Goal: Information Seeking & Learning: Learn about a topic

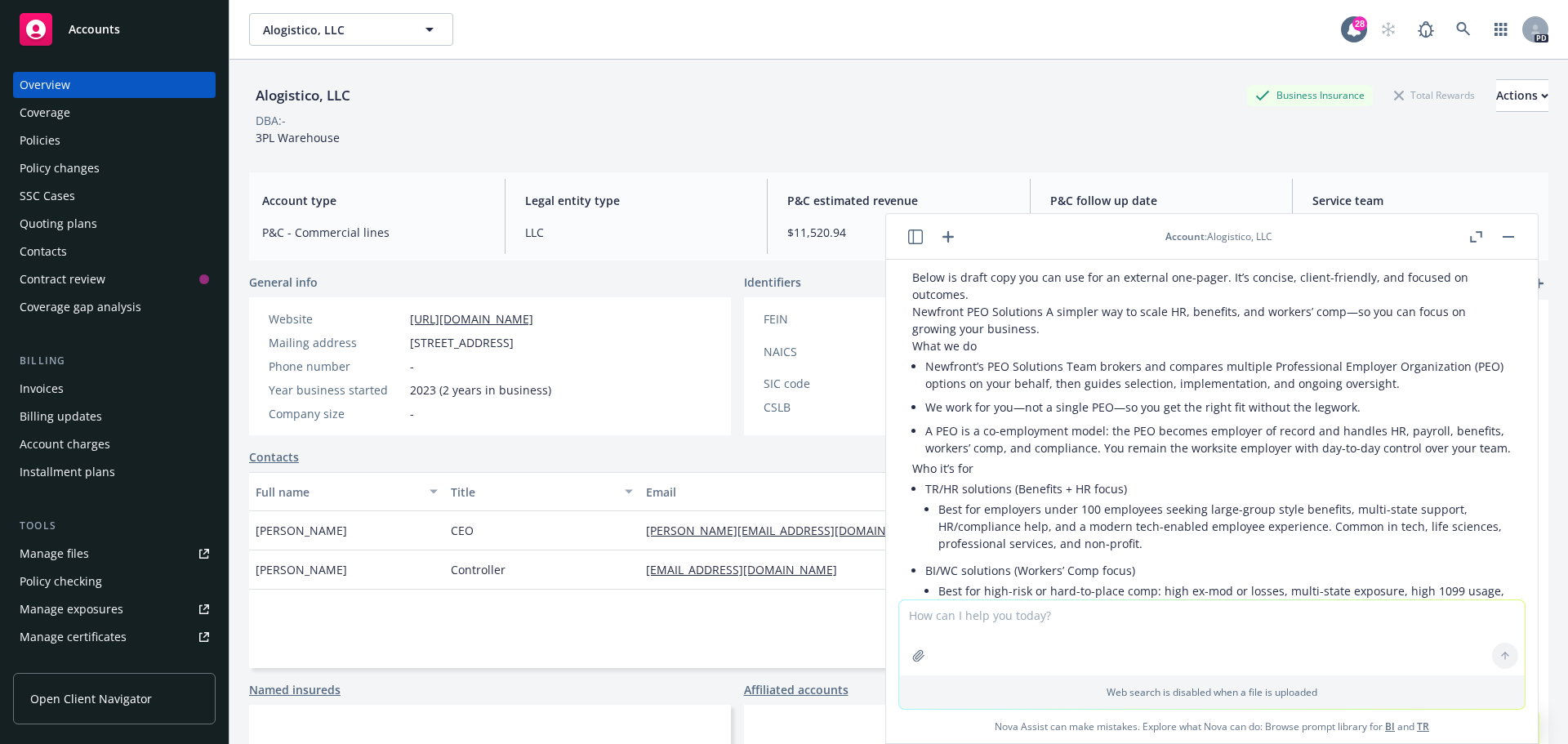
scroll to position [163, 0]
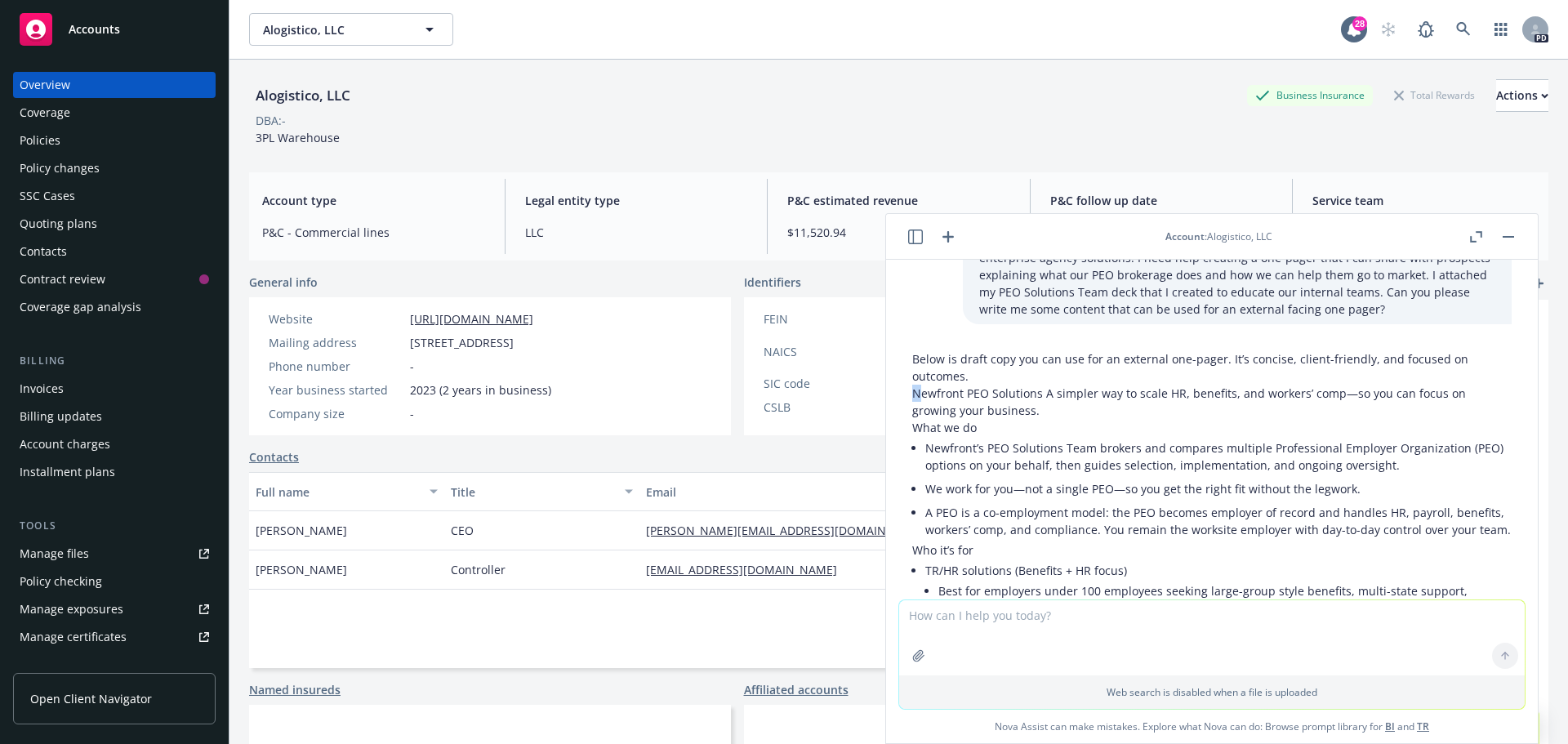
click at [919, 393] on p "Newfront PEO Solutions A simpler way to scale HR, benefits, and workers’ comp—s…" at bounding box center [1211, 402] width 599 height 34
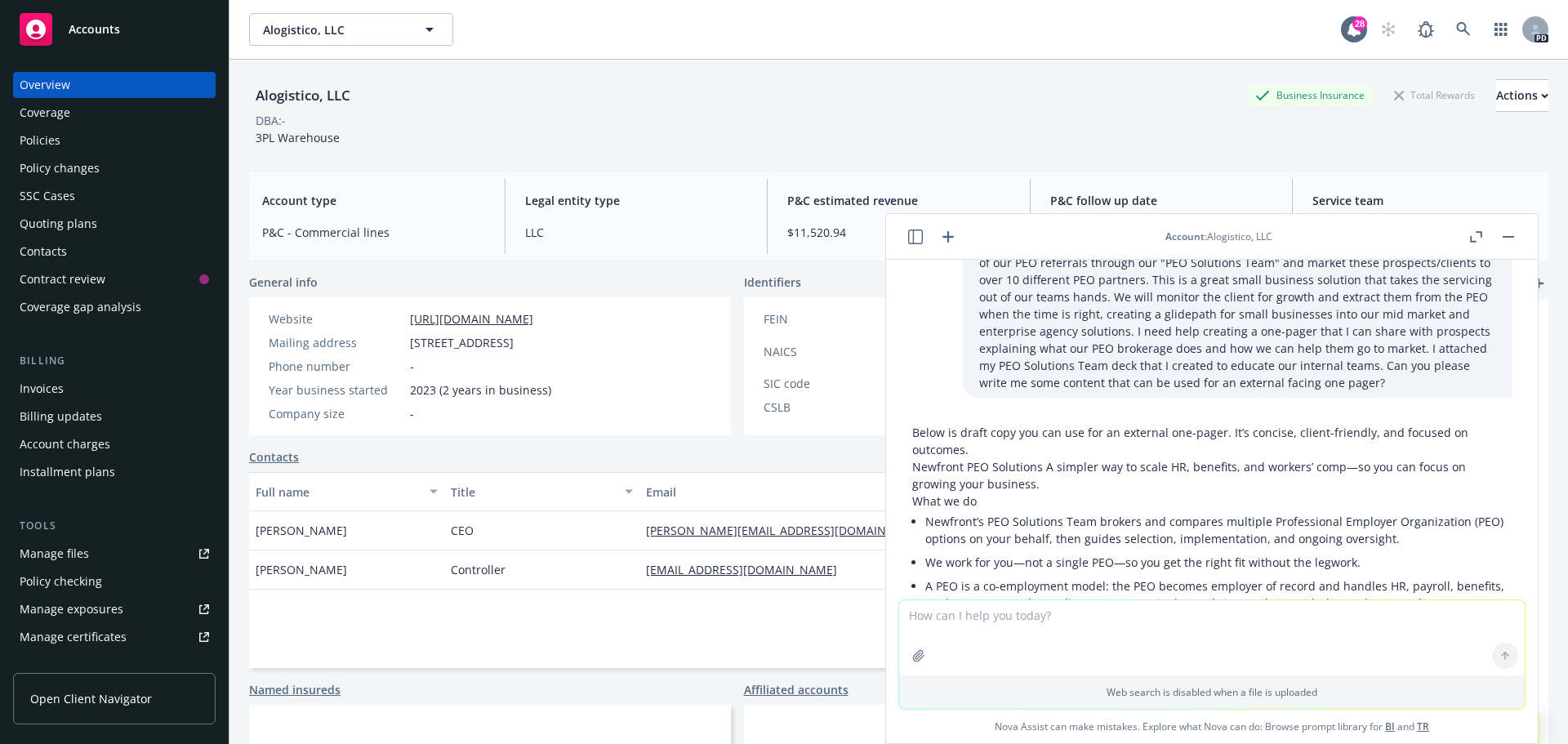
scroll to position [190, 0]
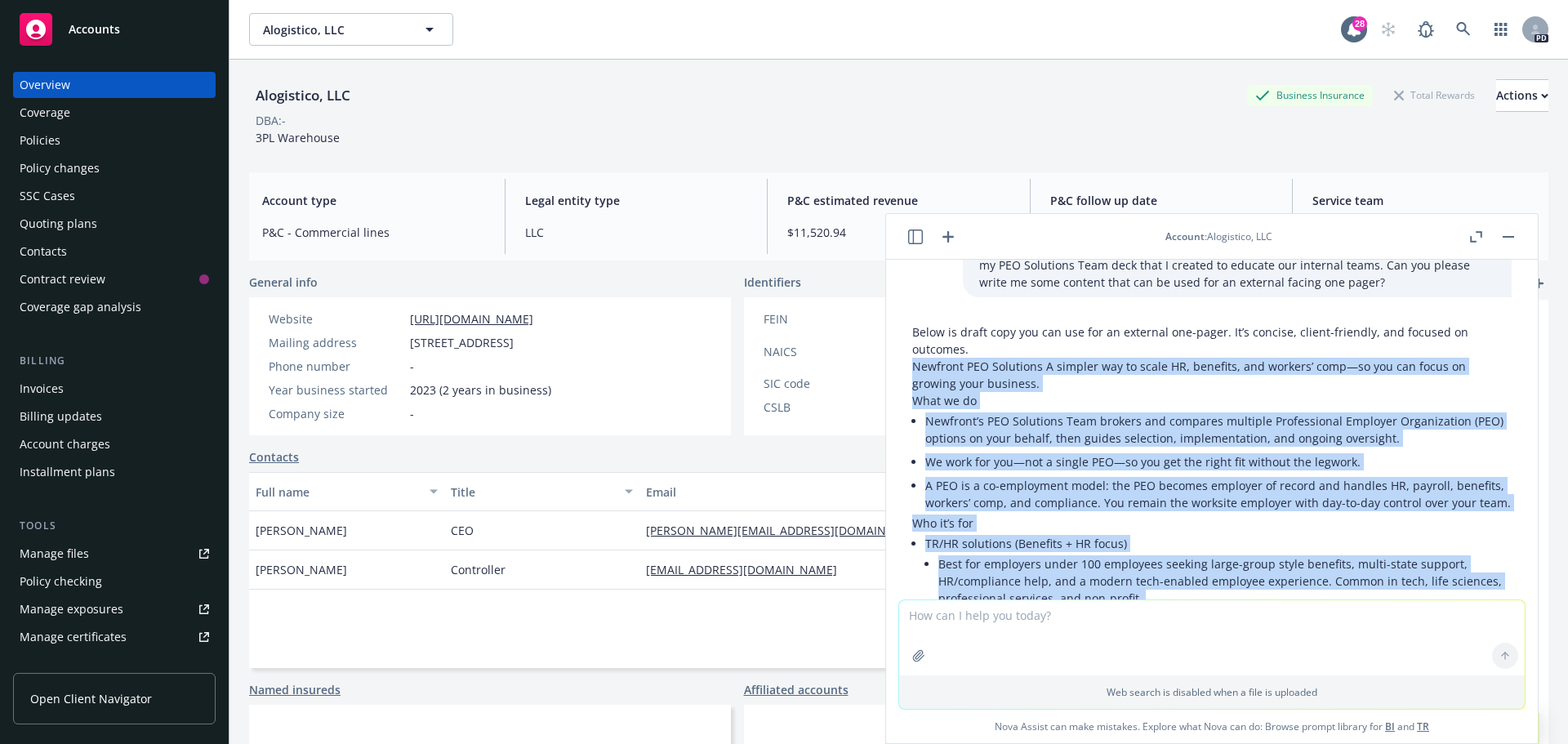
drag, startPoint x: 1284, startPoint y: 455, endPoint x: 900, endPoint y: 365, distance: 394.9
copy div "Newfront PEO Solutions A simpler way to scale HR, benefits, and workers’ comp—s…"
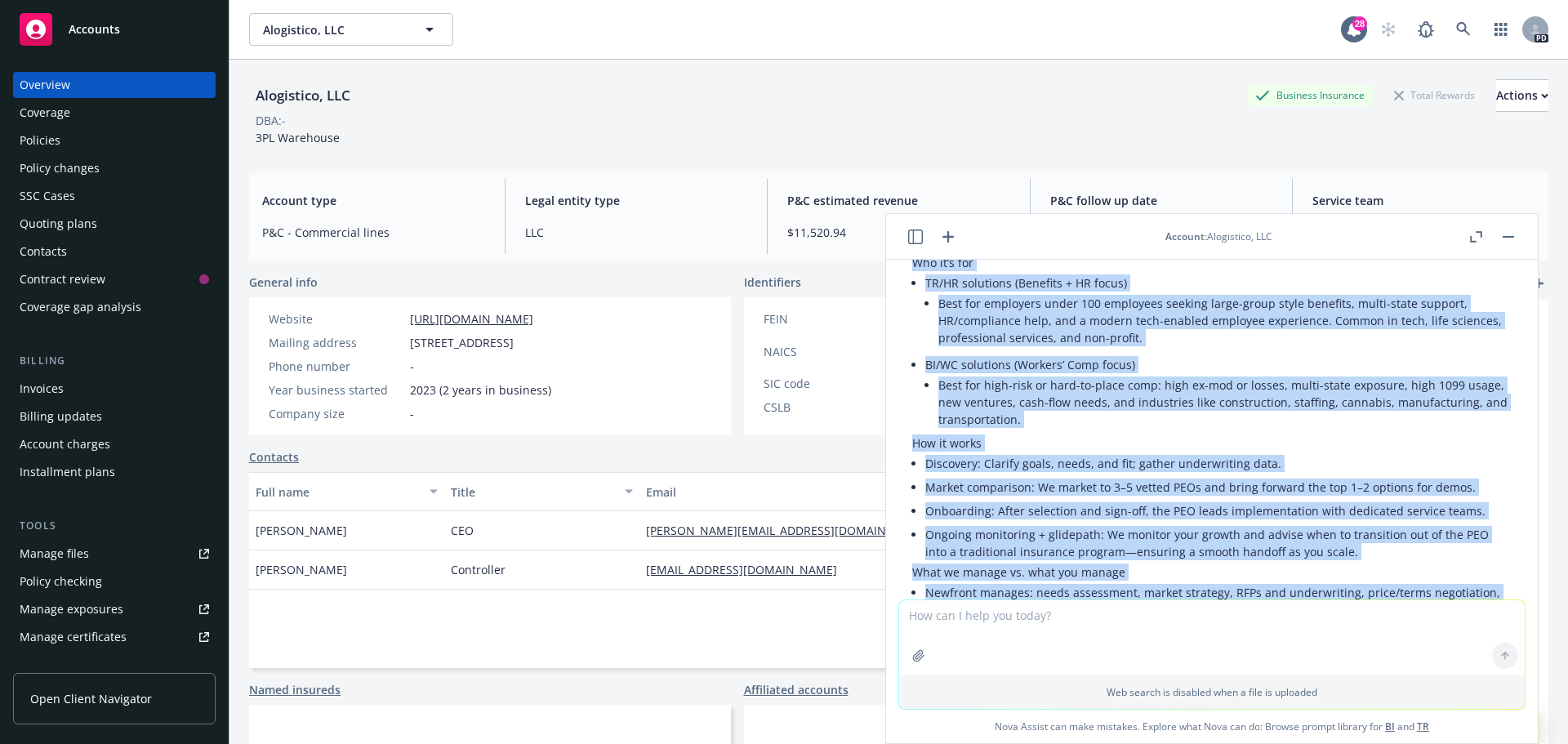
scroll to position [487, 0]
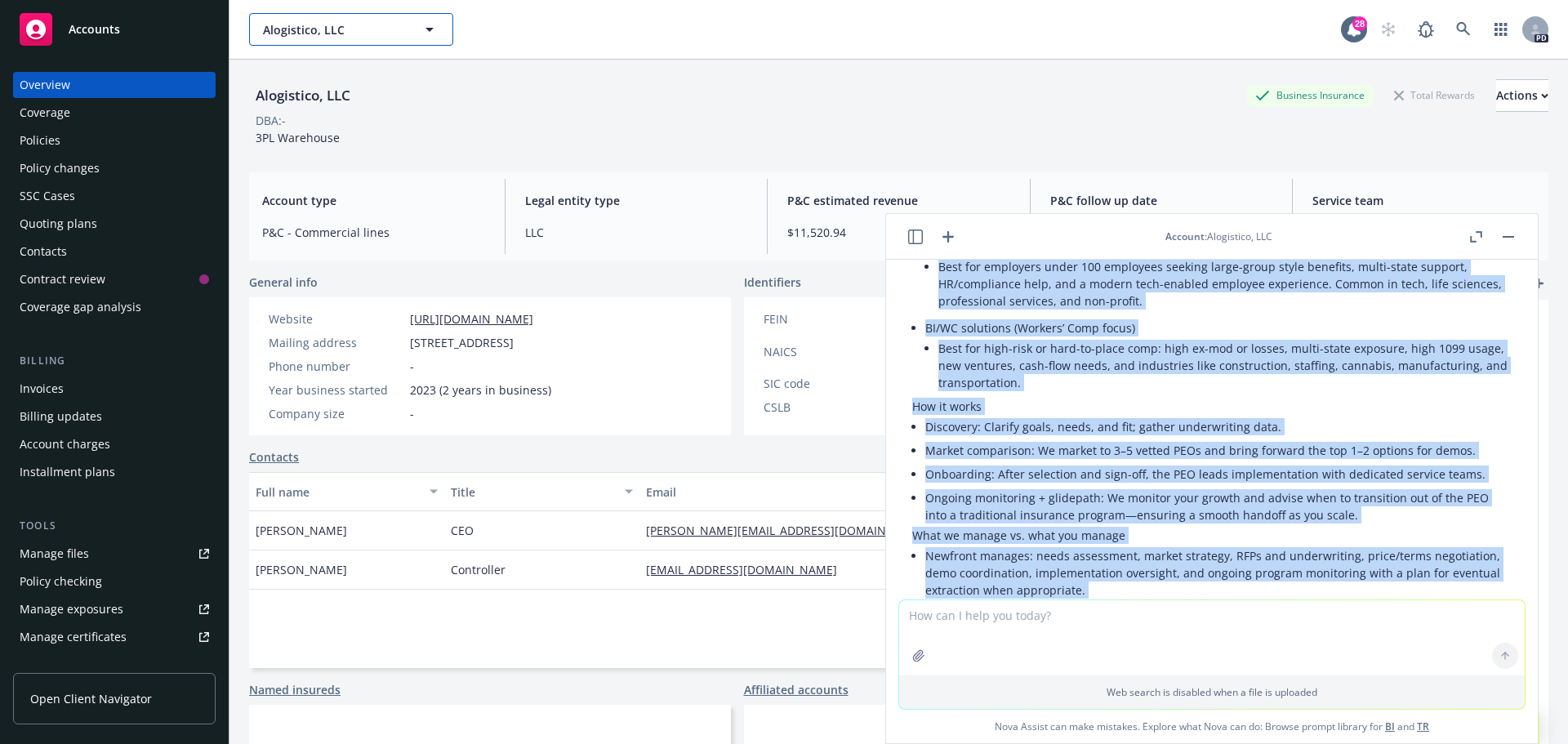
click at [378, 38] on span "Alogistico, LLC" at bounding box center [333, 29] width 141 height 17
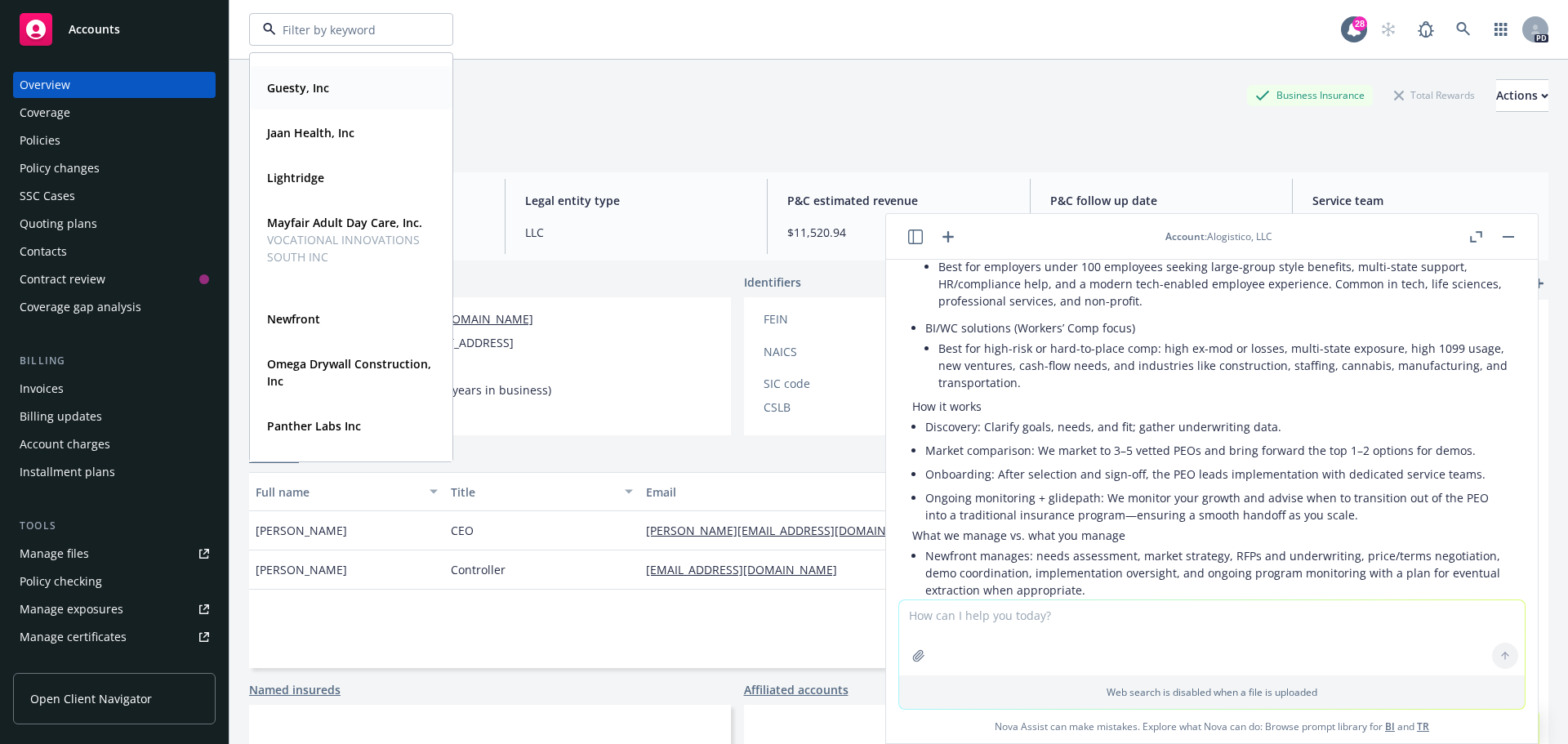
scroll to position [327, 0]
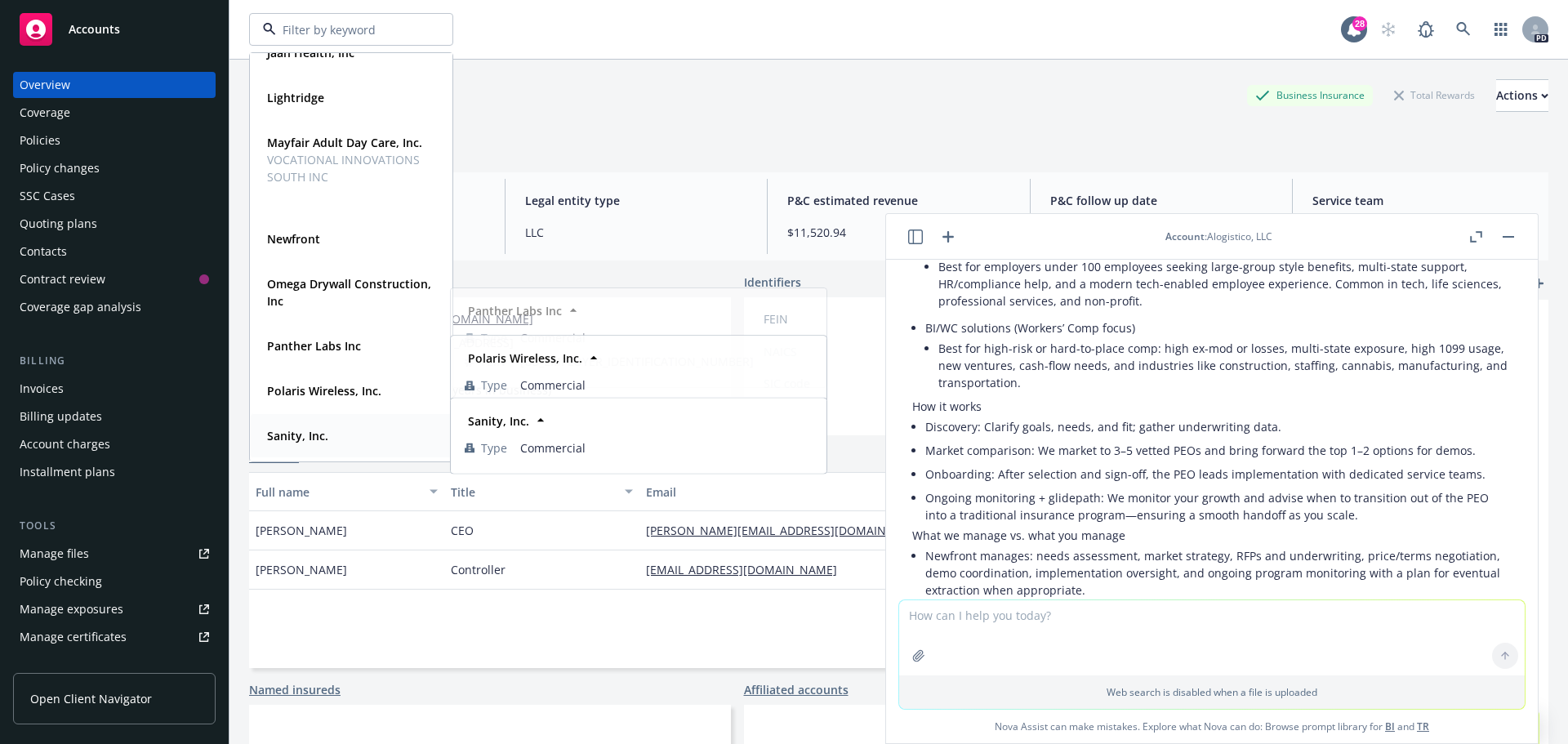
click at [313, 430] on strong "Sanity, Inc." at bounding box center [297, 436] width 61 height 16
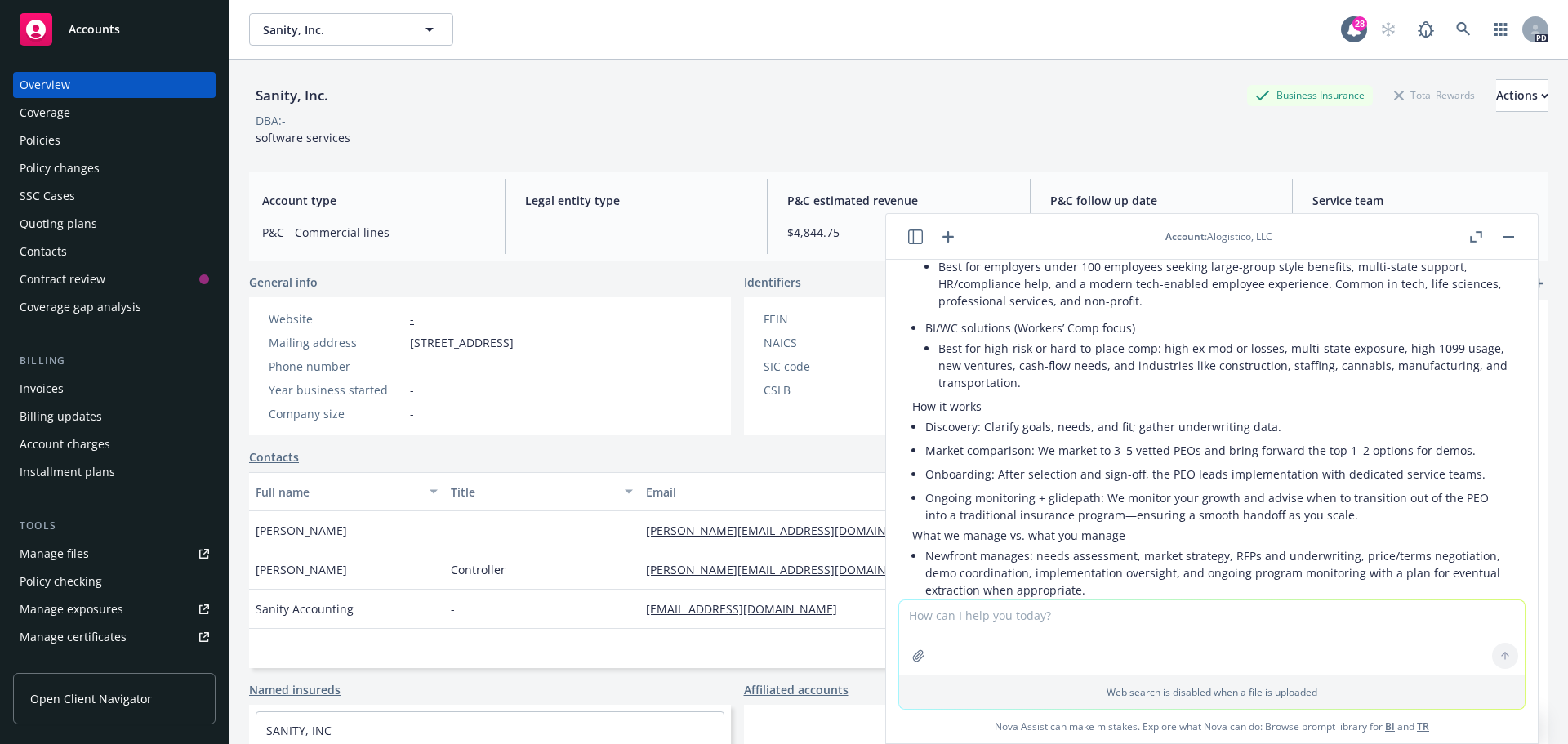
click at [1511, 233] on button "button" at bounding box center [1508, 237] width 20 height 20
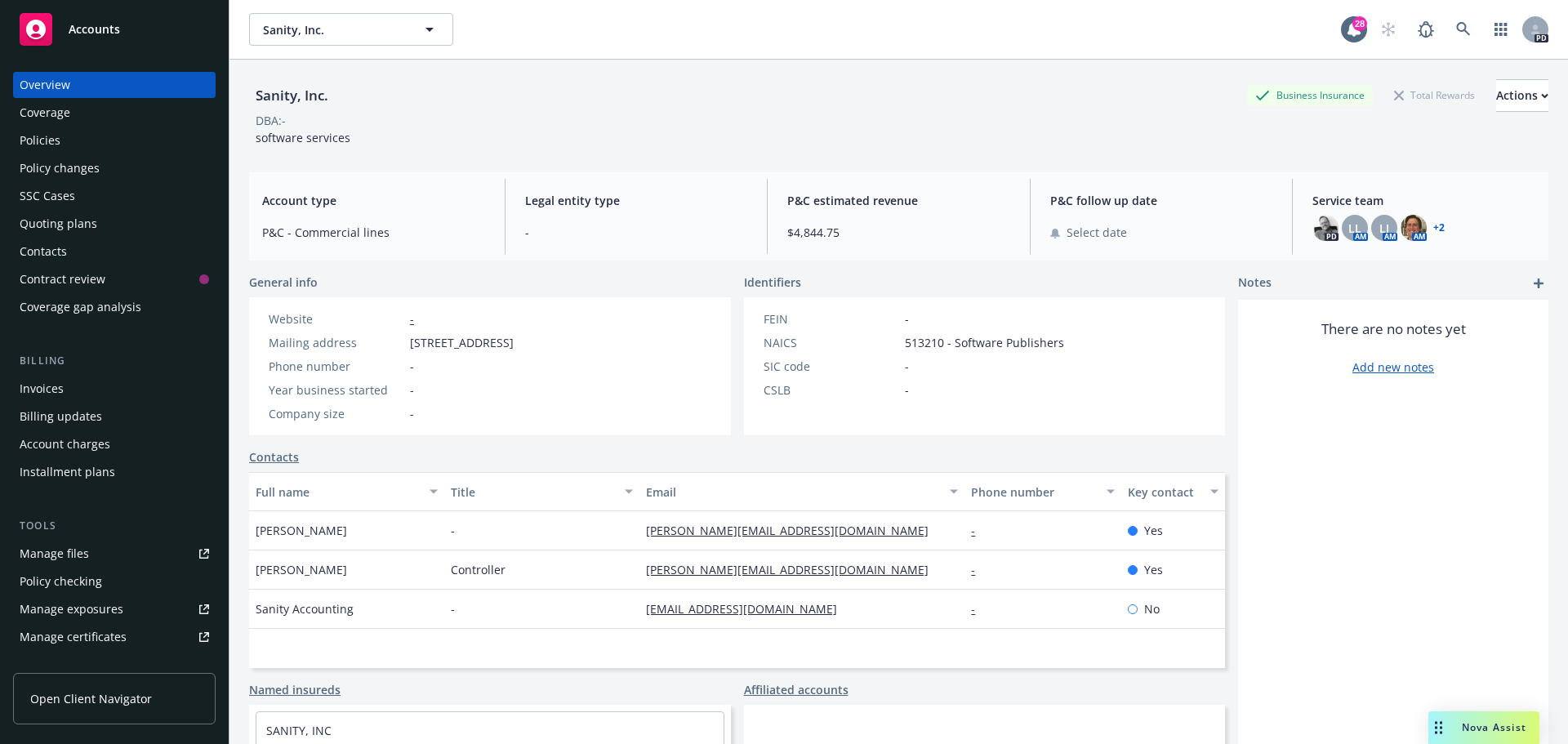
click at [1433, 229] on link "+ 2" at bounding box center [1438, 228] width 11 height 10
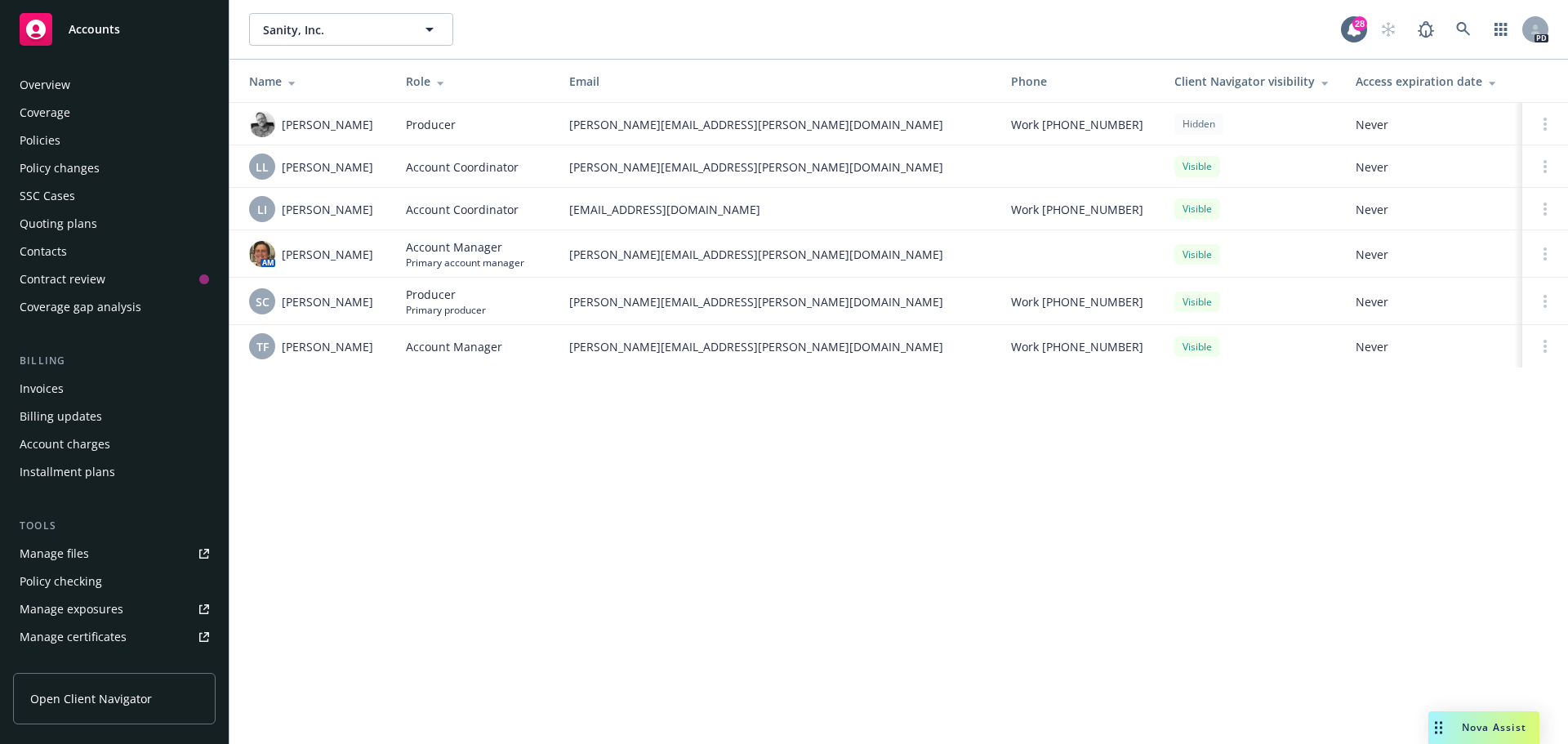
click at [67, 76] on div "Overview" at bounding box center [45, 85] width 51 height 26
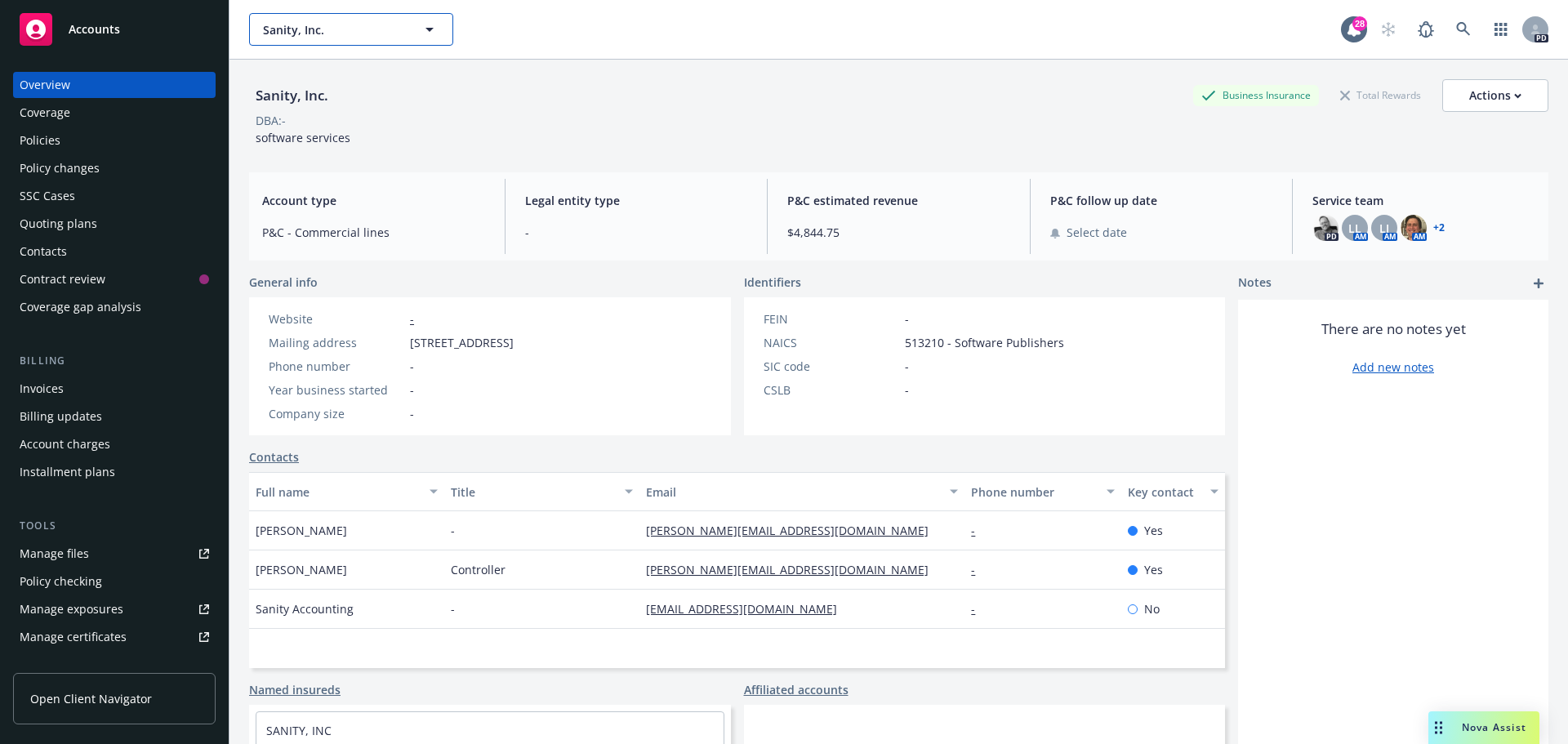
click at [394, 13] on button "Sanity, Inc." at bounding box center [351, 29] width 204 height 33
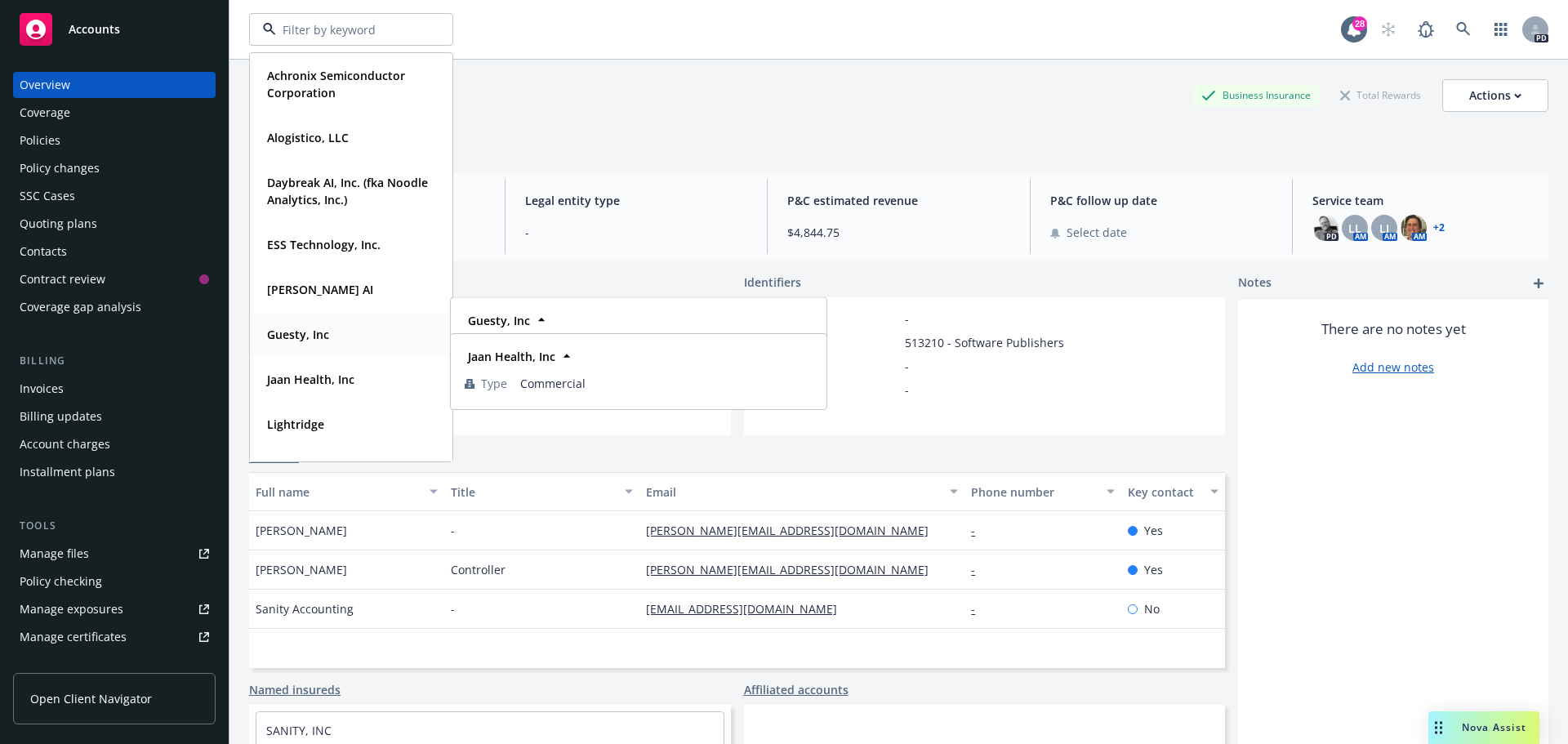
click at [306, 330] on strong "Guesty, Inc" at bounding box center [298, 335] width 62 height 16
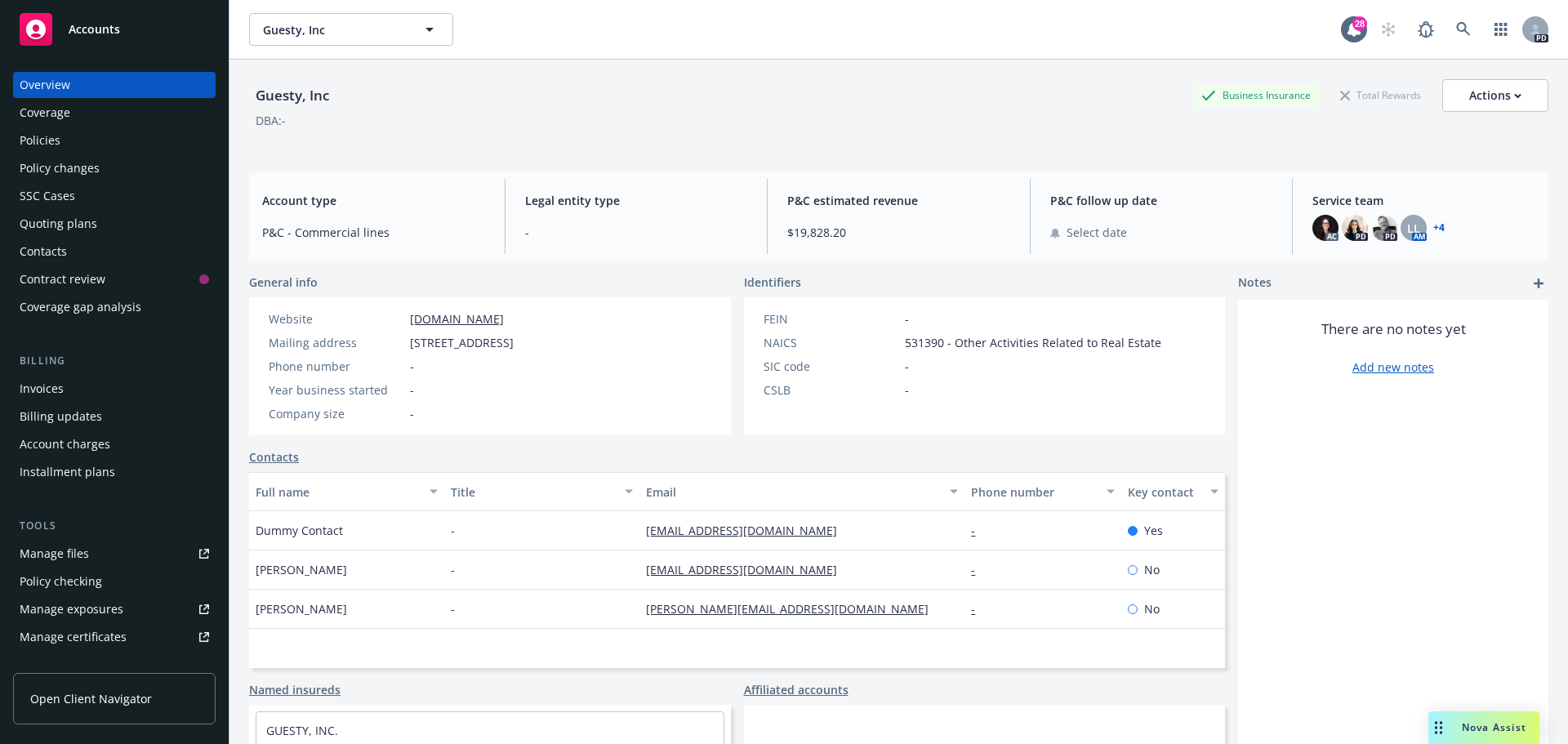
click at [71, 141] on div "Policies" at bounding box center [114, 140] width 189 height 26
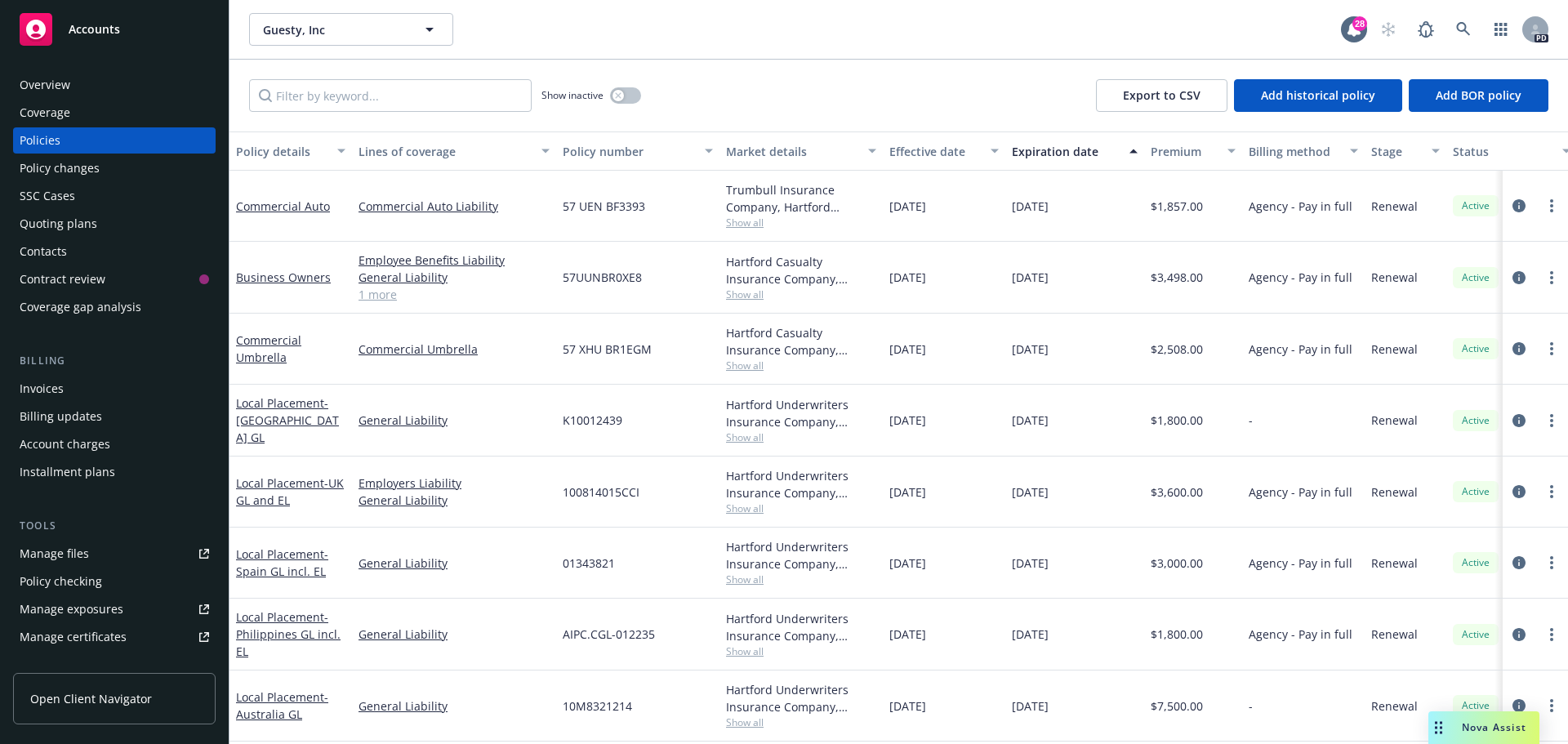
scroll to position [82, 0]
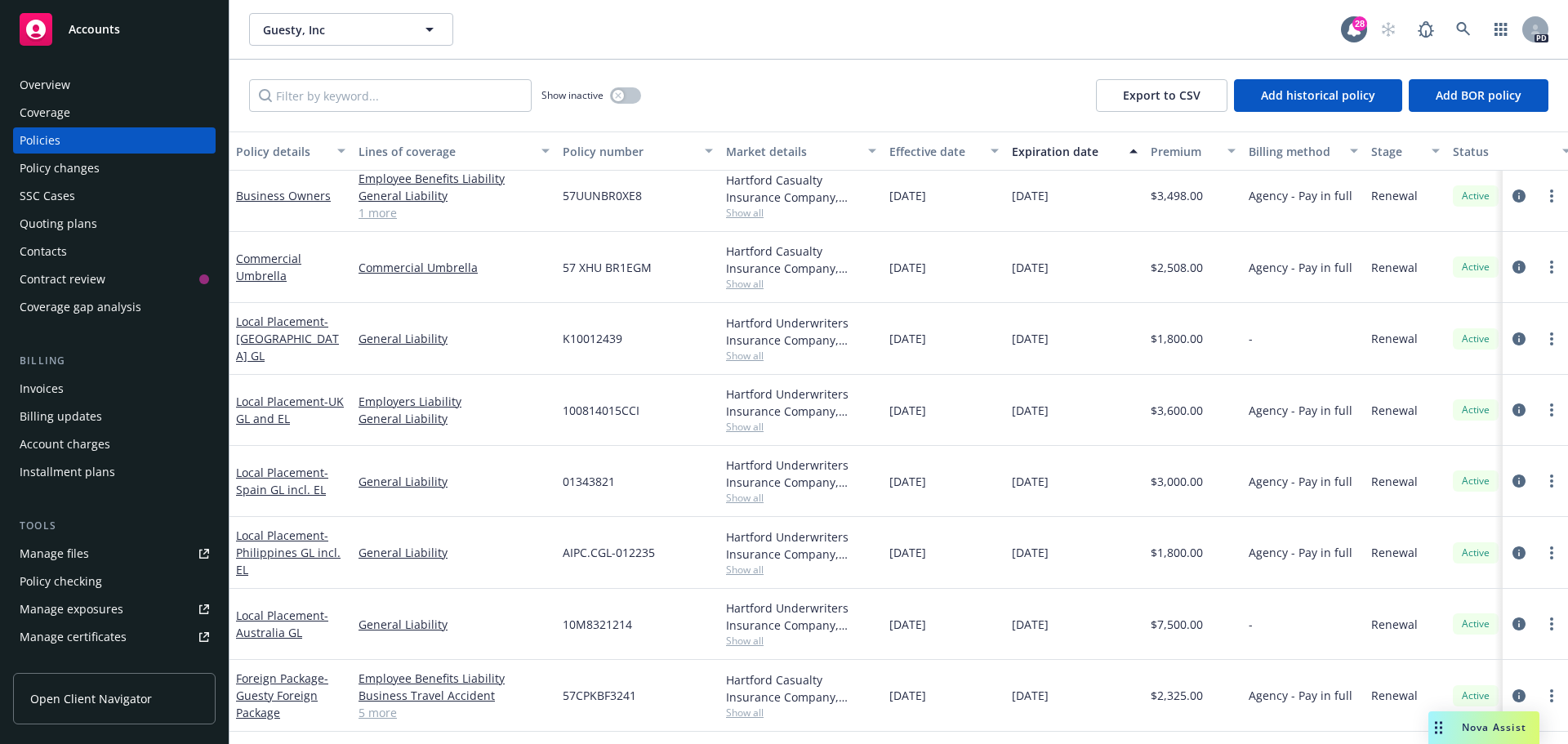
click at [104, 244] on div "Contacts" at bounding box center [114, 251] width 189 height 26
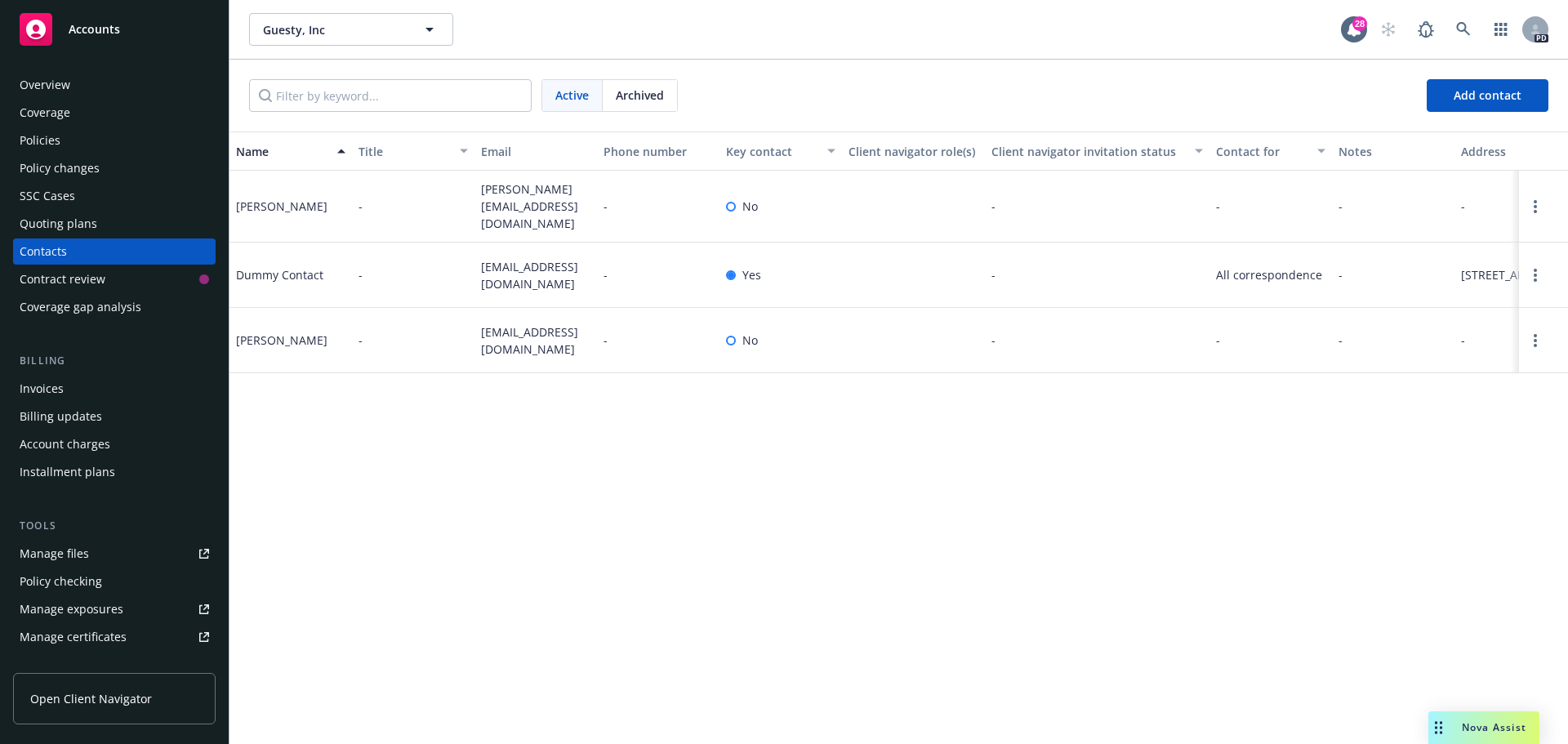
click at [80, 137] on div "Policies" at bounding box center [114, 140] width 189 height 26
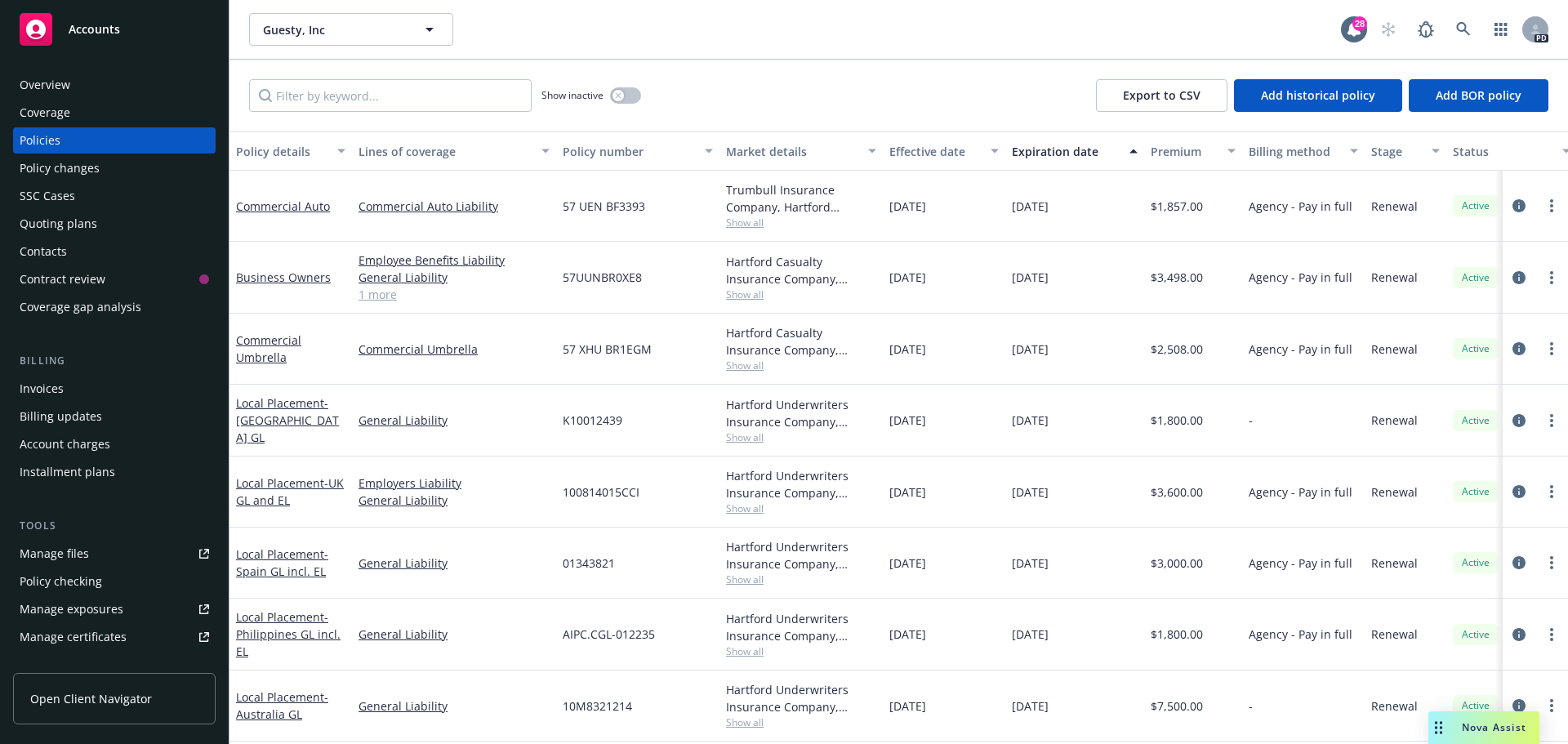
click at [91, 74] on div "Overview" at bounding box center [114, 85] width 189 height 26
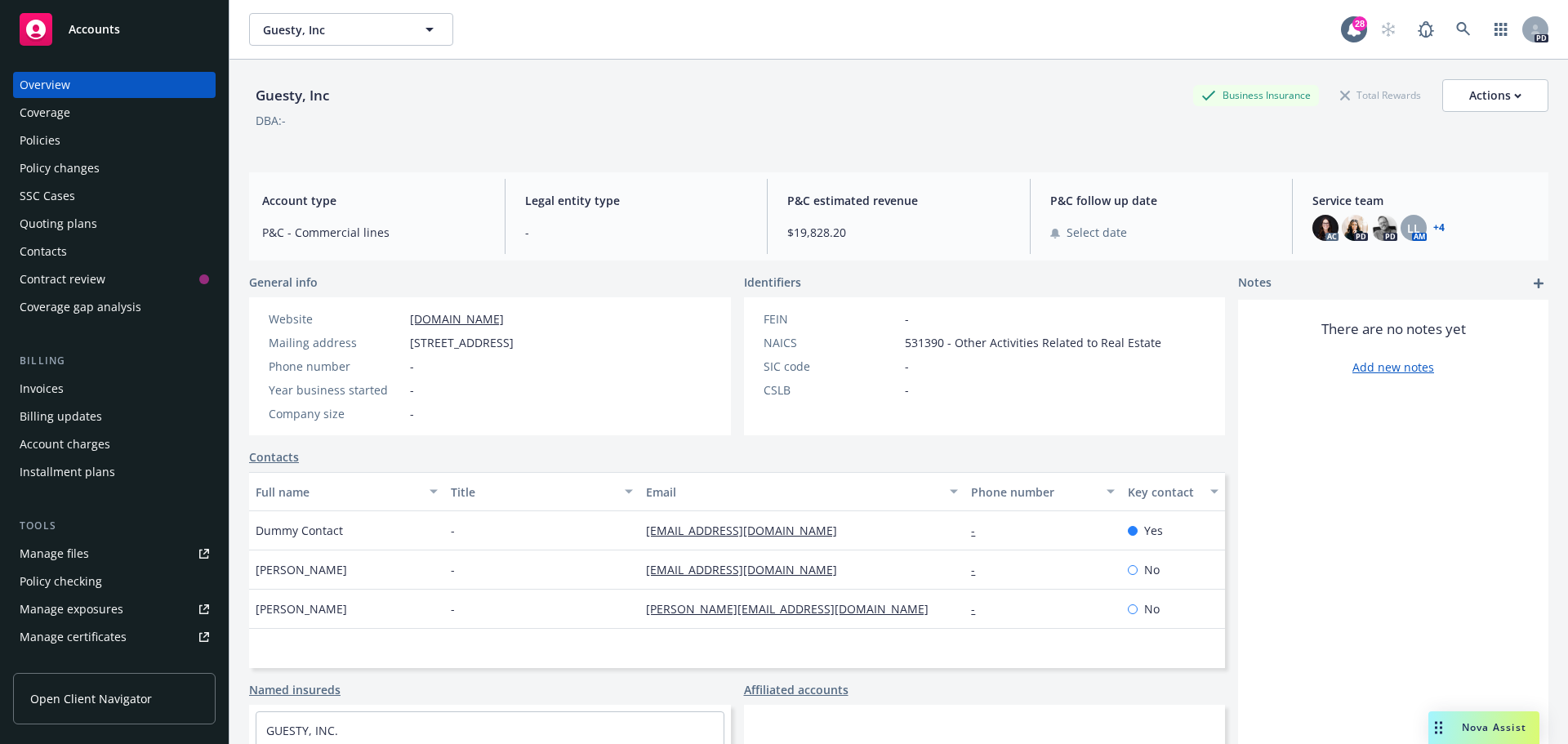
click at [55, 137] on div "Policies" at bounding box center [40, 140] width 41 height 26
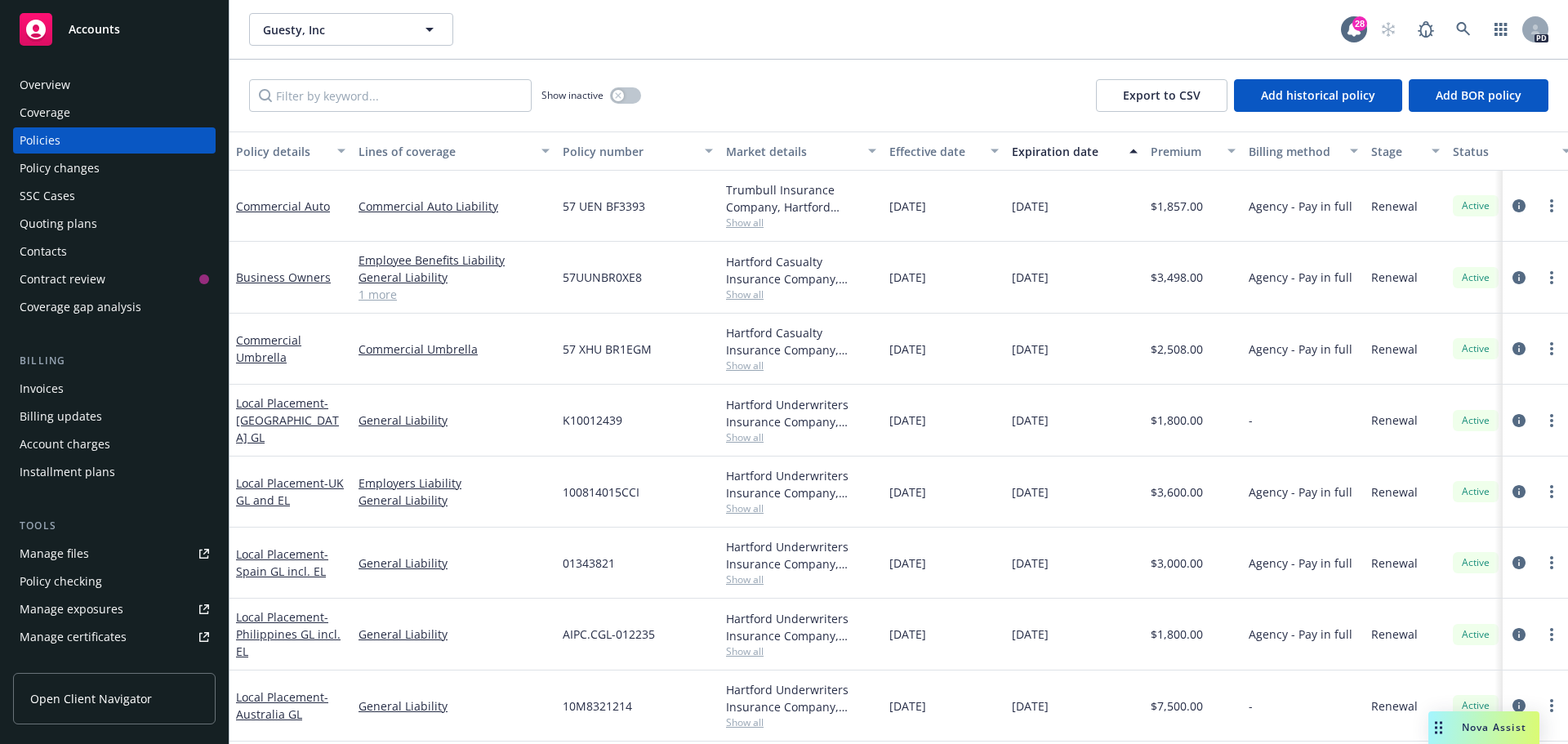
click at [103, 90] on div "Overview" at bounding box center [114, 85] width 189 height 26
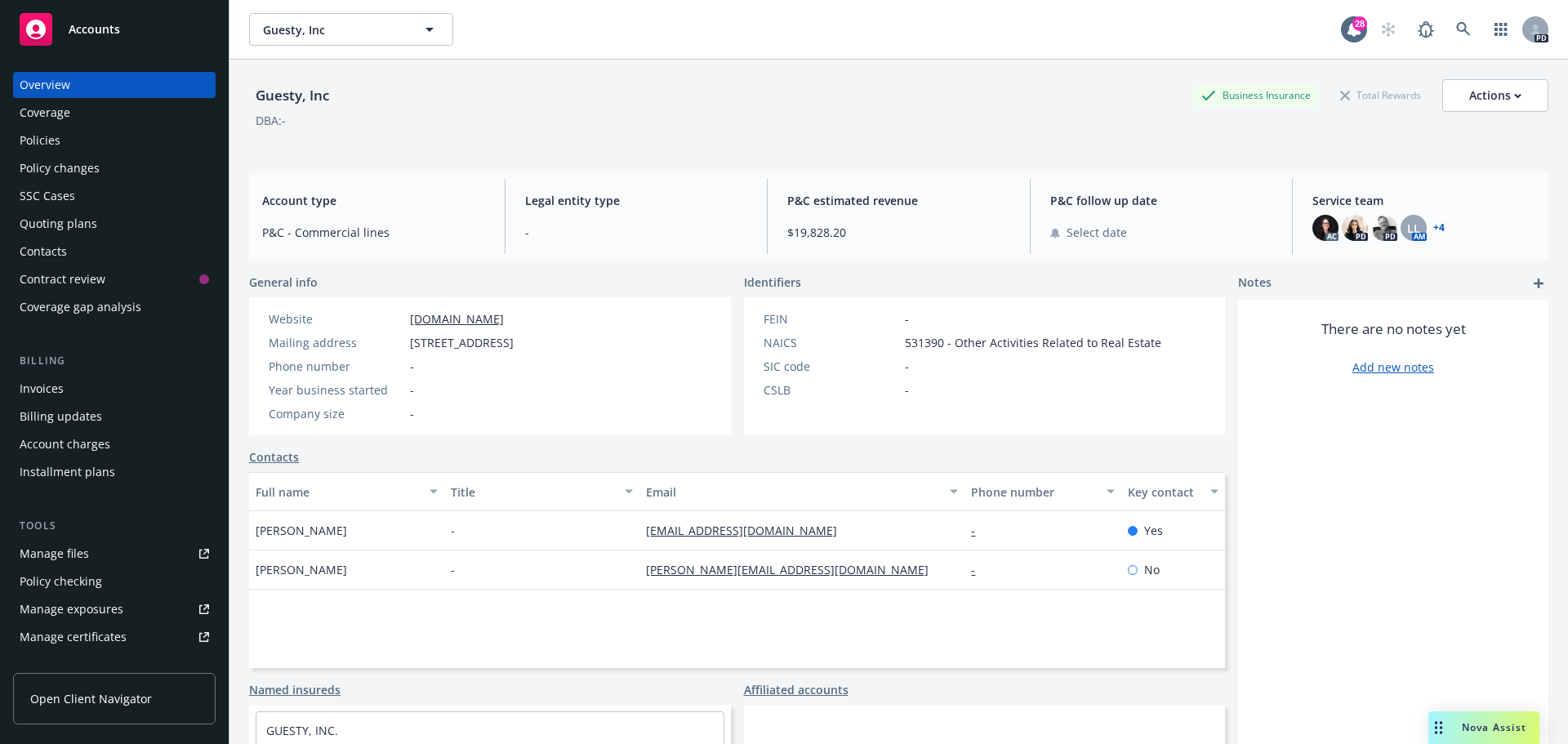
click at [78, 144] on div "Policies" at bounding box center [114, 140] width 189 height 26
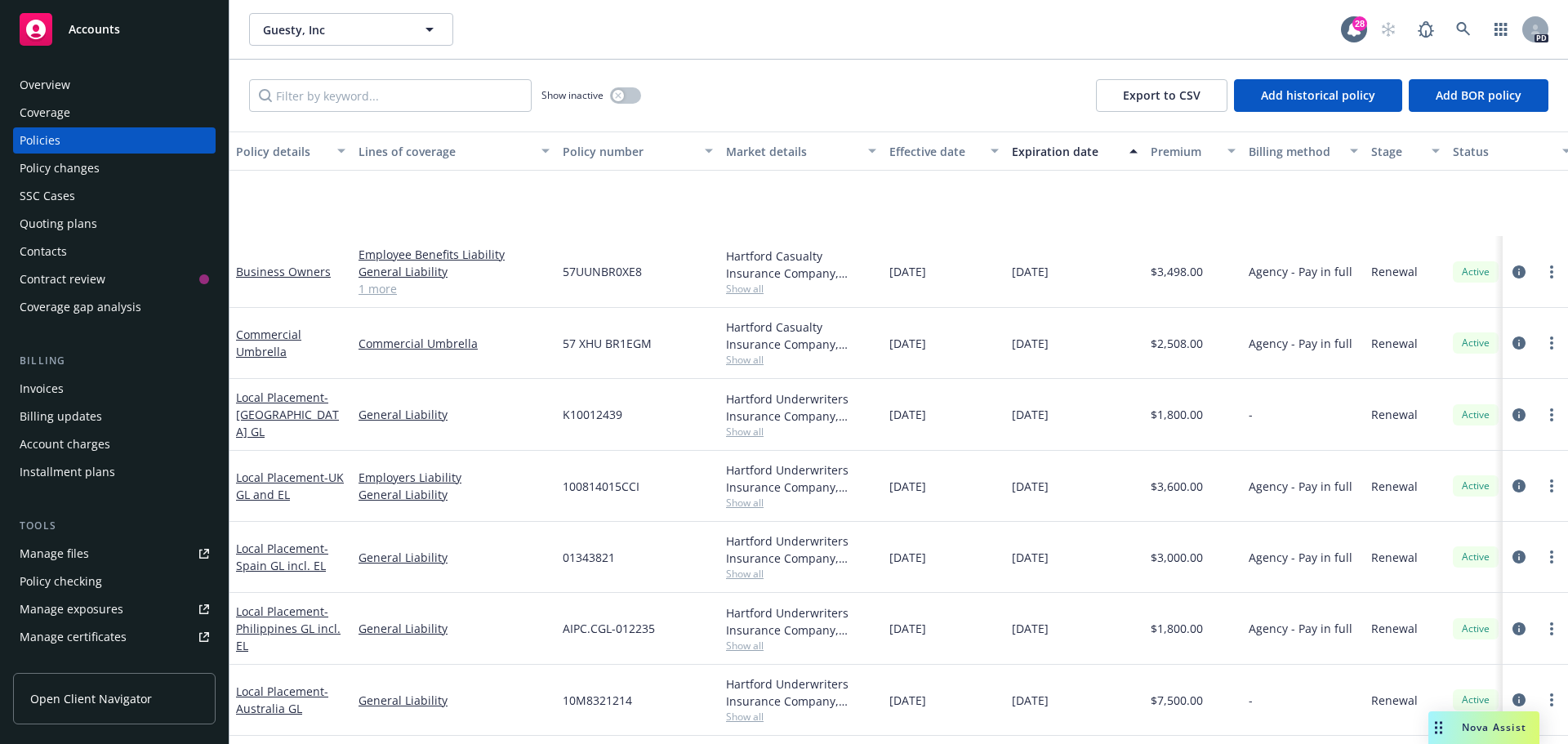
scroll to position [146, 0]
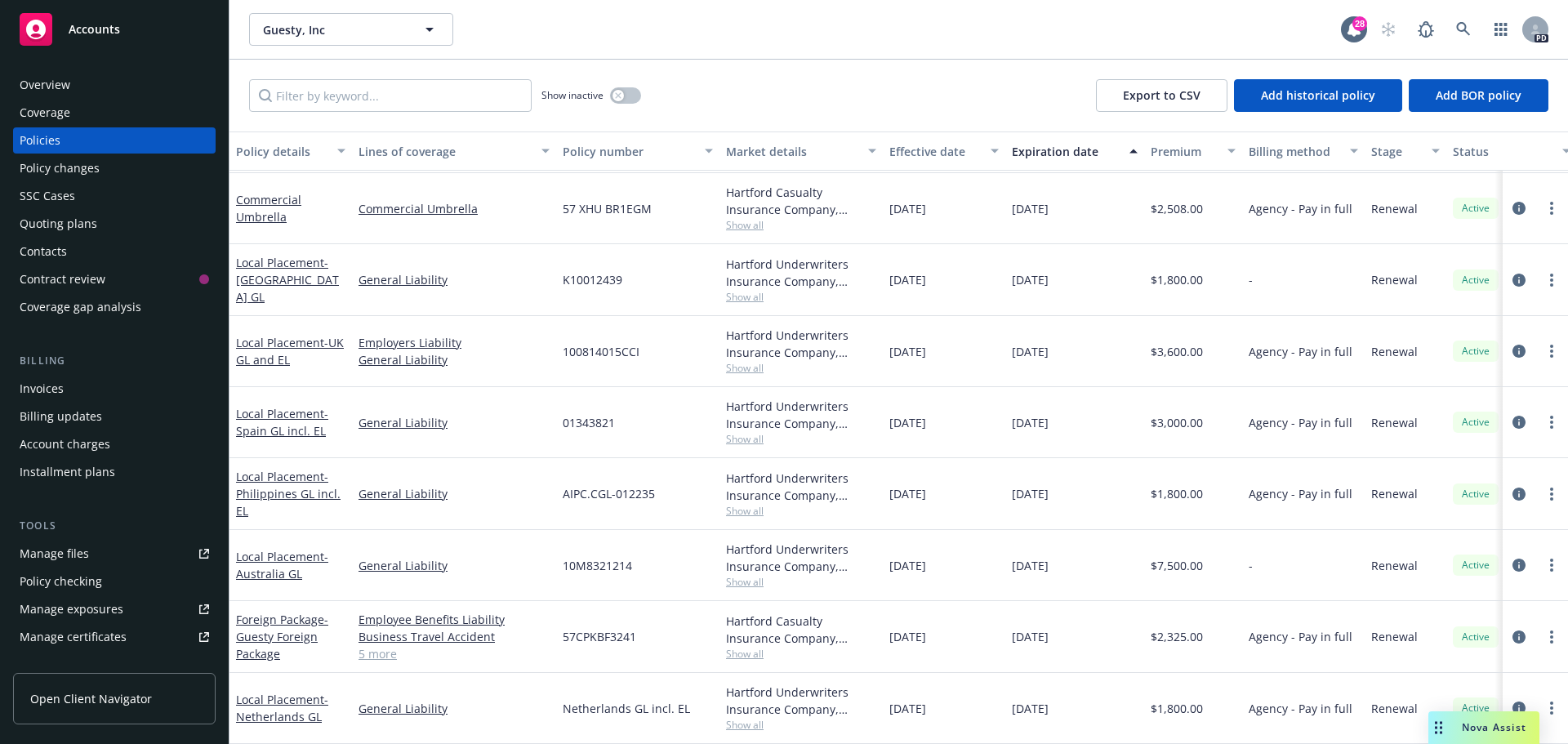
click at [69, 74] on div "Overview" at bounding box center [114, 85] width 189 height 26
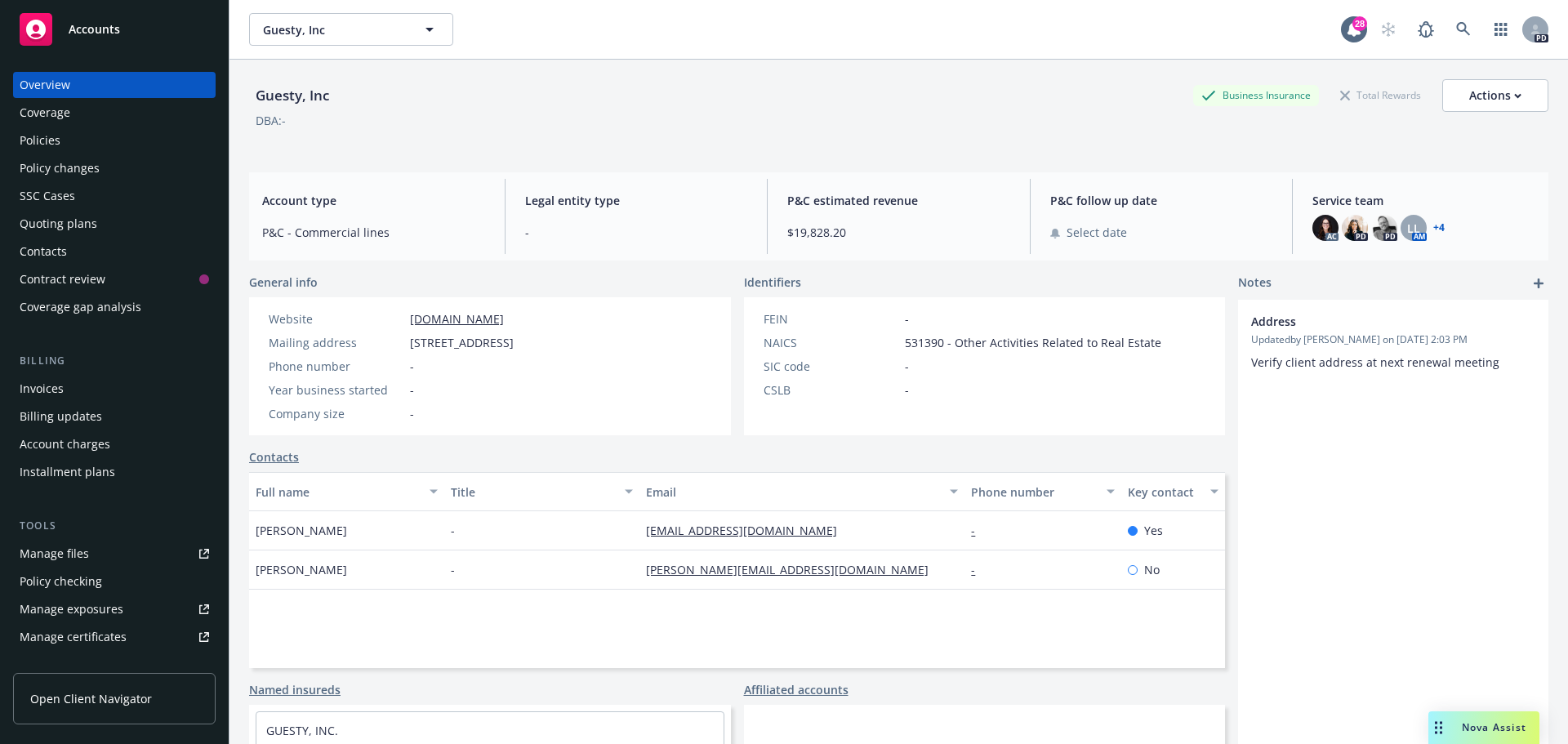
click at [74, 132] on div "Policies" at bounding box center [114, 140] width 189 height 26
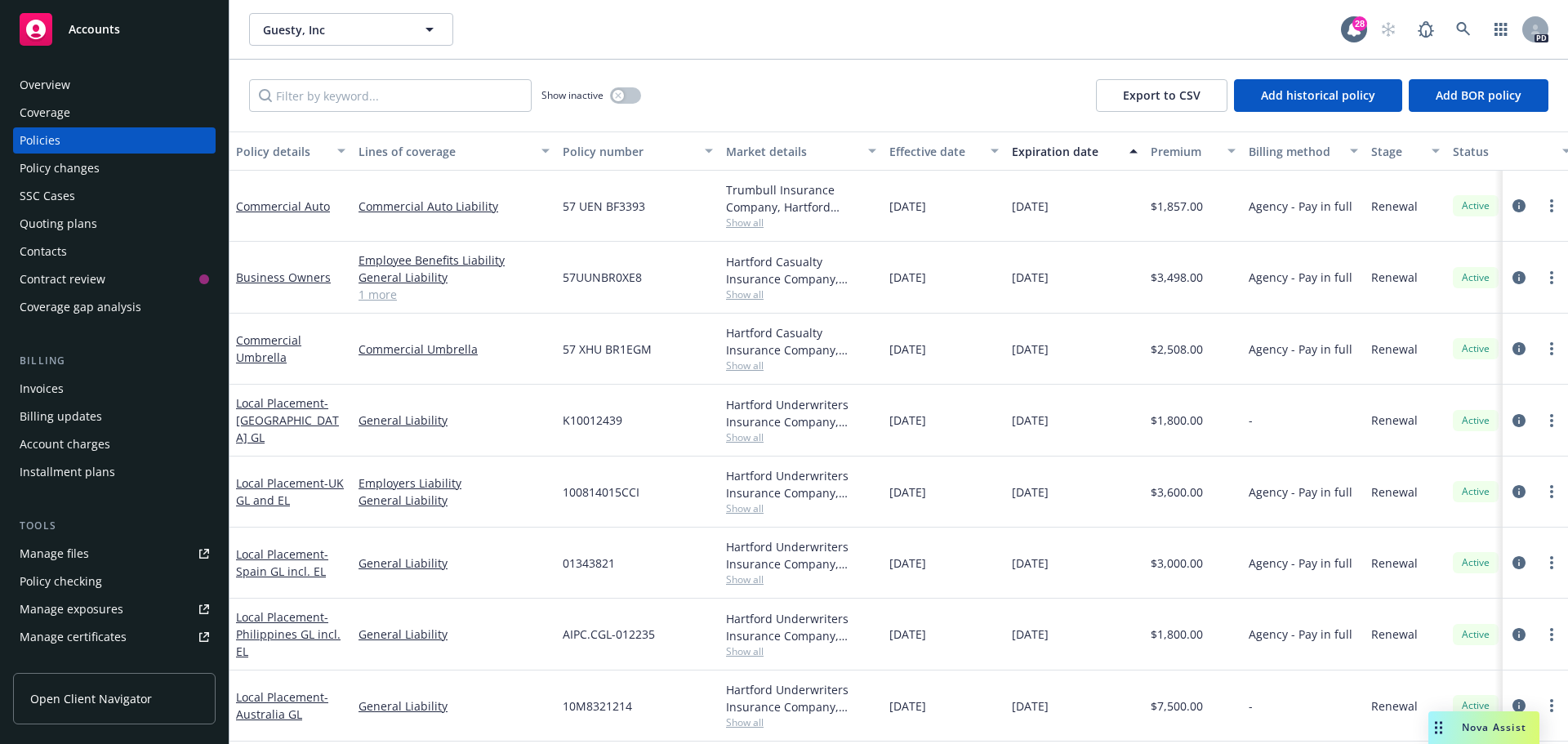
click at [375, 296] on link "1 more" at bounding box center [453, 294] width 191 height 17
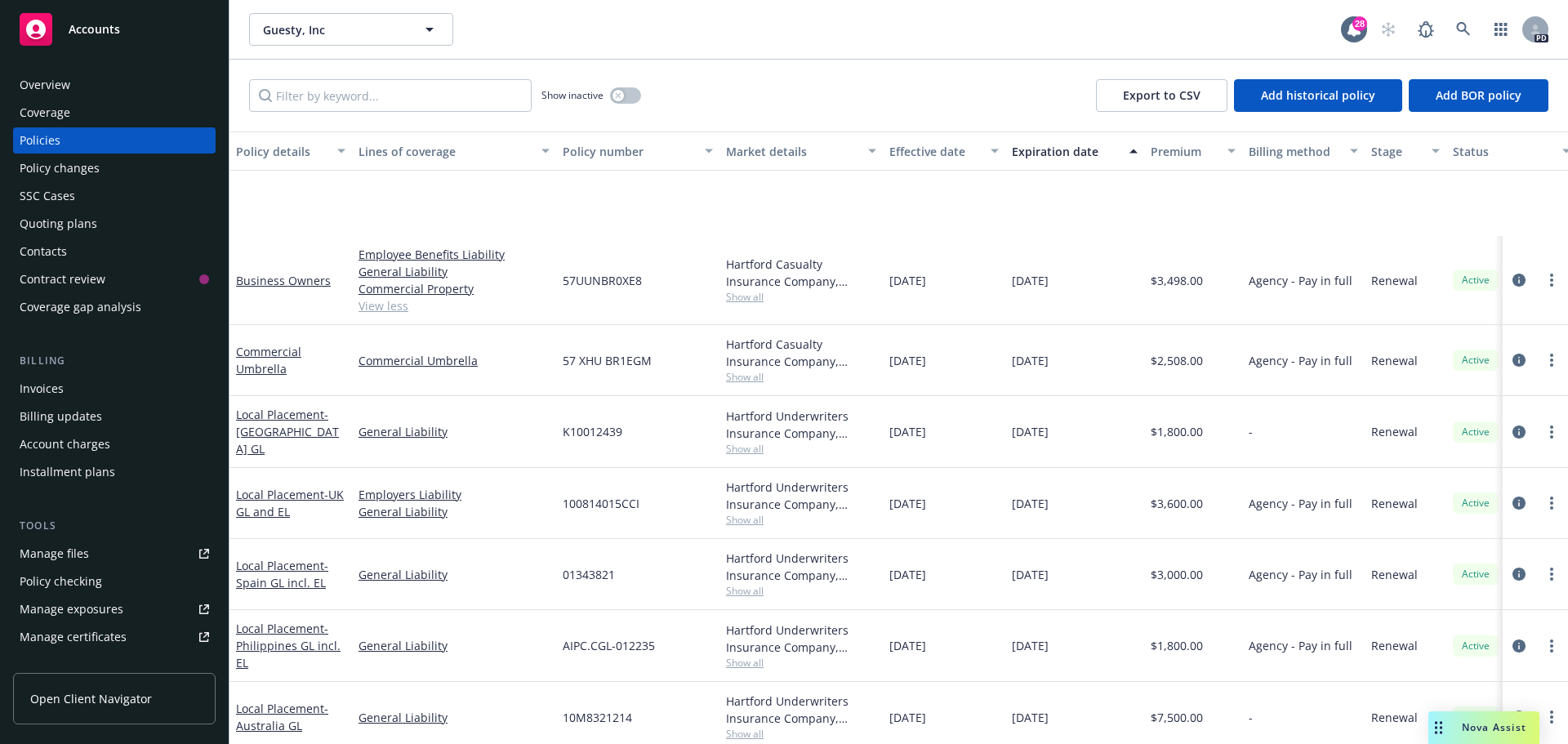
scroll to position [163, 0]
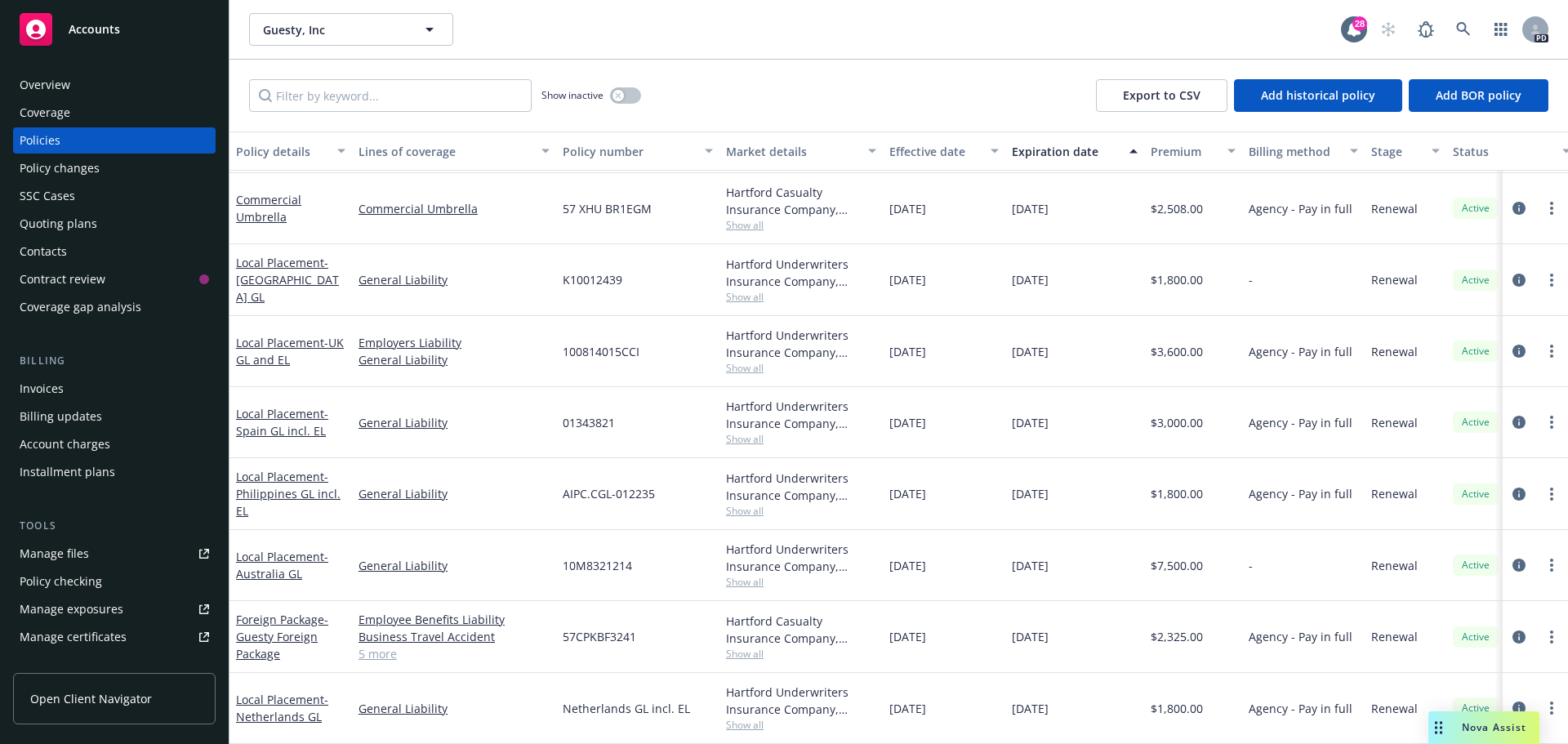
click at [372, 645] on link "5 more" at bounding box center [453, 653] width 191 height 17
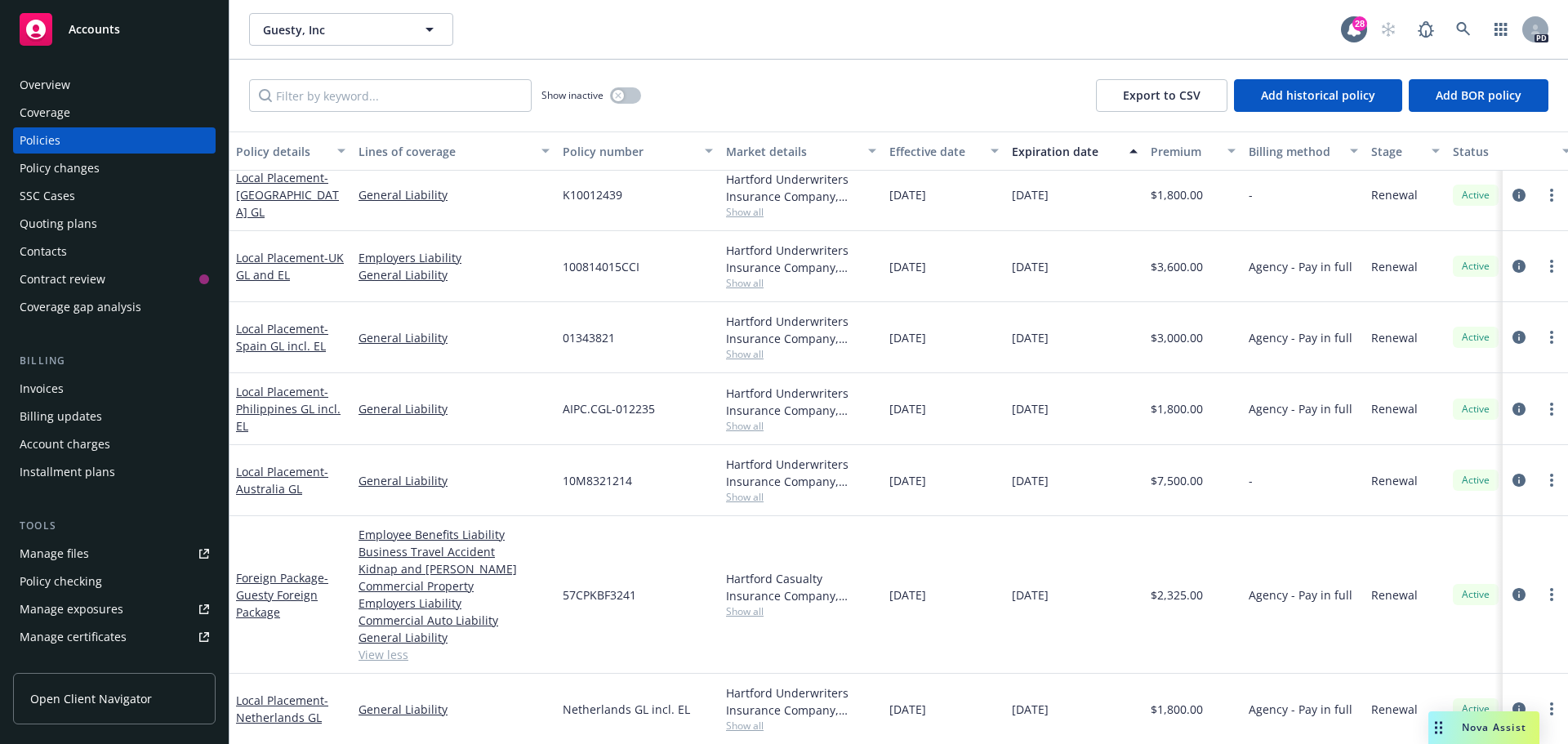
scroll to position [0, 0]
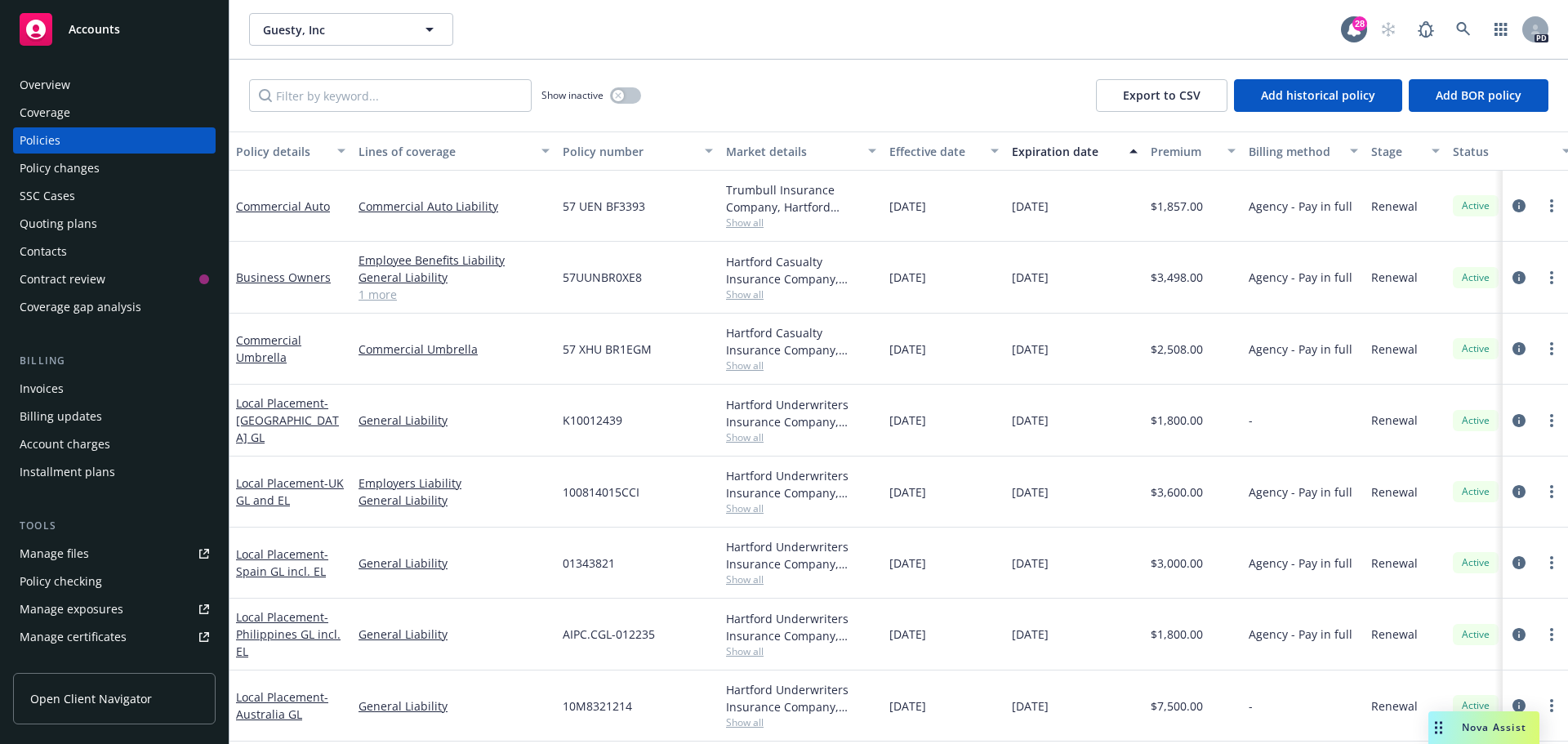
click at [75, 87] on div "Overview" at bounding box center [114, 85] width 189 height 26
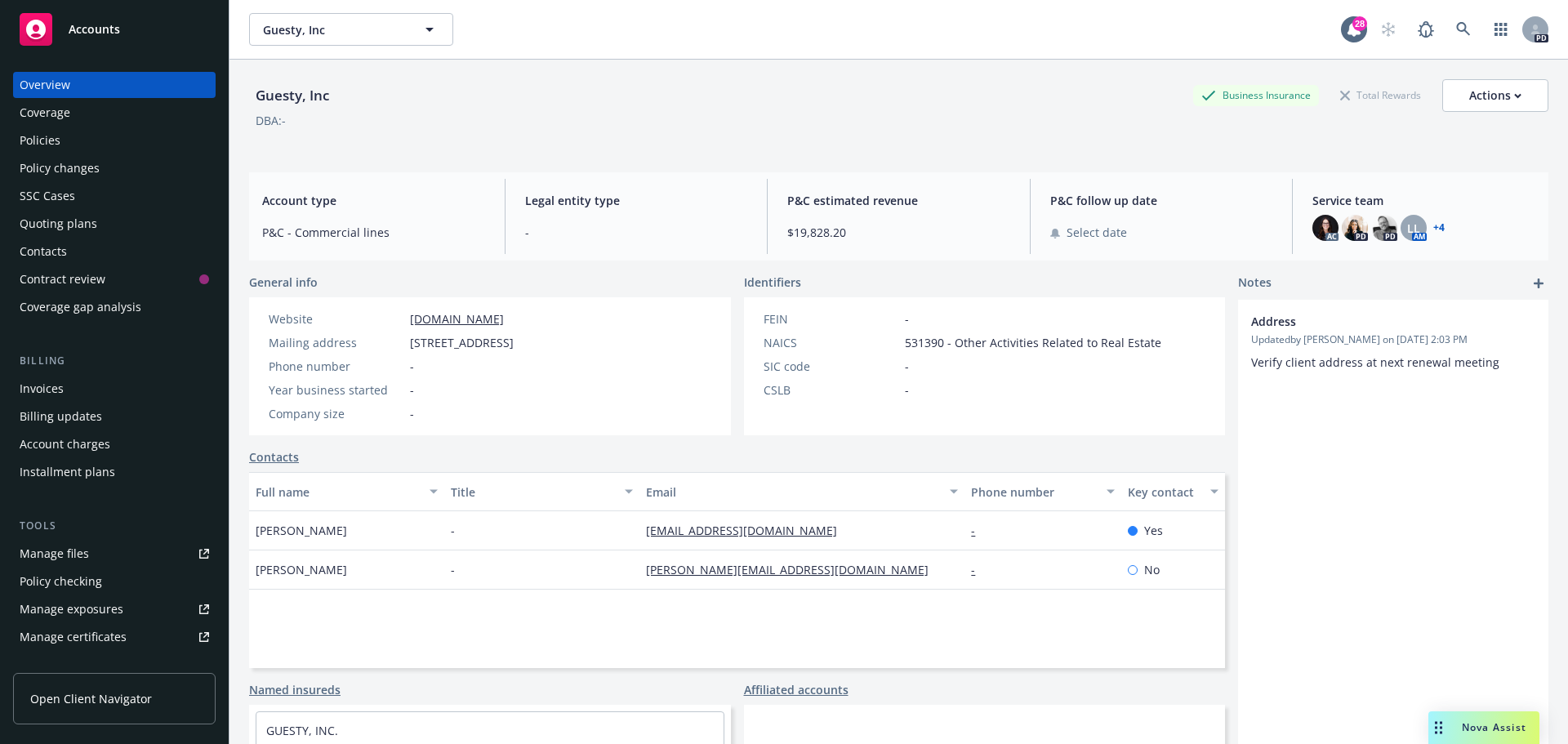
click at [47, 135] on div "Policies" at bounding box center [40, 140] width 41 height 26
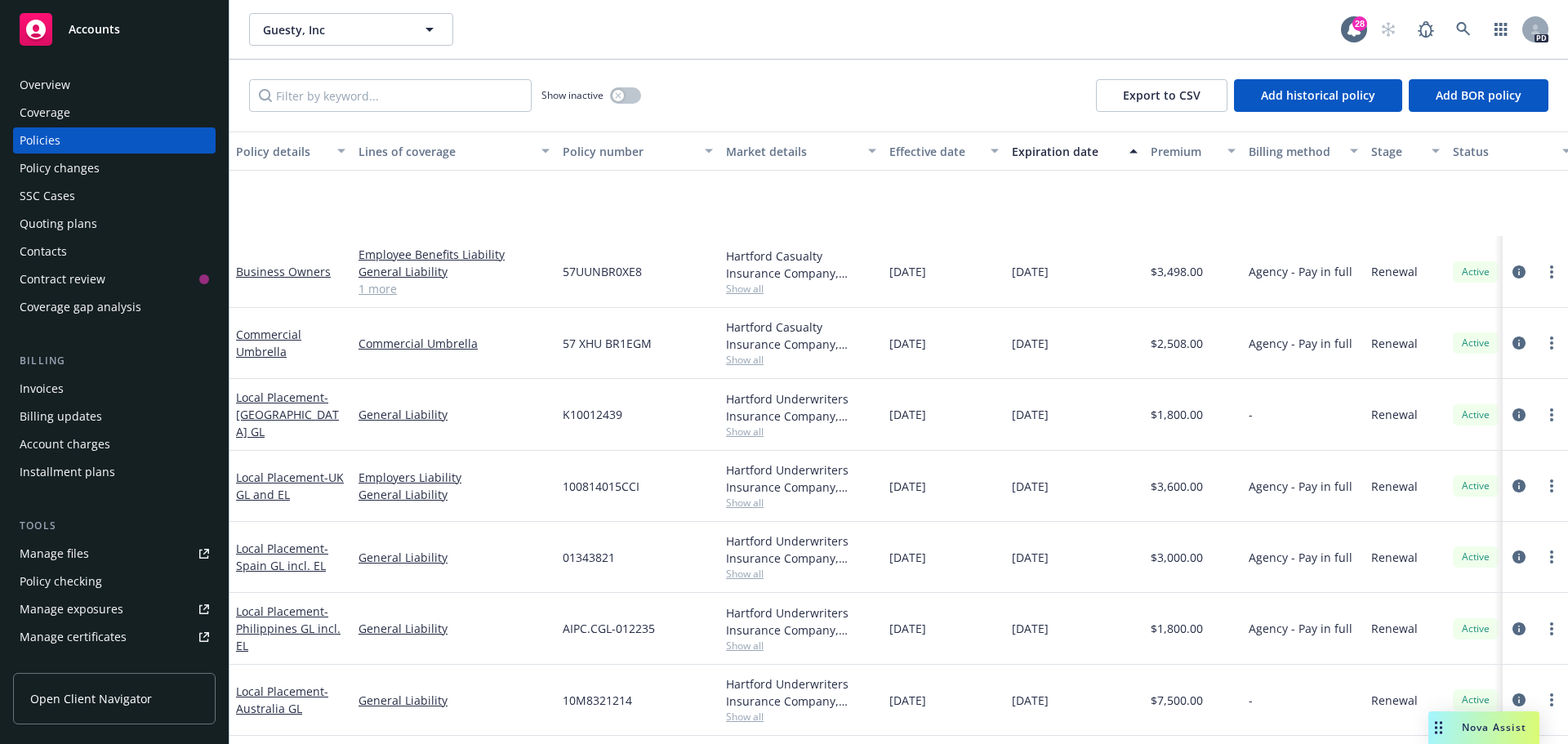
scroll to position [146, 0]
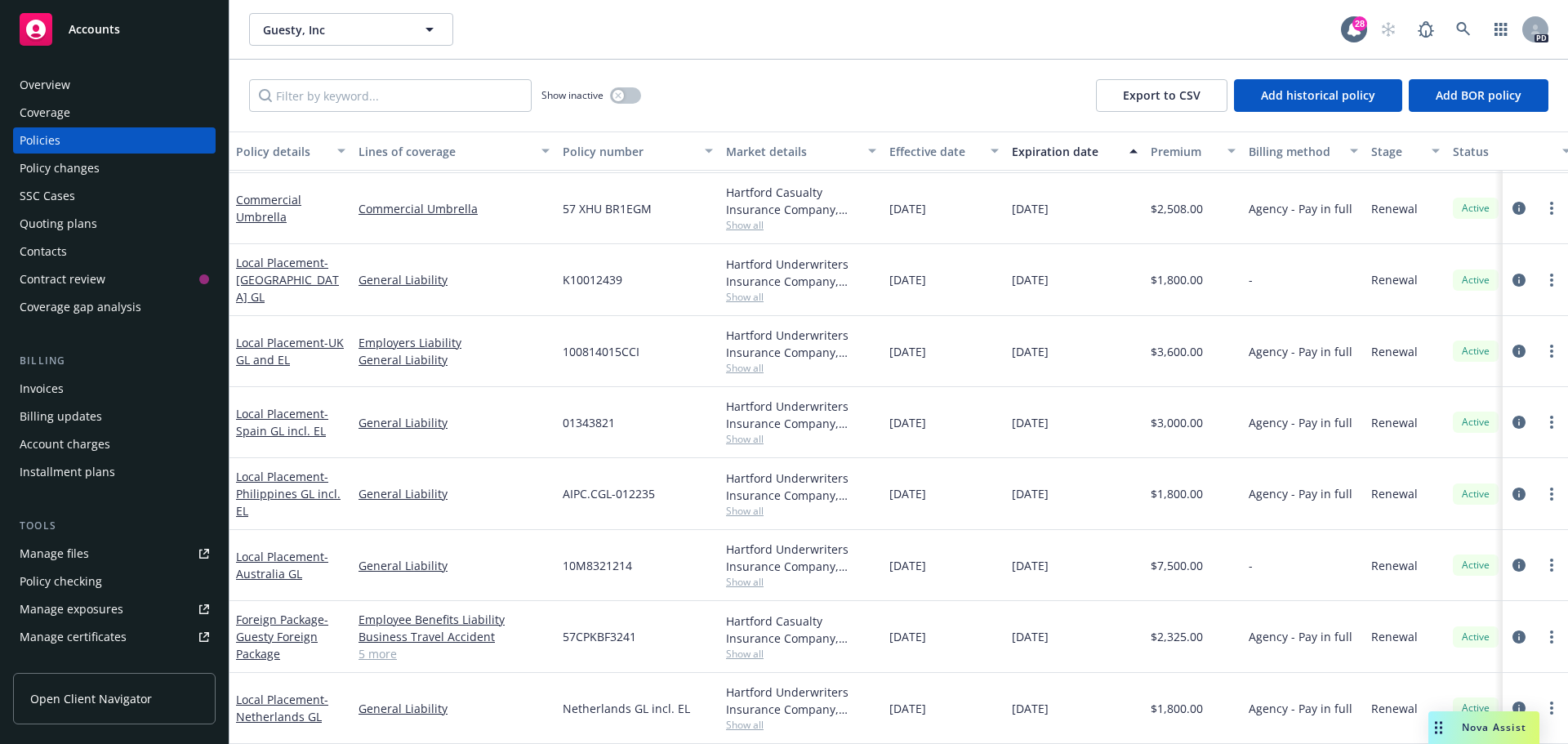
click at [88, 220] on div "Quoting plans" at bounding box center [59, 224] width 78 height 26
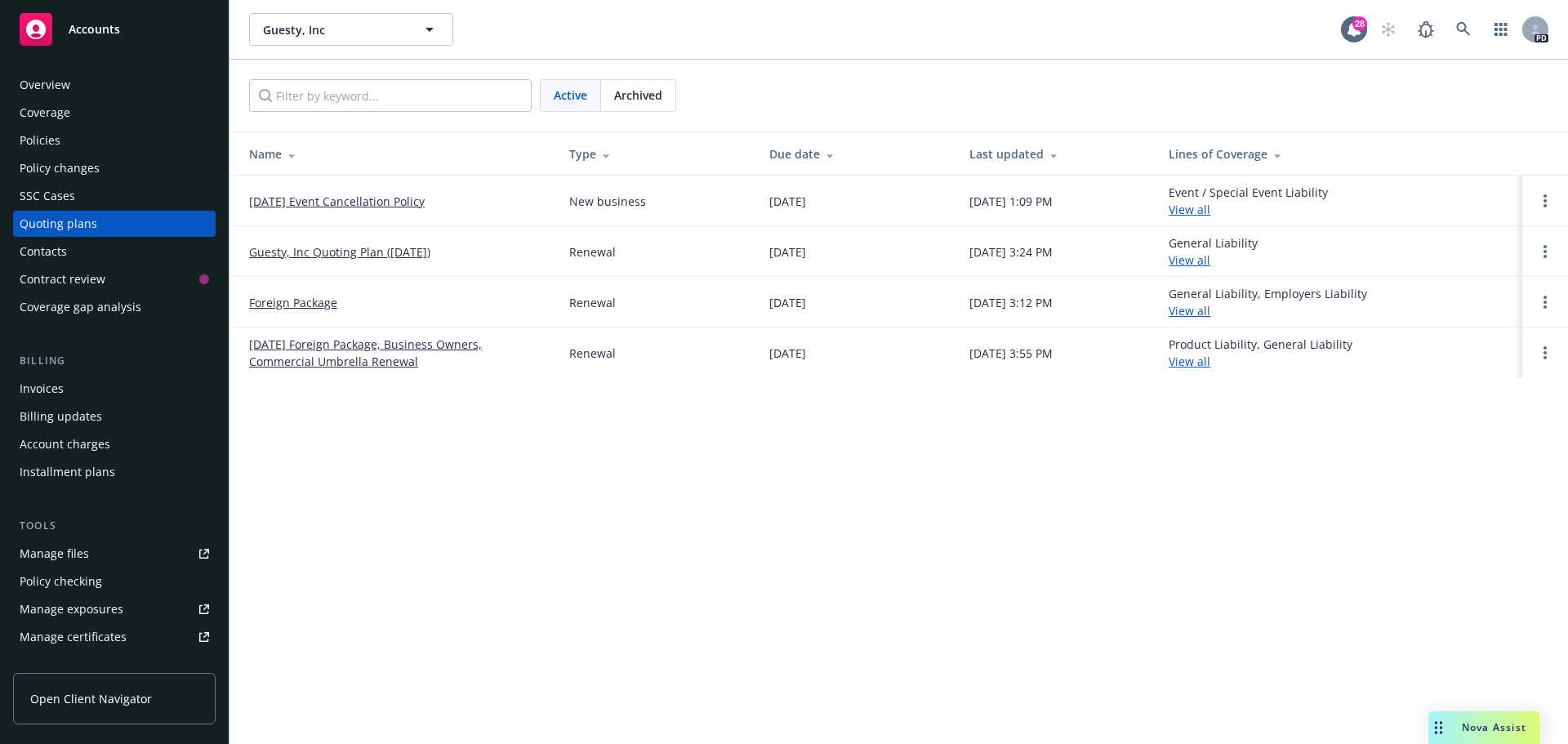
click at [392, 195] on link "9/10/2025 Event Cancellation Policy" at bounding box center [337, 201] width 176 height 17
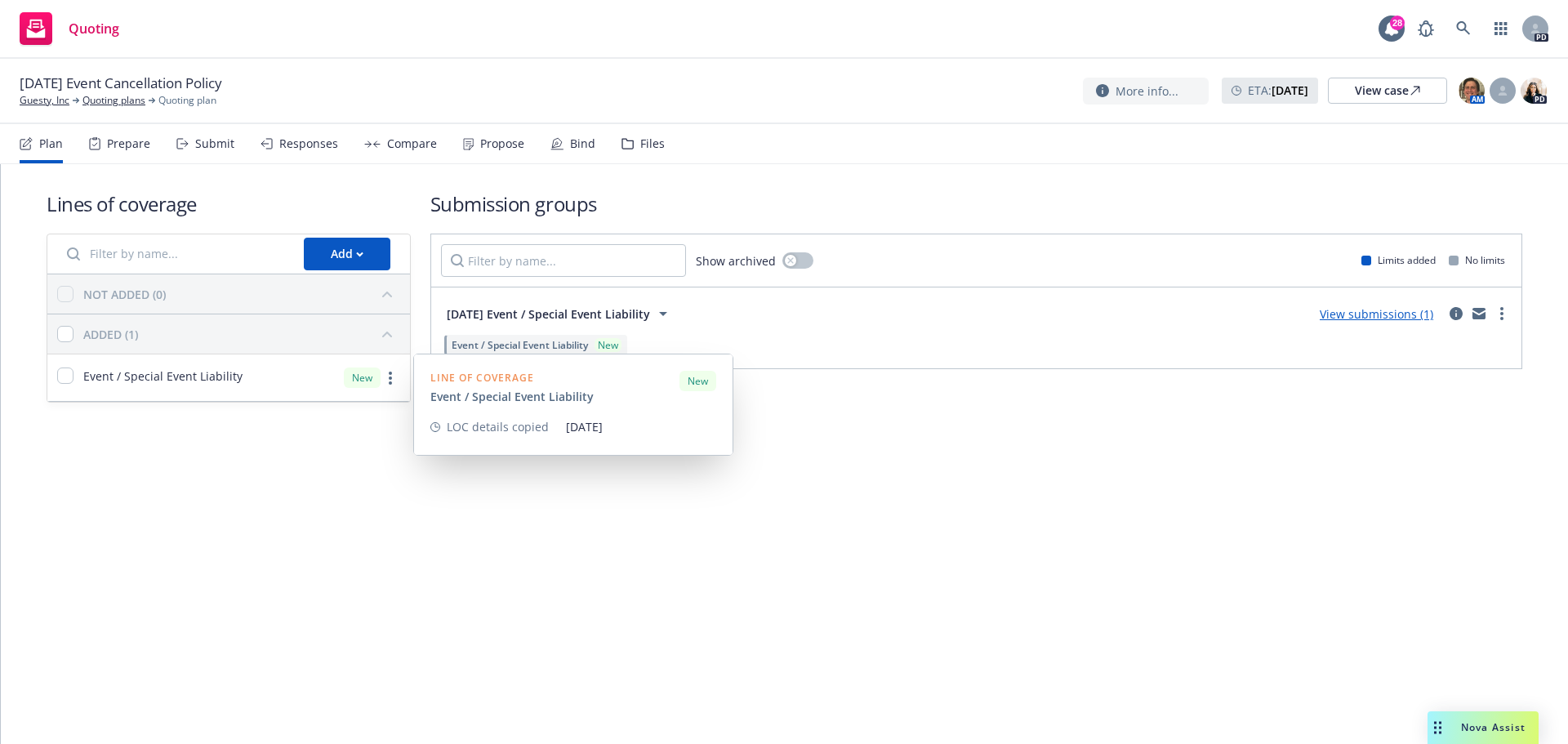
click at [106, 377] on span "Event / Special Event Liability" at bounding box center [162, 375] width 159 height 17
checkbox input "true"
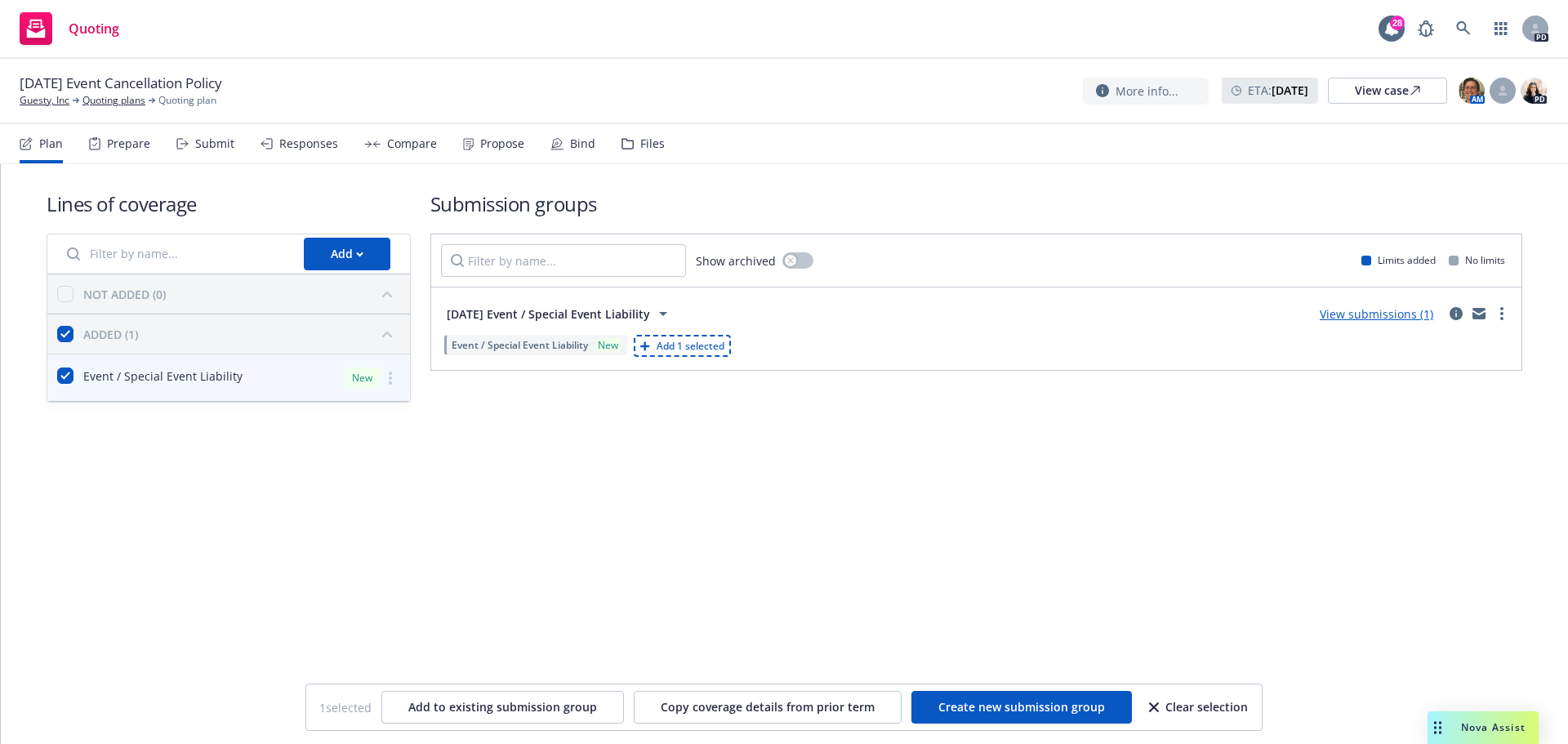
click at [638, 472] on div "Lines of coverage Add NOT ADDED (0) ADDED (1) Event / Special Event Liability N…" at bounding box center [784, 319] width 1567 height 310
click at [673, 308] on icon at bounding box center [663, 314] width 20 height 20
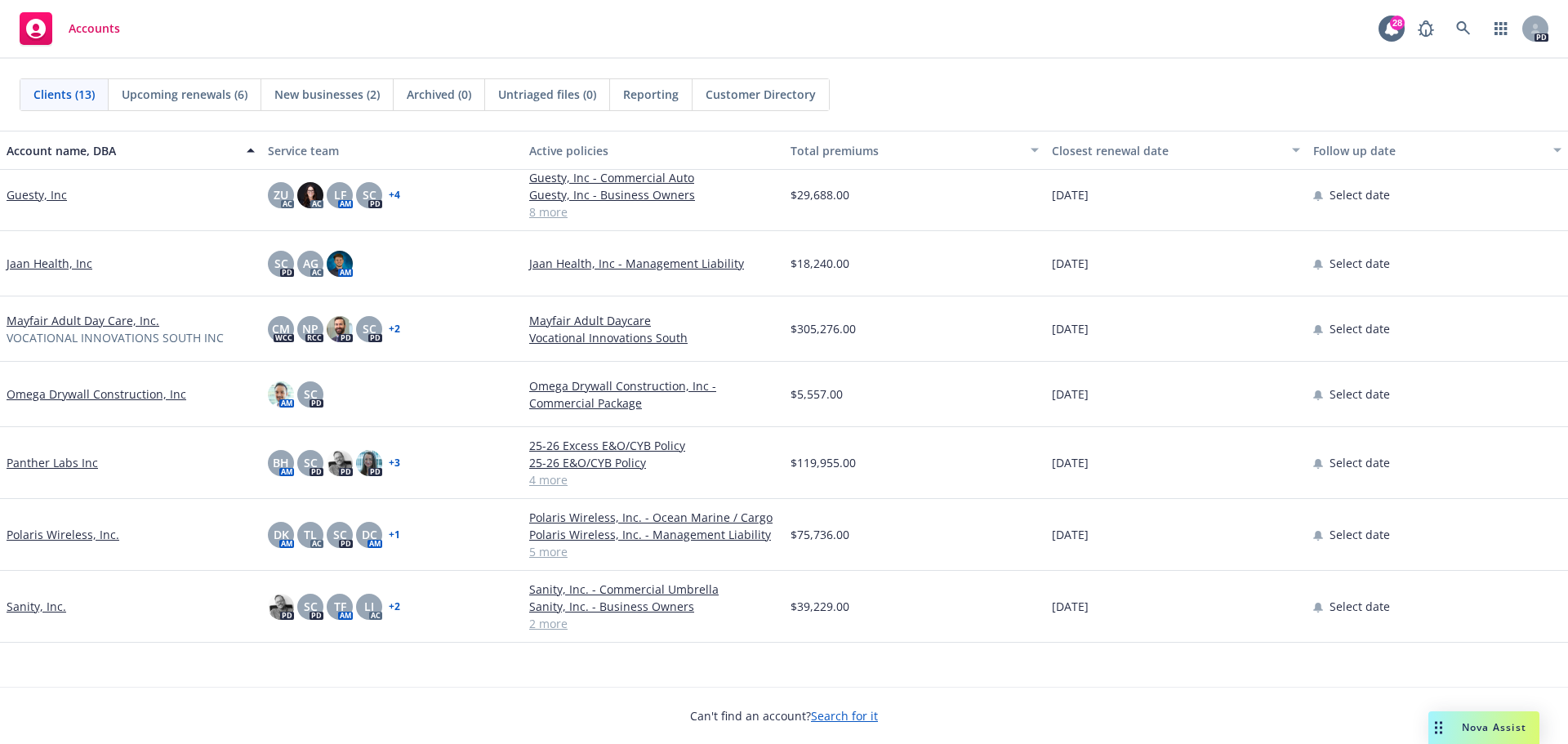
scroll to position [87, 0]
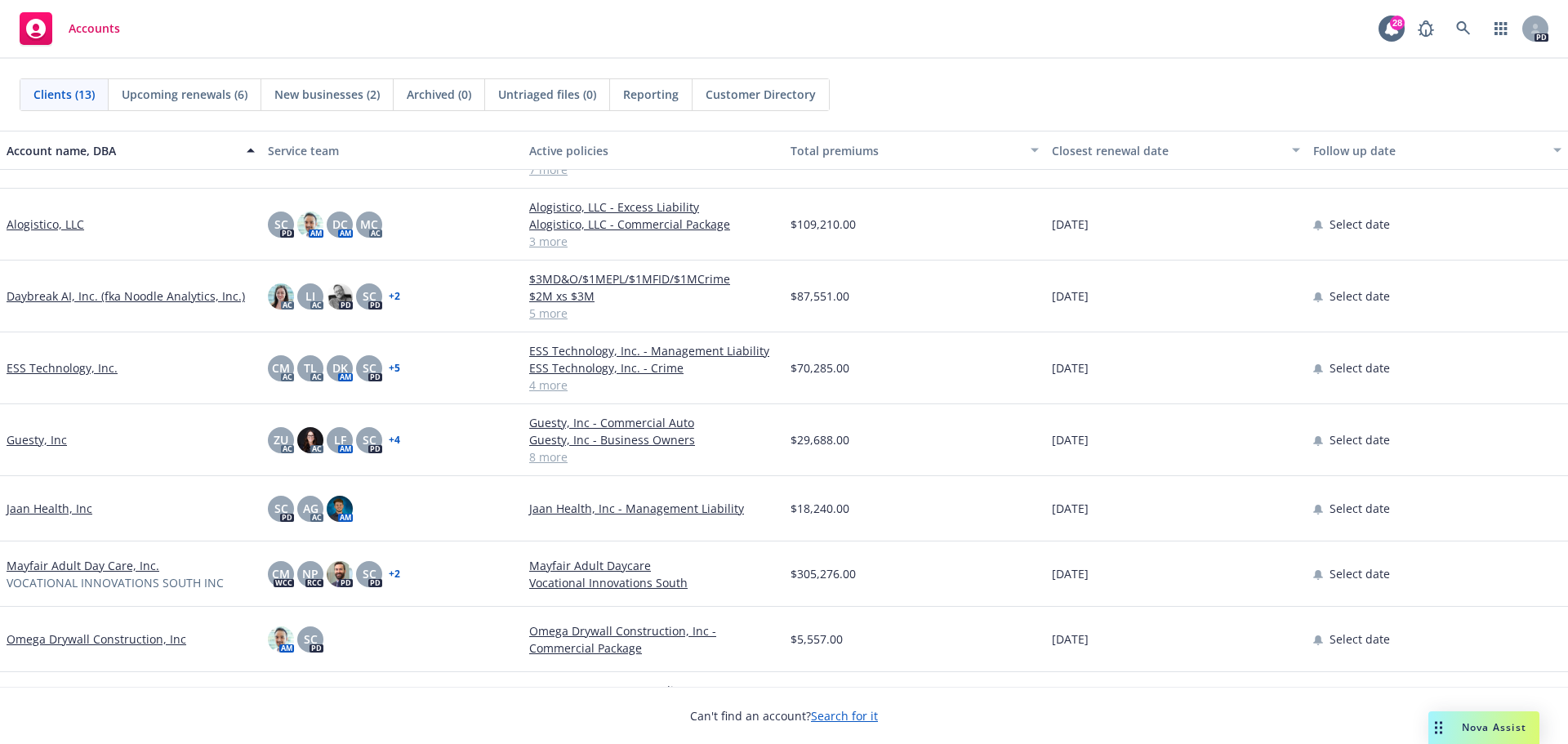
click at [41, 439] on link "Guesty, Inc" at bounding box center [37, 439] width 60 height 17
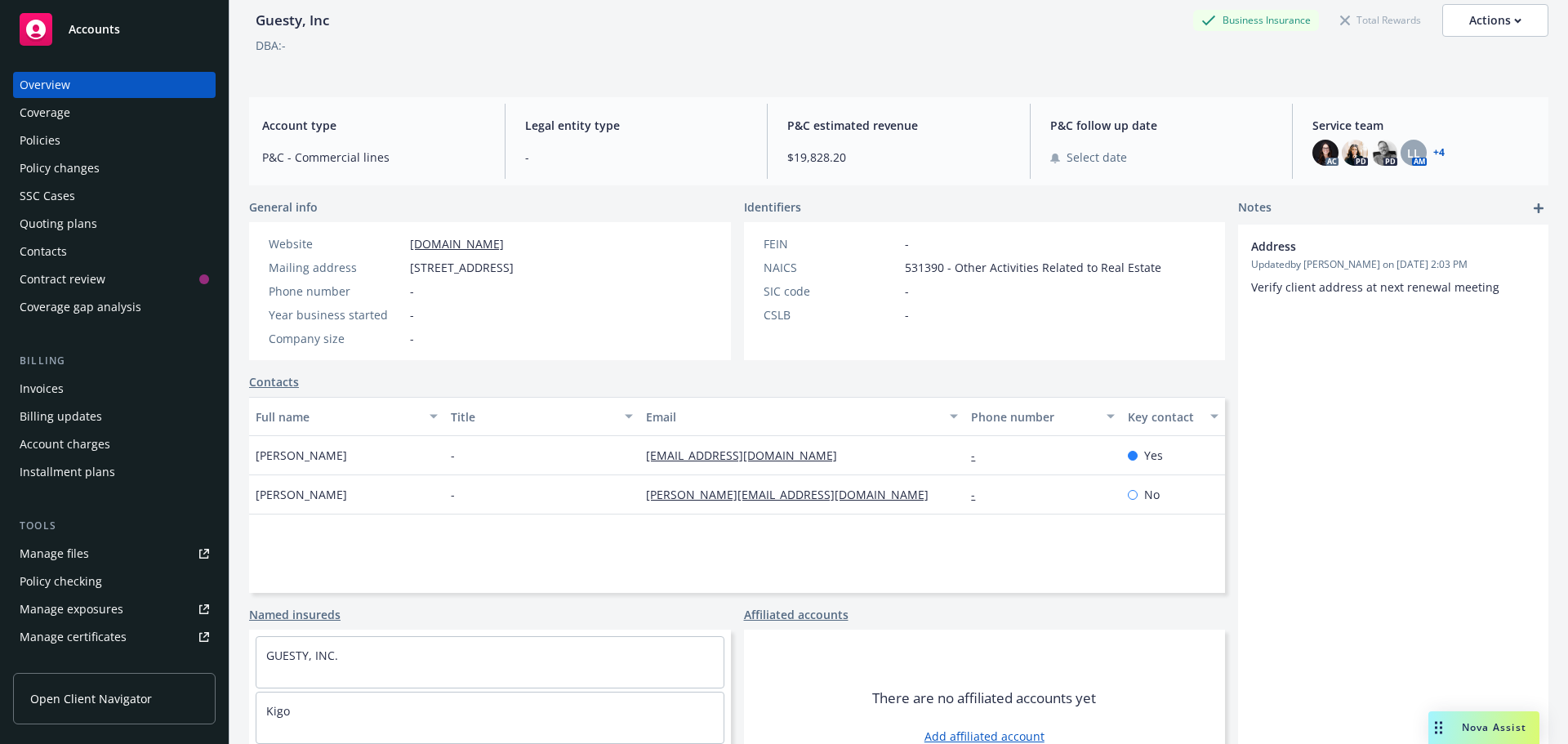
scroll to position [134, 0]
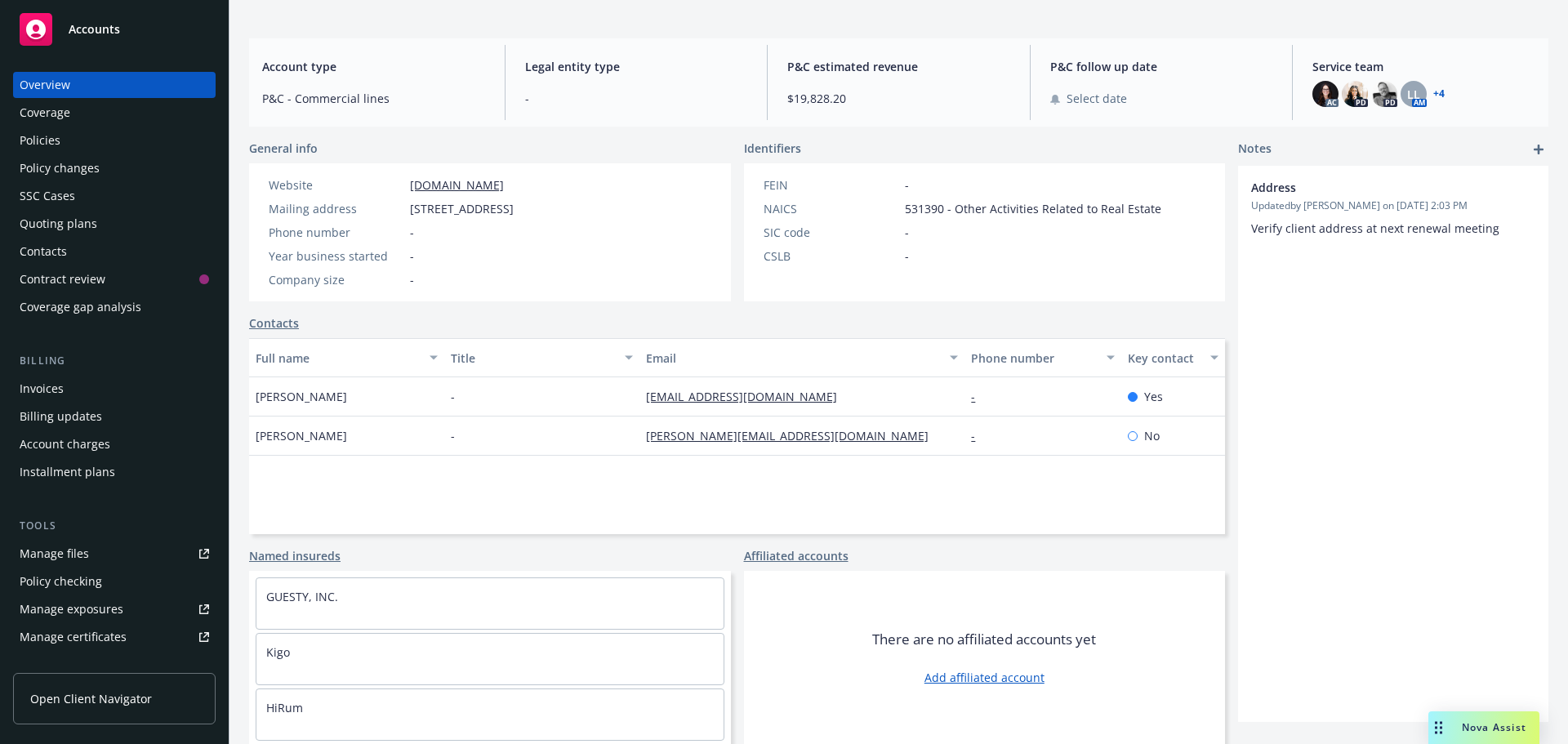
click at [102, 82] on div "Overview" at bounding box center [114, 85] width 189 height 26
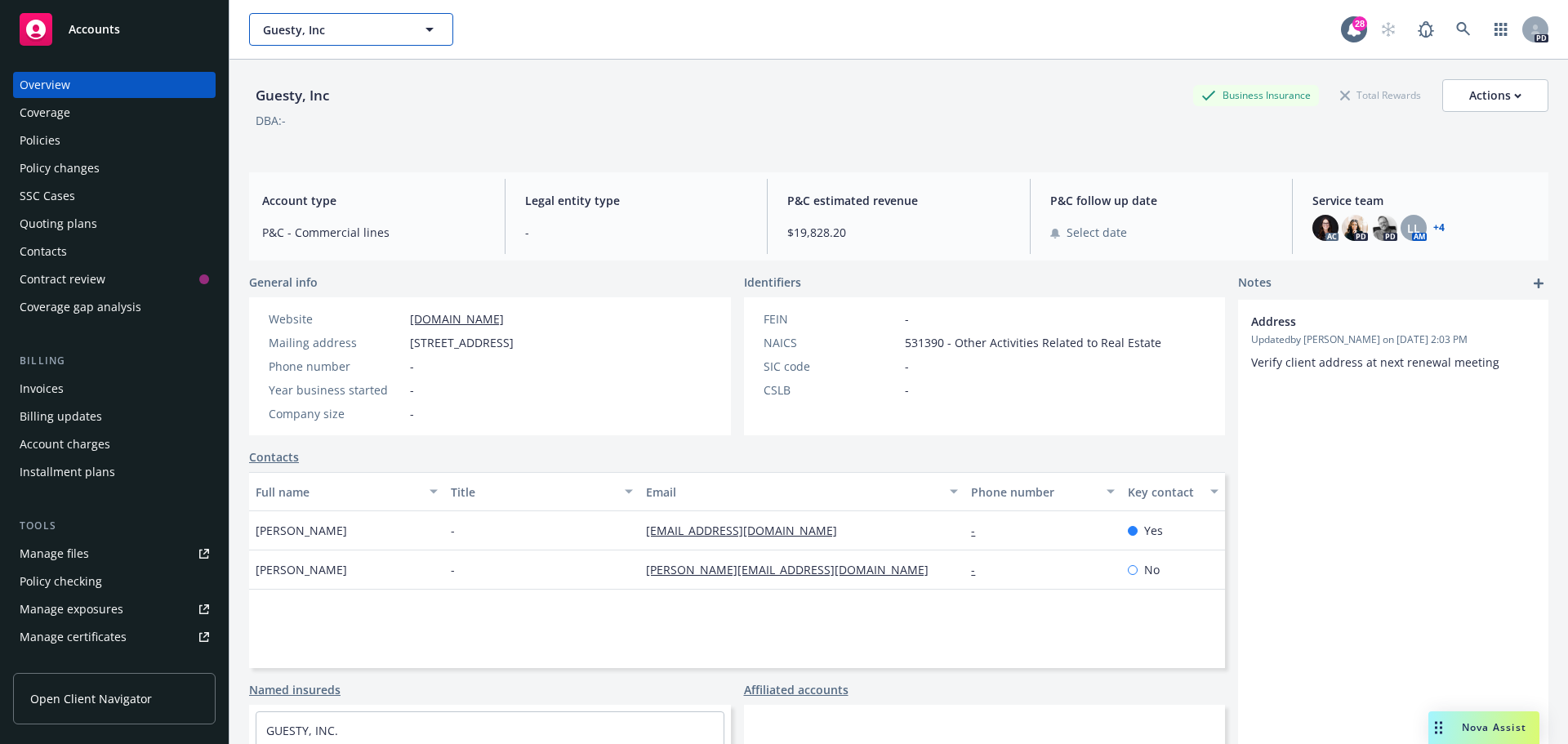
click at [365, 20] on button "Guesty, Inc" at bounding box center [351, 29] width 204 height 33
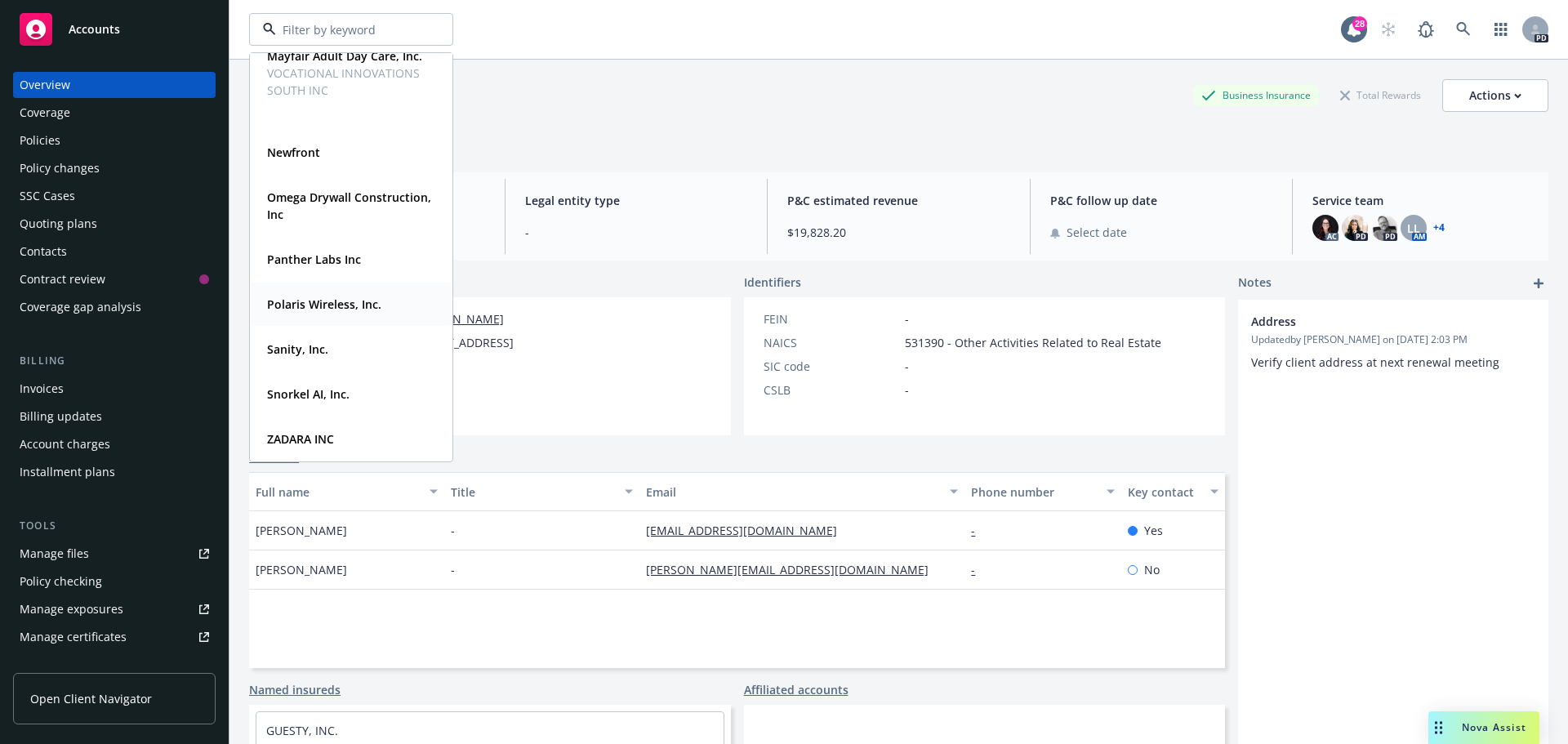
scroll to position [134, 0]
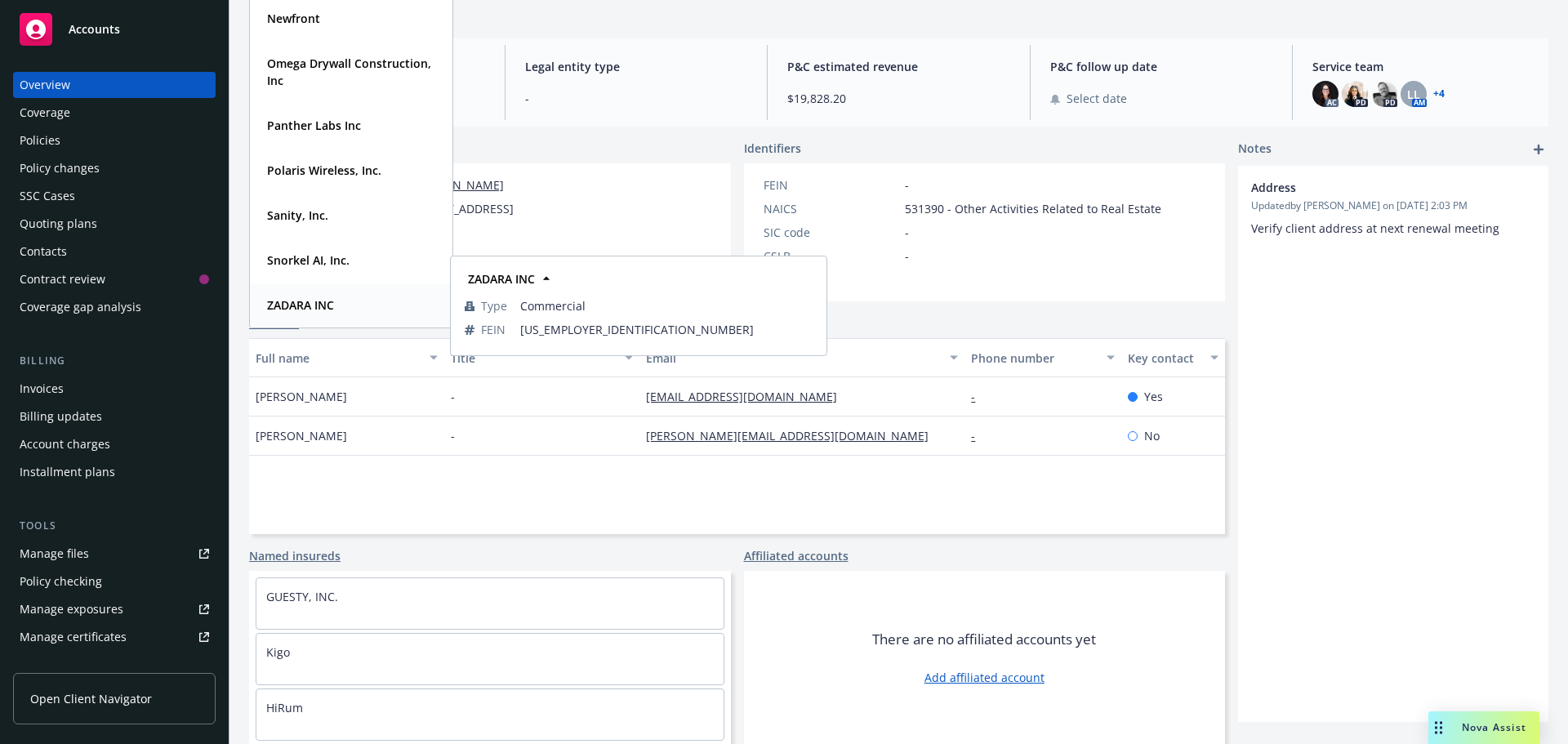
click at [338, 300] on div "ZADARA INC" at bounding box center [350, 305] width 181 height 24
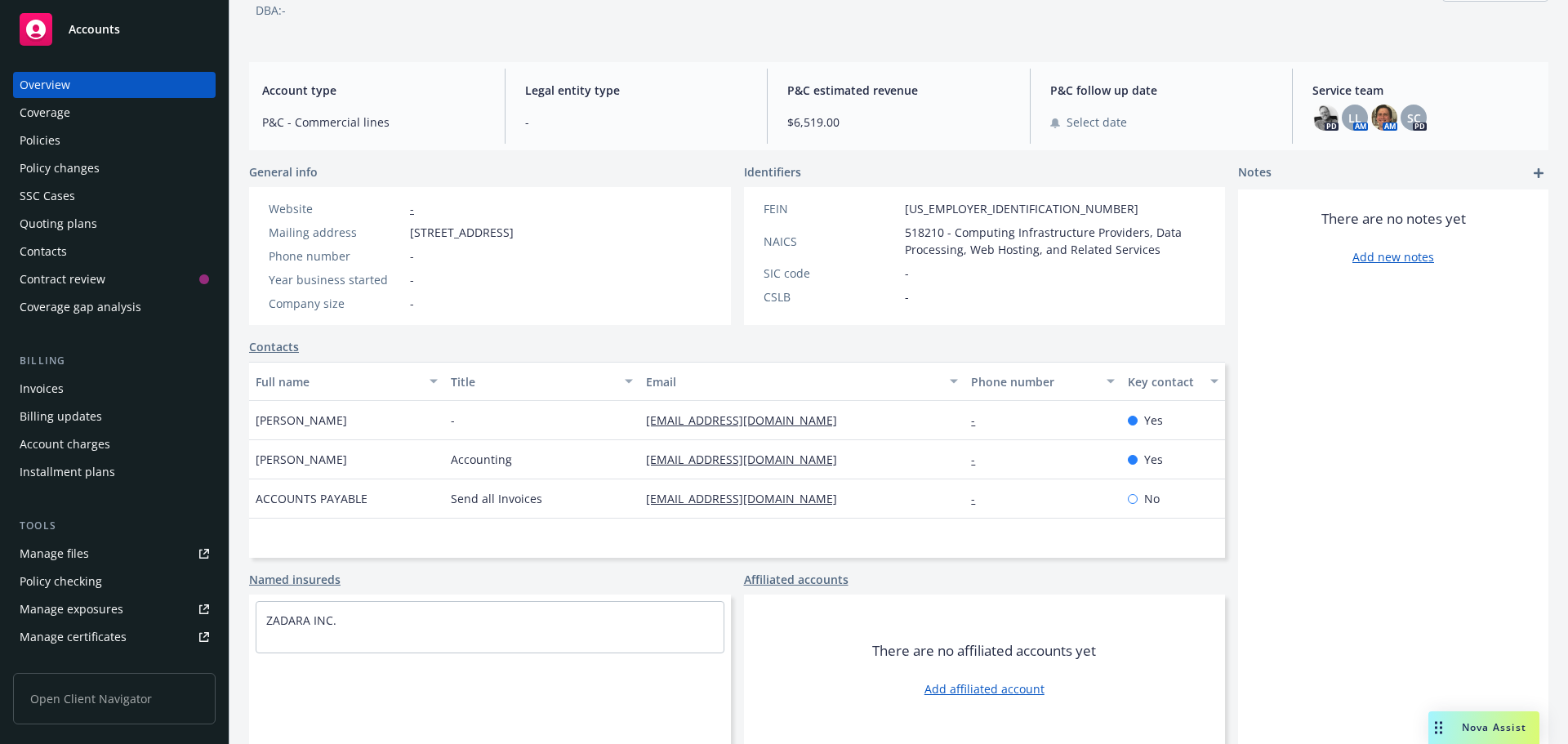
scroll to position [110, 0]
click at [83, 141] on div "Policies" at bounding box center [114, 140] width 189 height 26
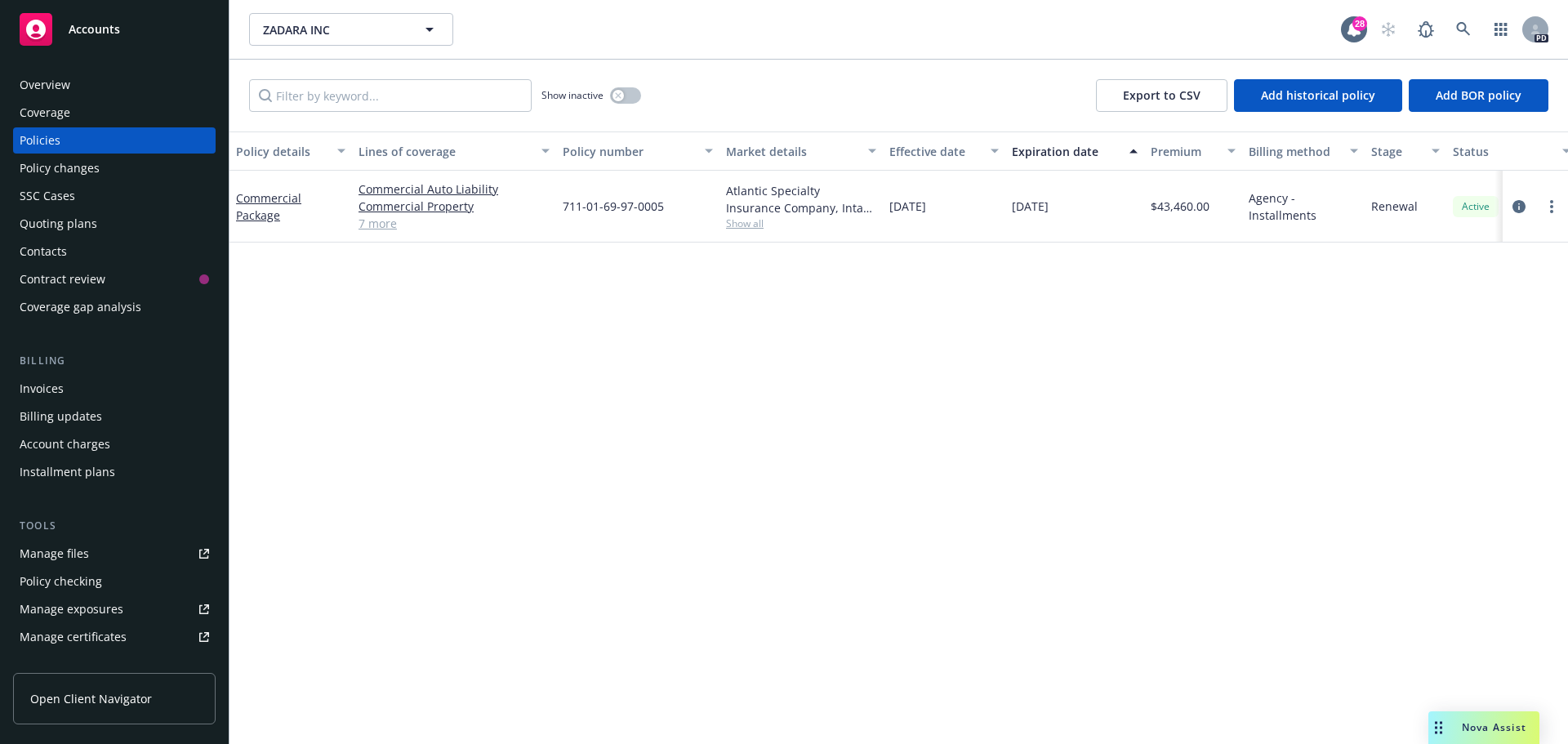
click at [385, 223] on link "7 more" at bounding box center [453, 223] width 191 height 17
drag, startPoint x: 372, startPoint y: 311, endPoint x: 311, endPoint y: 94, distance: 225.4
click at [369, 311] on div "Policy details Lines of coverage Policy number Market details Effective date Ex…" at bounding box center [898, 437] width 1338 height 612
click at [340, 11] on div "ZADARA INC ZADARA INC 28 PD" at bounding box center [898, 29] width 1338 height 59
click at [340, 42] on button "ZADARA INC" at bounding box center [351, 29] width 204 height 33
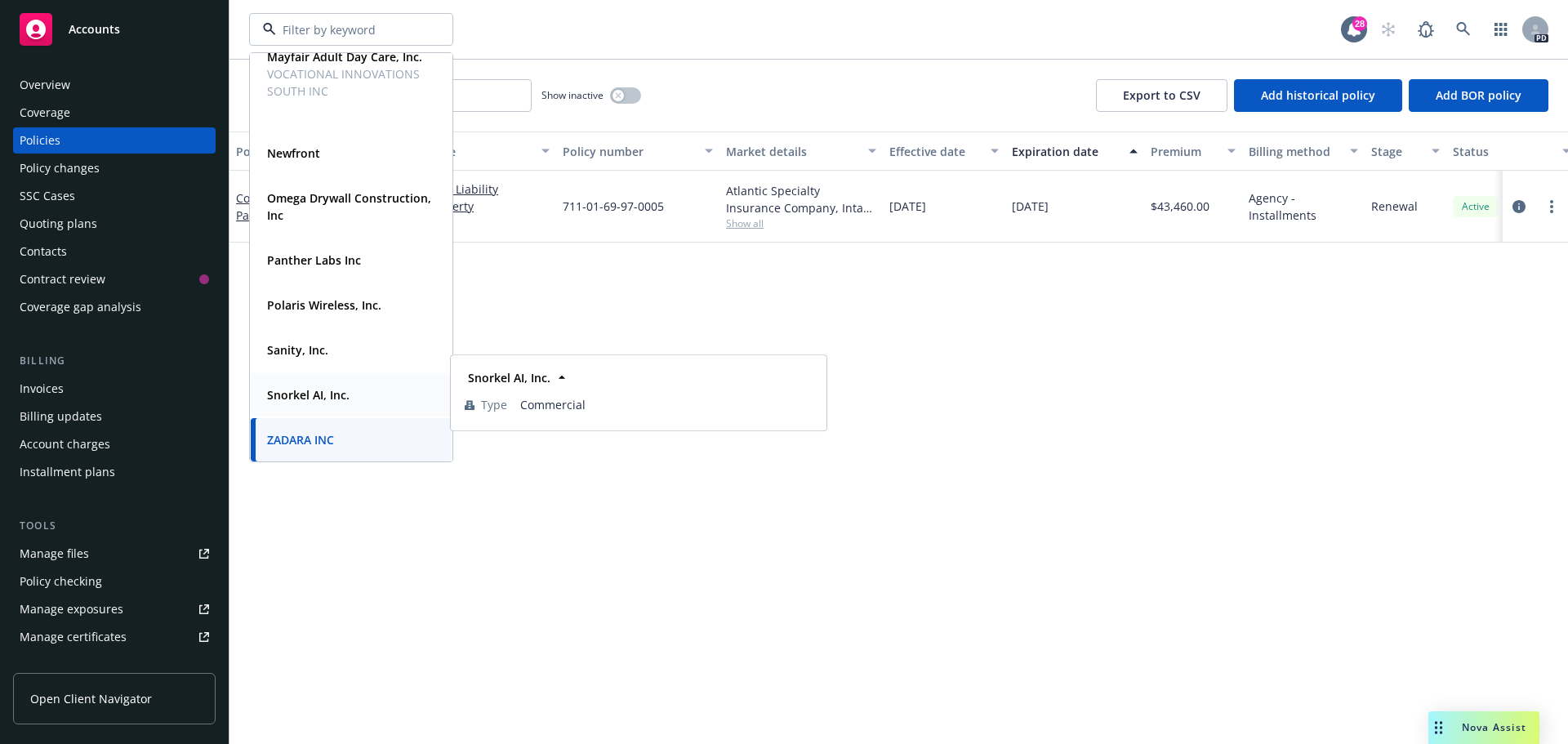
scroll to position [413, 0]
click at [308, 334] on div "Sanity, Inc. Type Commercial" at bounding box center [351, 348] width 201 height 43
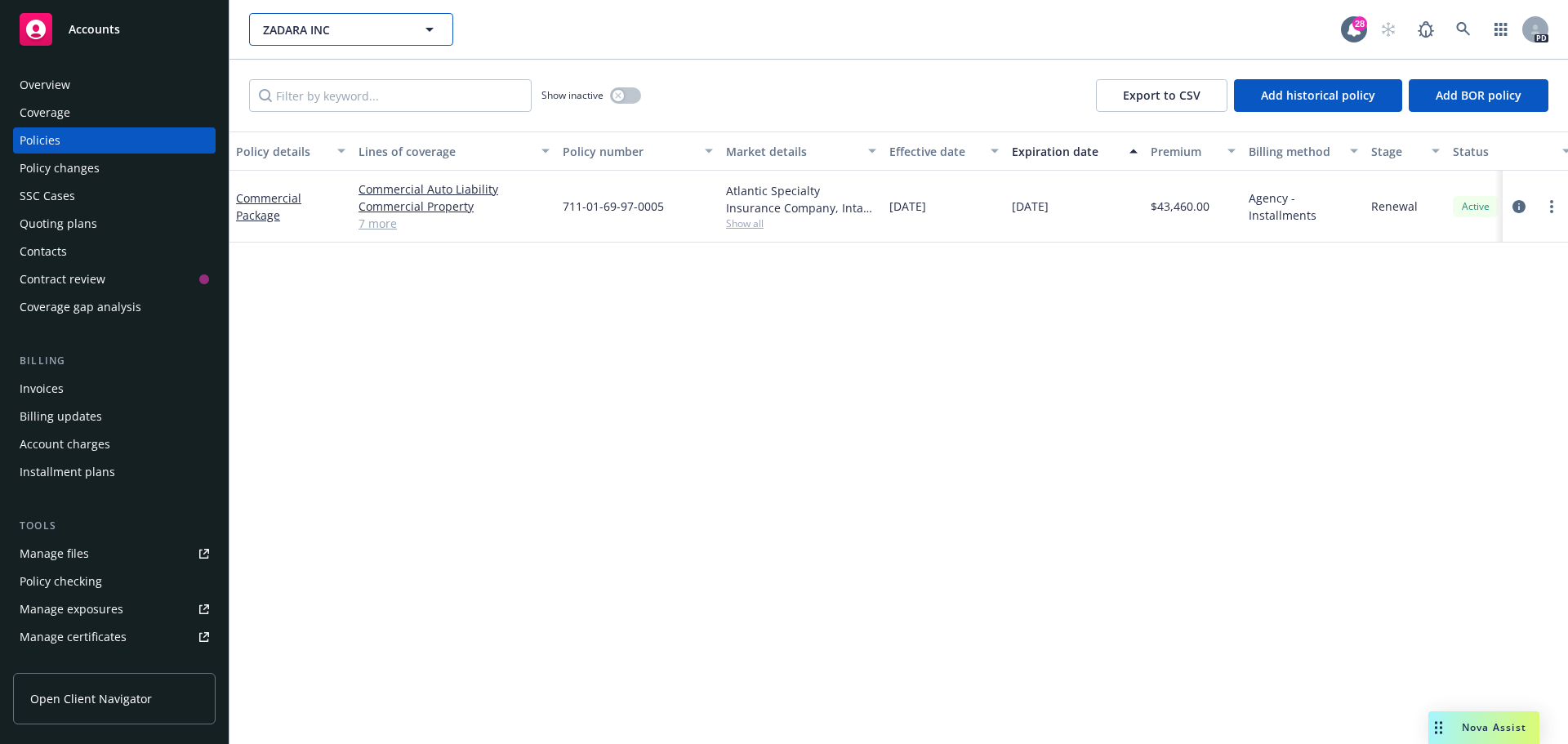
drag, startPoint x: 417, startPoint y: 24, endPoint x: 406, endPoint y: 28, distance: 11.9
click at [413, 26] on button "ZADARA INC" at bounding box center [351, 29] width 204 height 33
type input "ZADARA INC"
click at [368, 29] on input "ZADARA INC" at bounding box center [348, 29] width 144 height 17
click at [368, 29] on input at bounding box center [348, 29] width 144 height 17
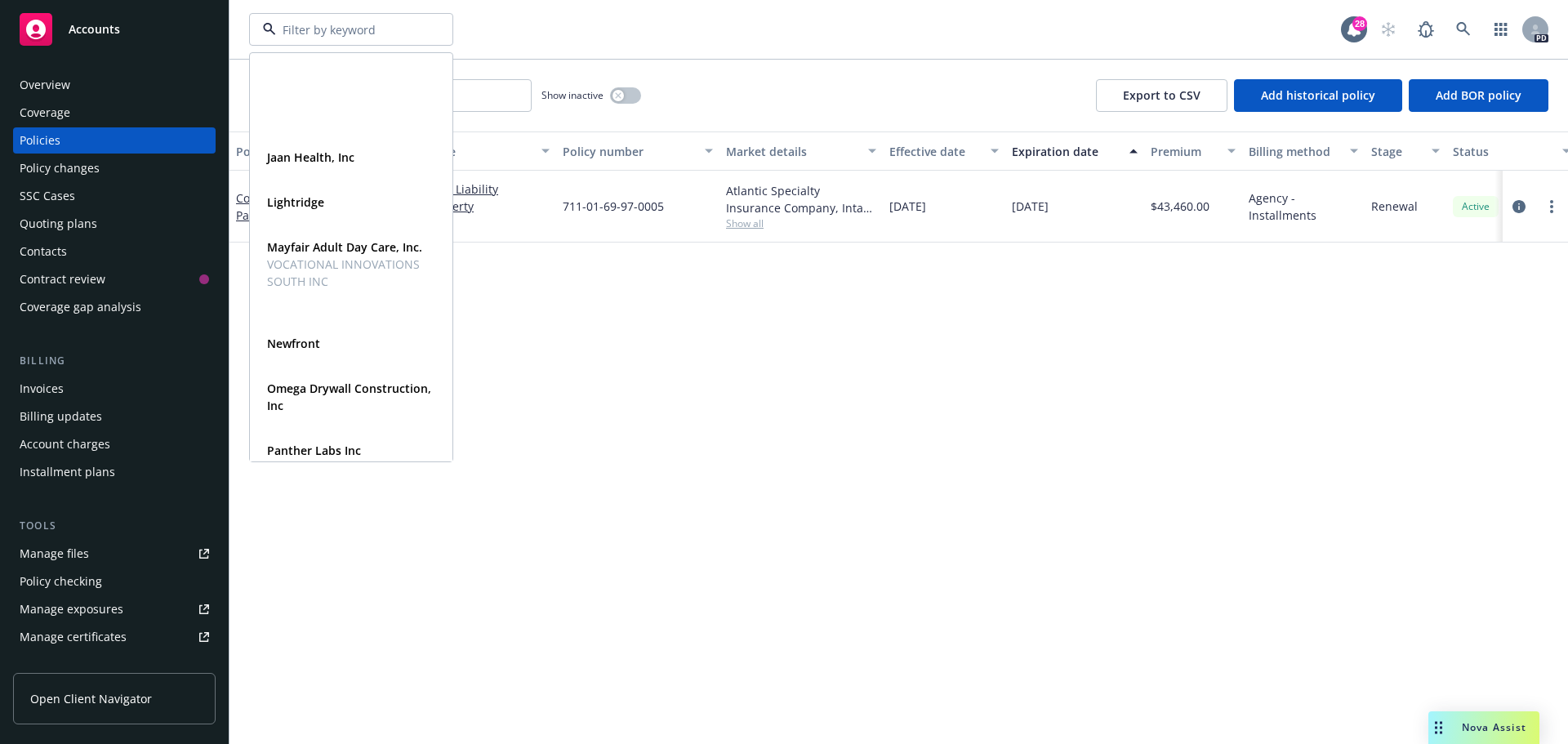
scroll to position [413, 0]
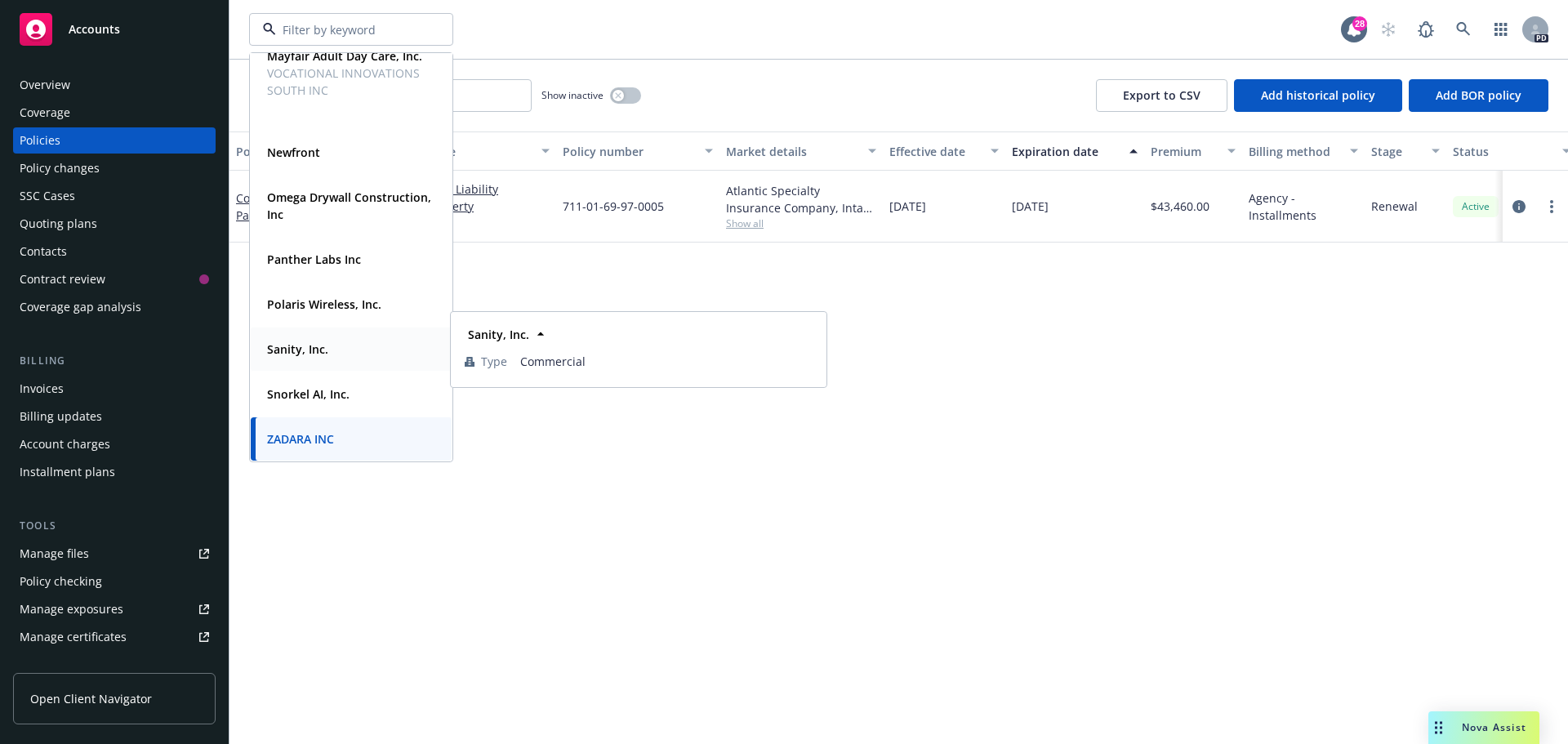
click at [291, 351] on strong "Sanity, Inc." at bounding box center [297, 349] width 61 height 16
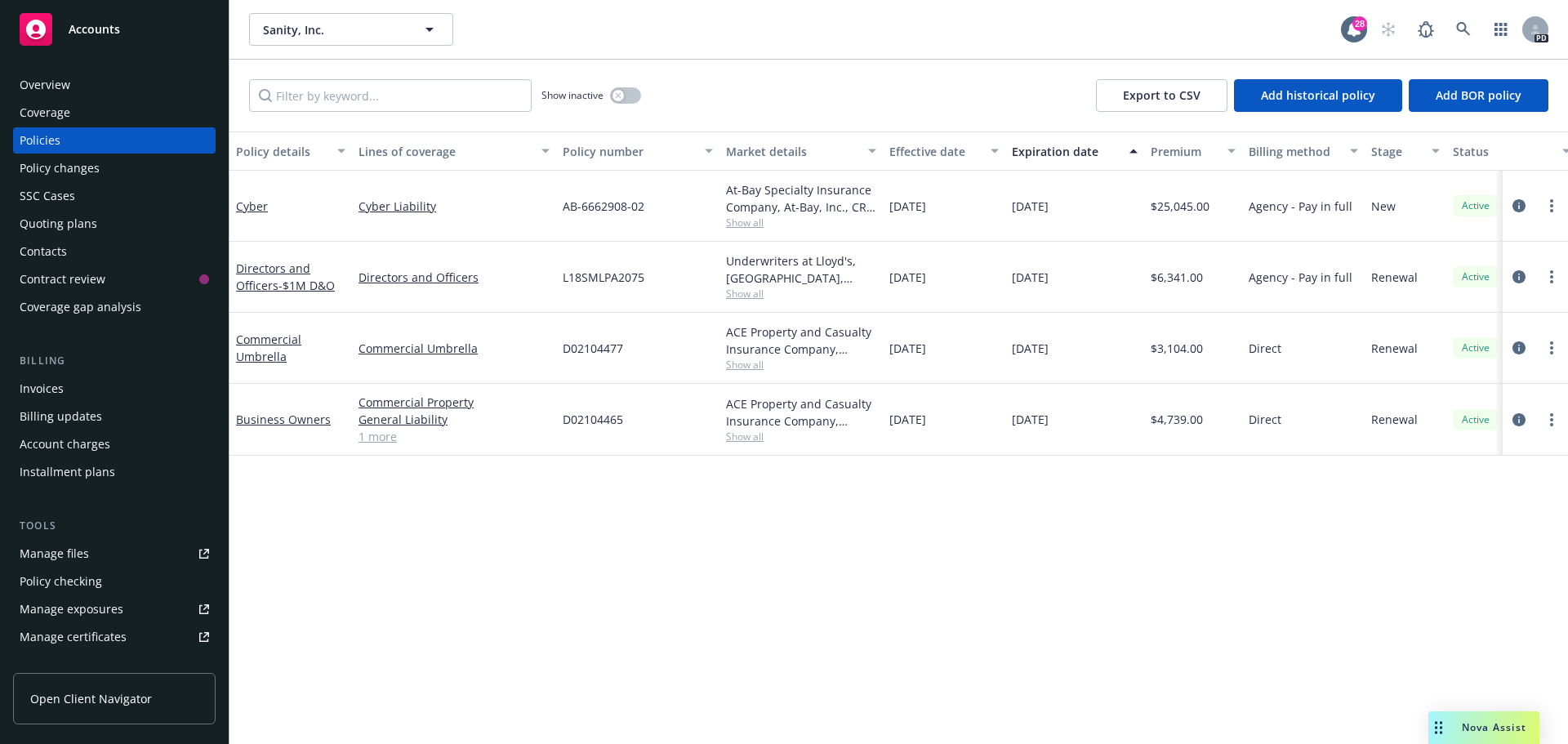
click at [26, 73] on div "Overview" at bounding box center [45, 85] width 51 height 26
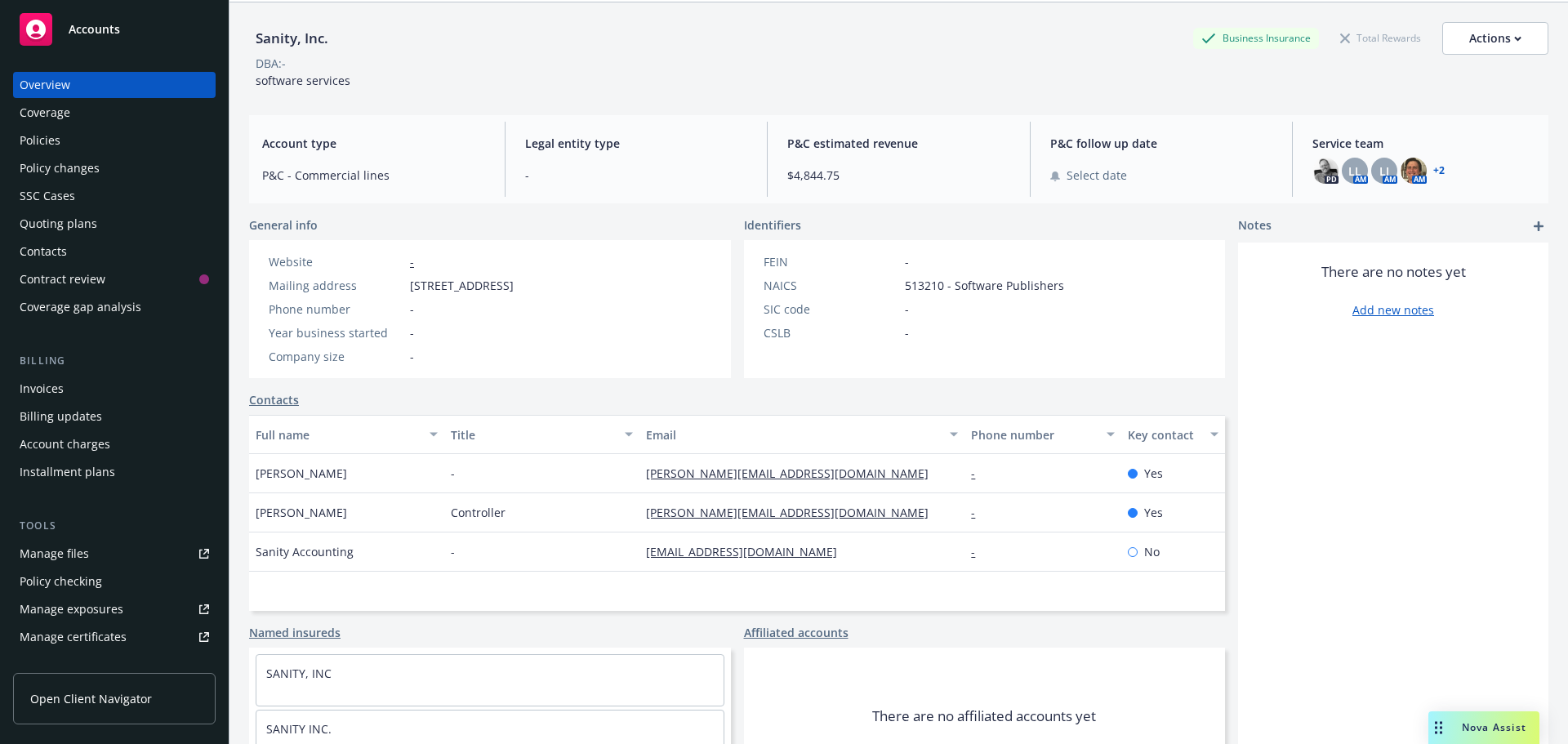
scroll to position [82, 0]
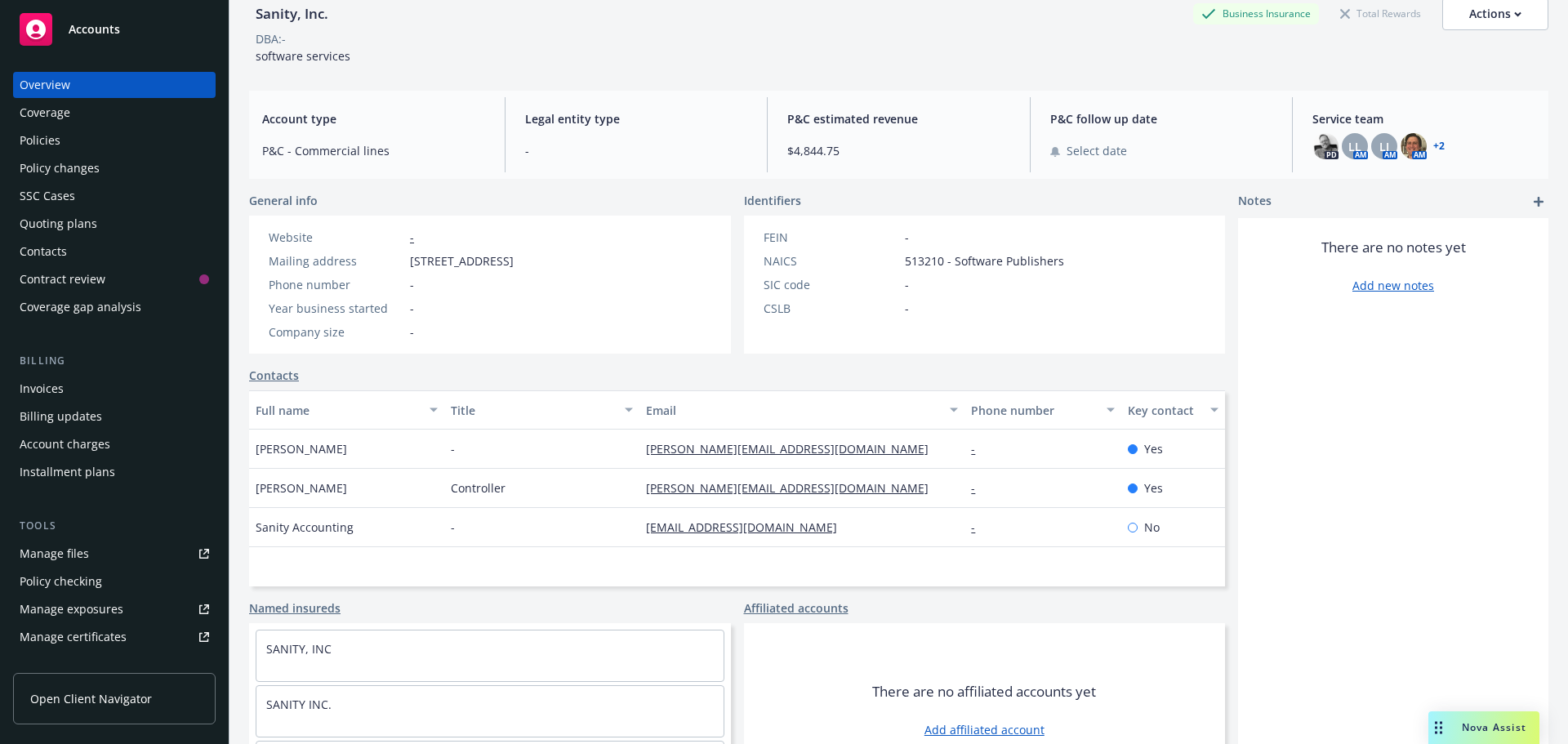
click at [62, 131] on div "Policies" at bounding box center [114, 140] width 189 height 26
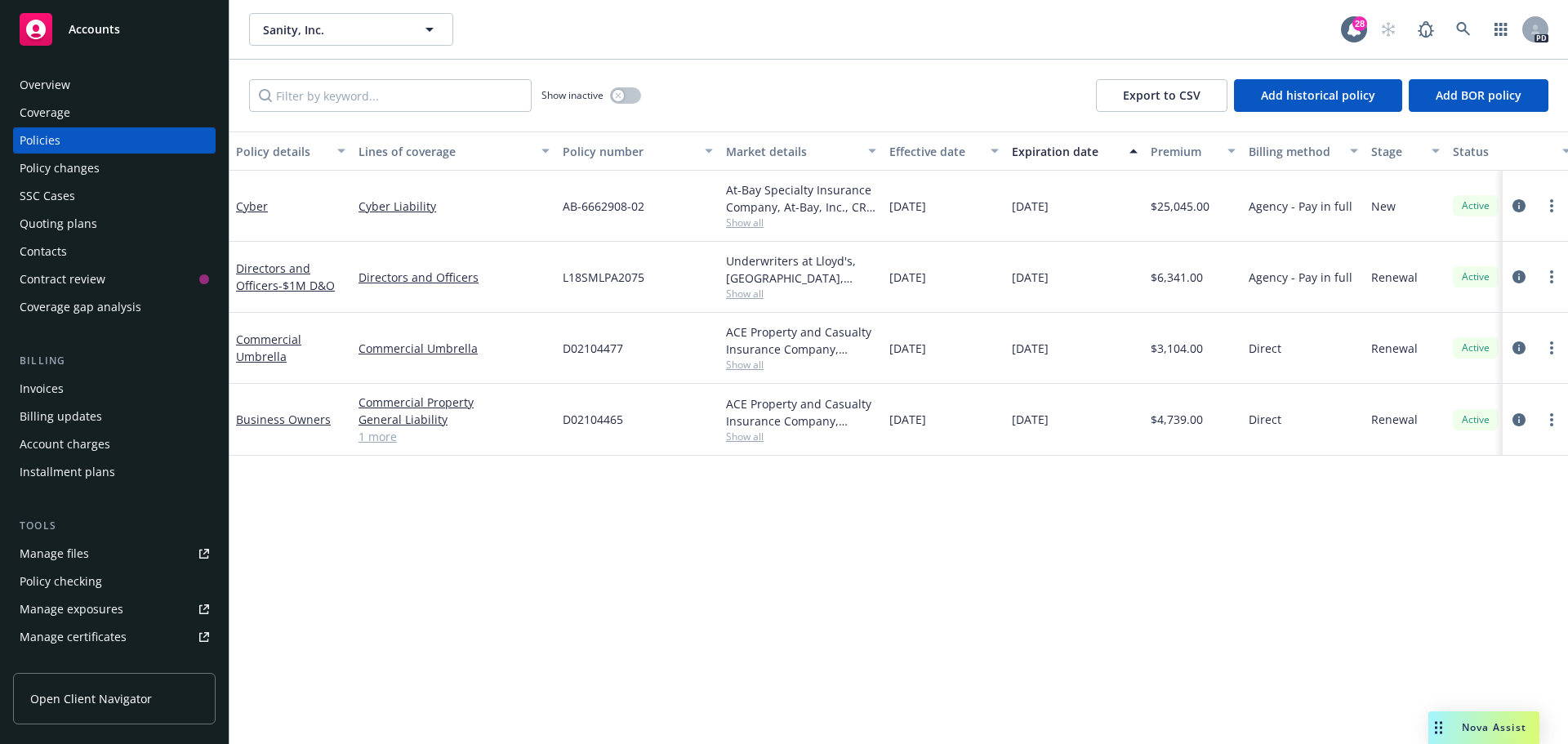
click at [755, 294] on span "Show all" at bounding box center [801, 294] width 150 height 14
click at [1522, 272] on icon "circleInformation" at bounding box center [1518, 276] width 13 height 13
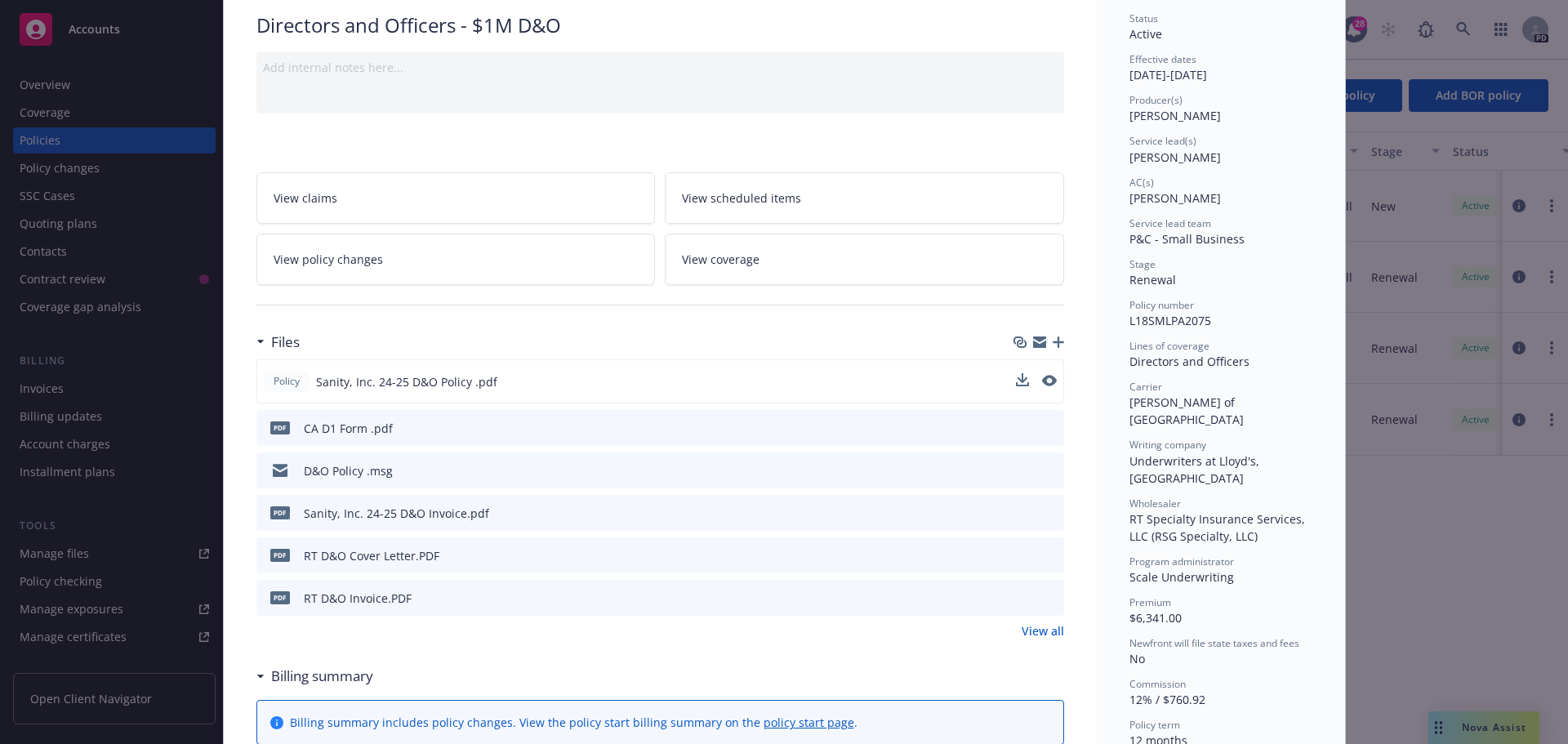
scroll to position [163, 0]
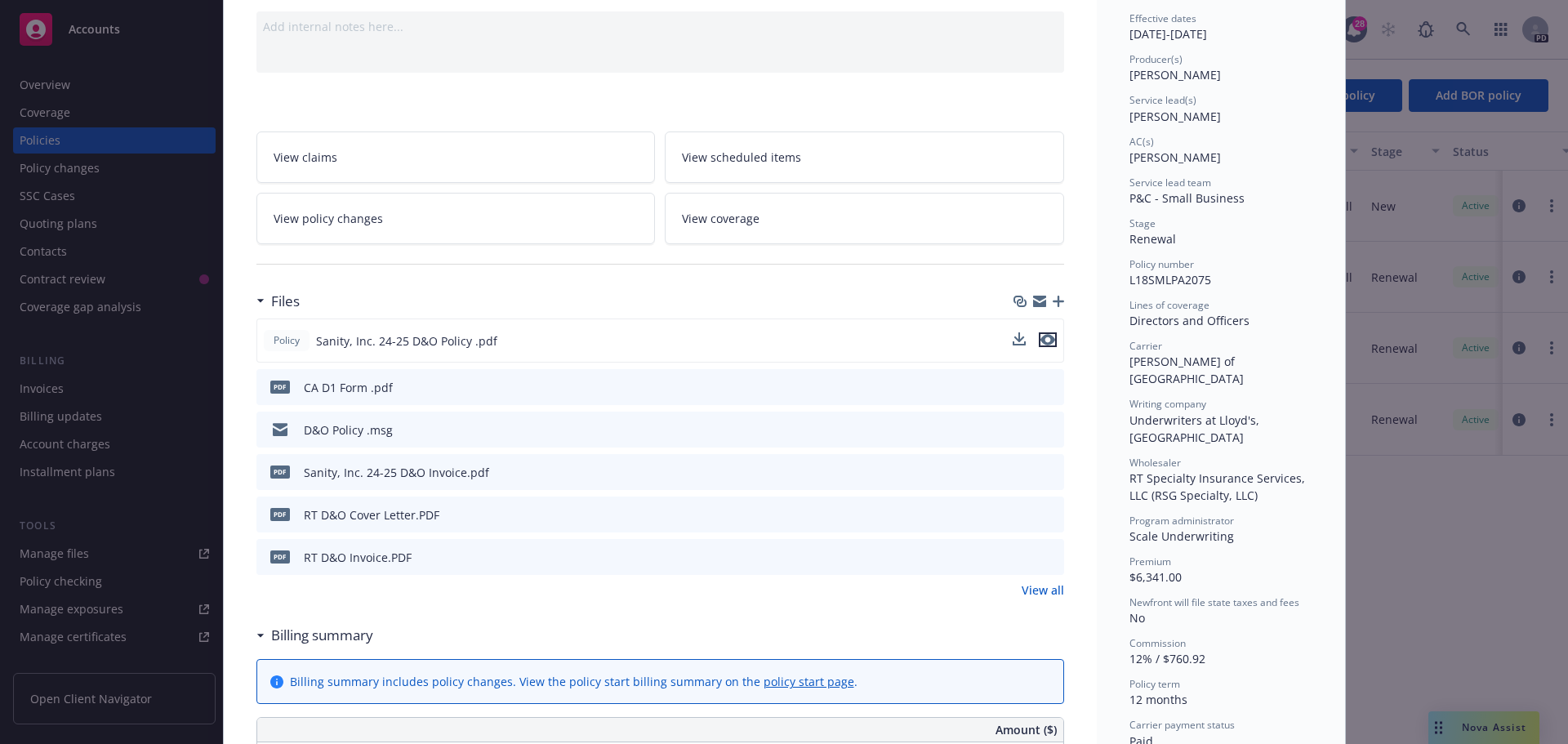
click at [1043, 337] on icon "preview file" at bounding box center [1047, 339] width 15 height 11
click at [1041, 428] on icon "preview file" at bounding box center [1048, 428] width 15 height 11
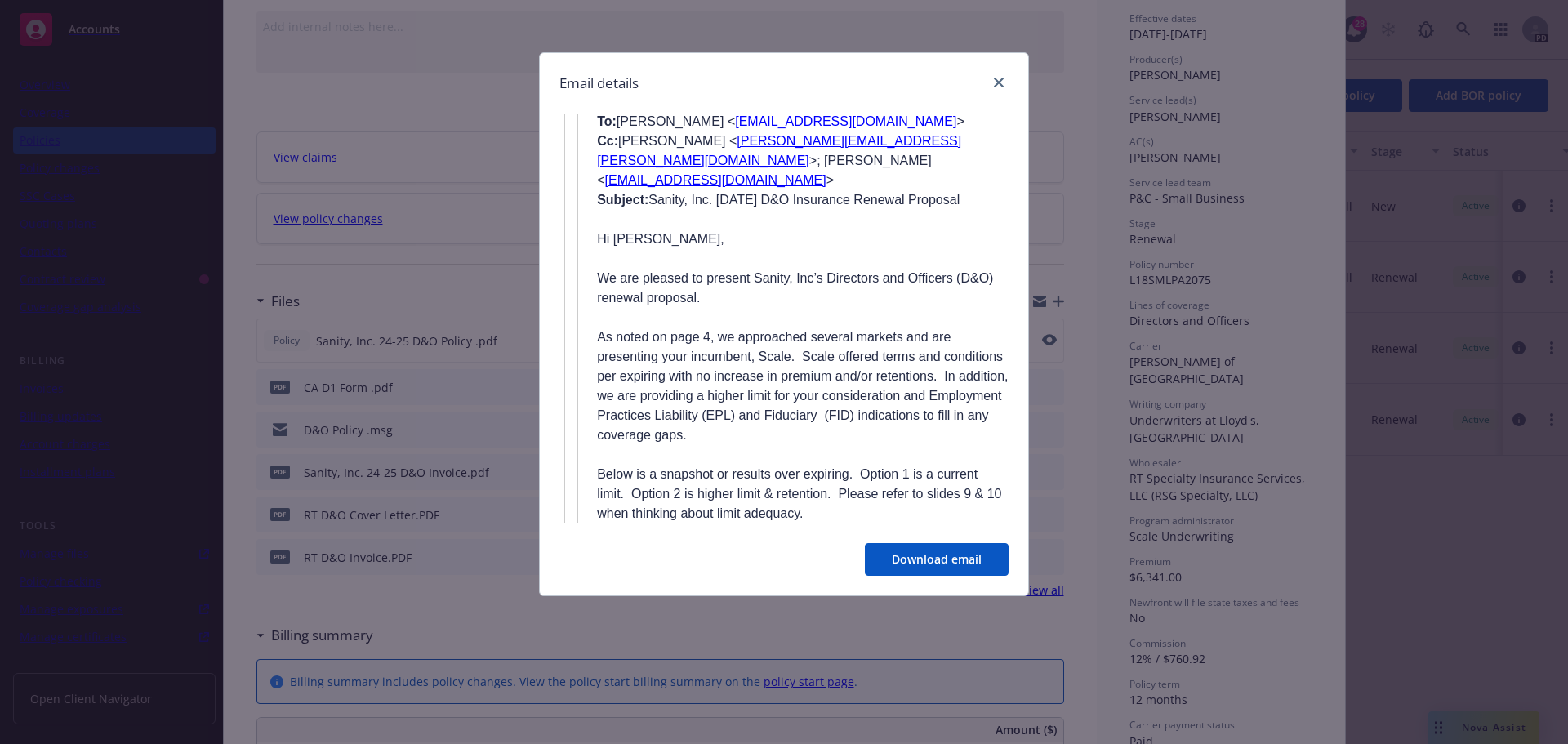
scroll to position [5226, 0]
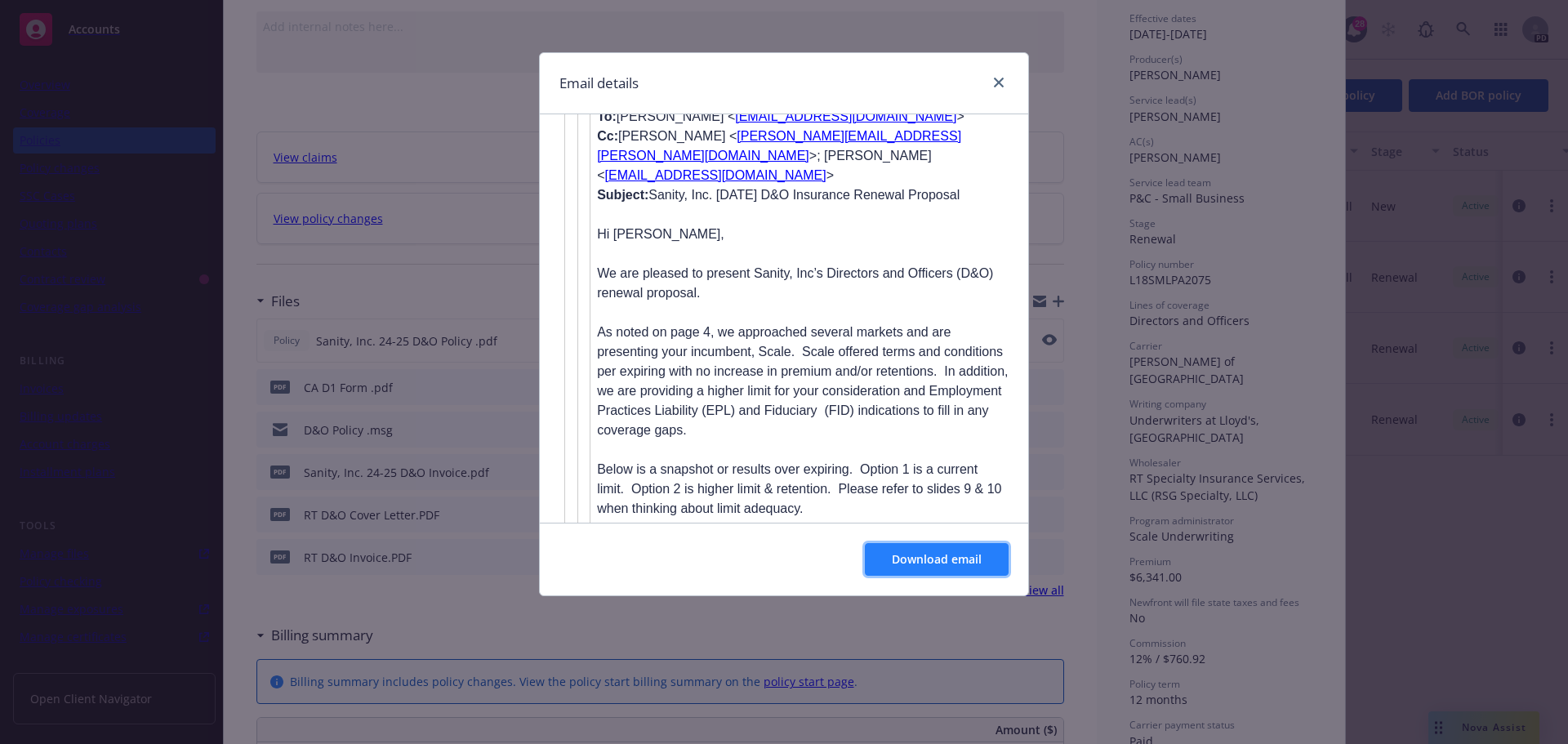
click at [949, 567] on button "Download email" at bounding box center [937, 559] width 144 height 33
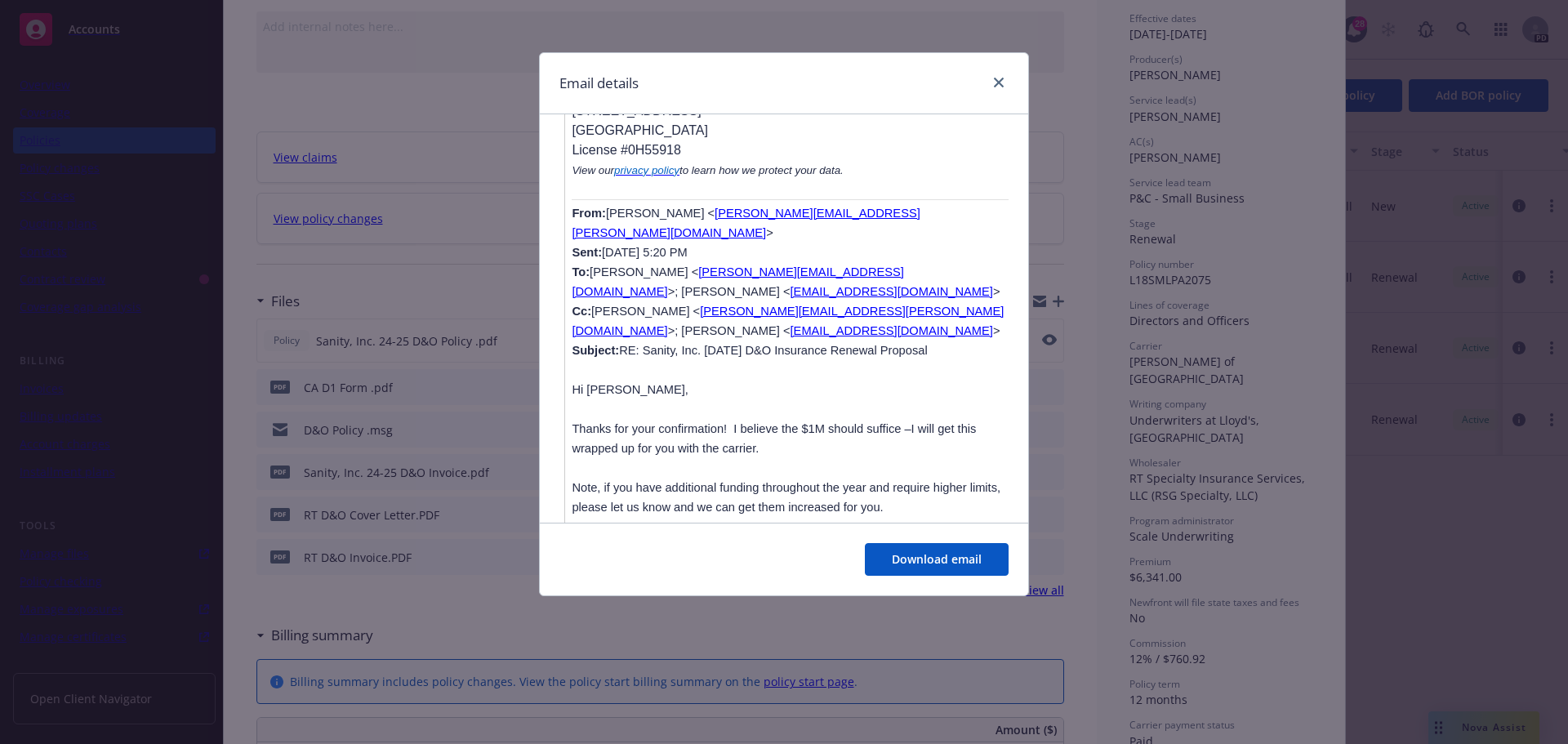
scroll to position [2663, 0]
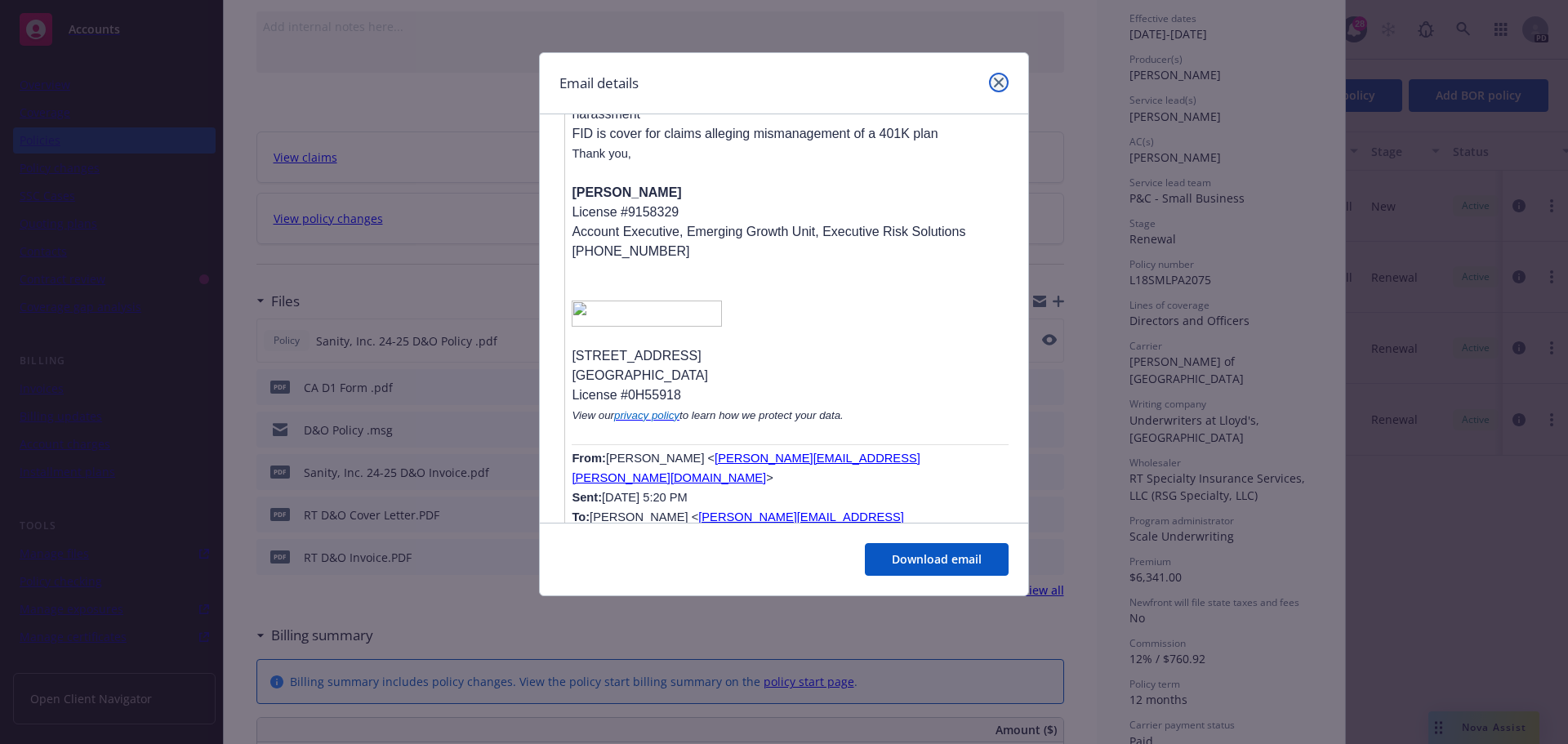
click at [1002, 87] on link "close" at bounding box center [999, 83] width 20 height 20
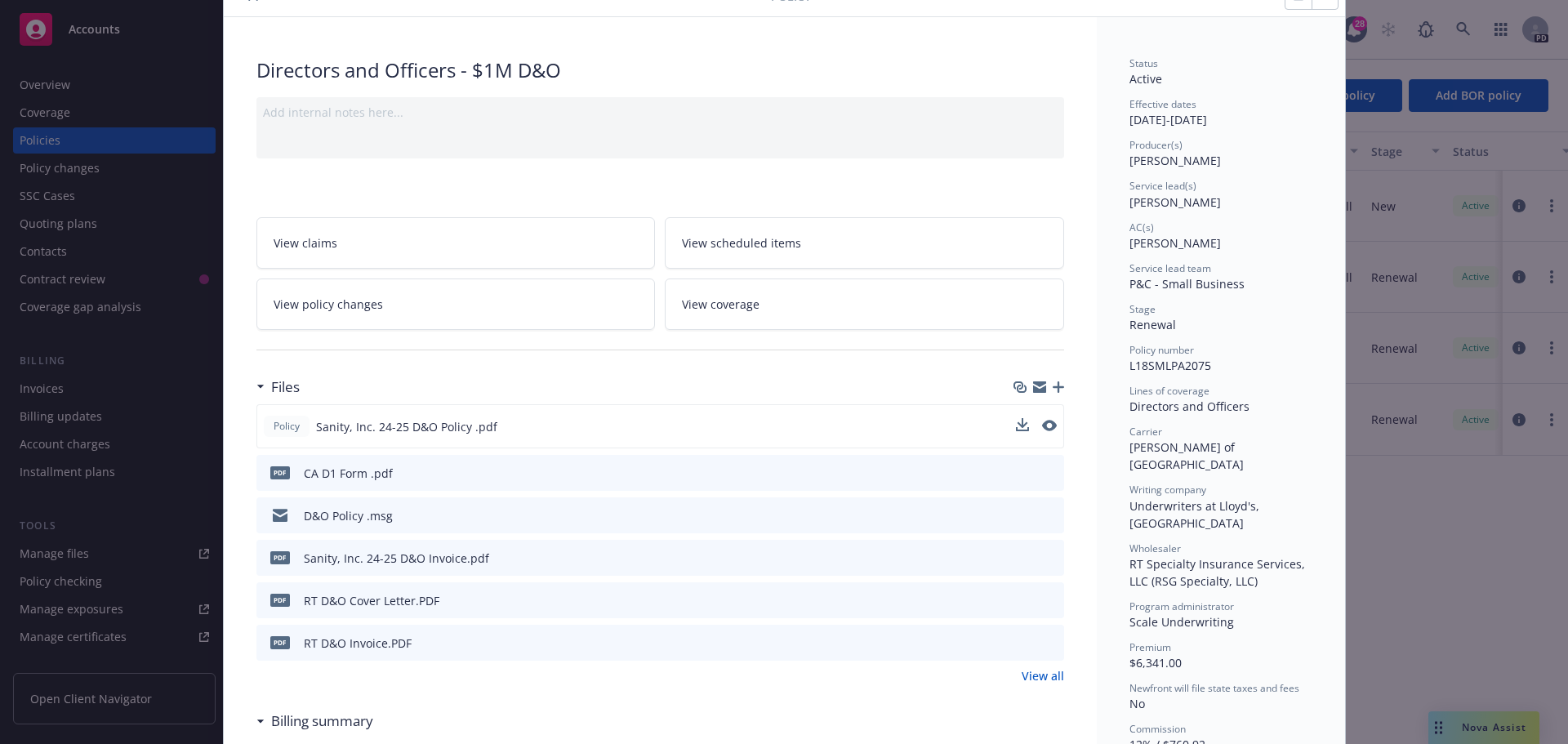
scroll to position [0, 0]
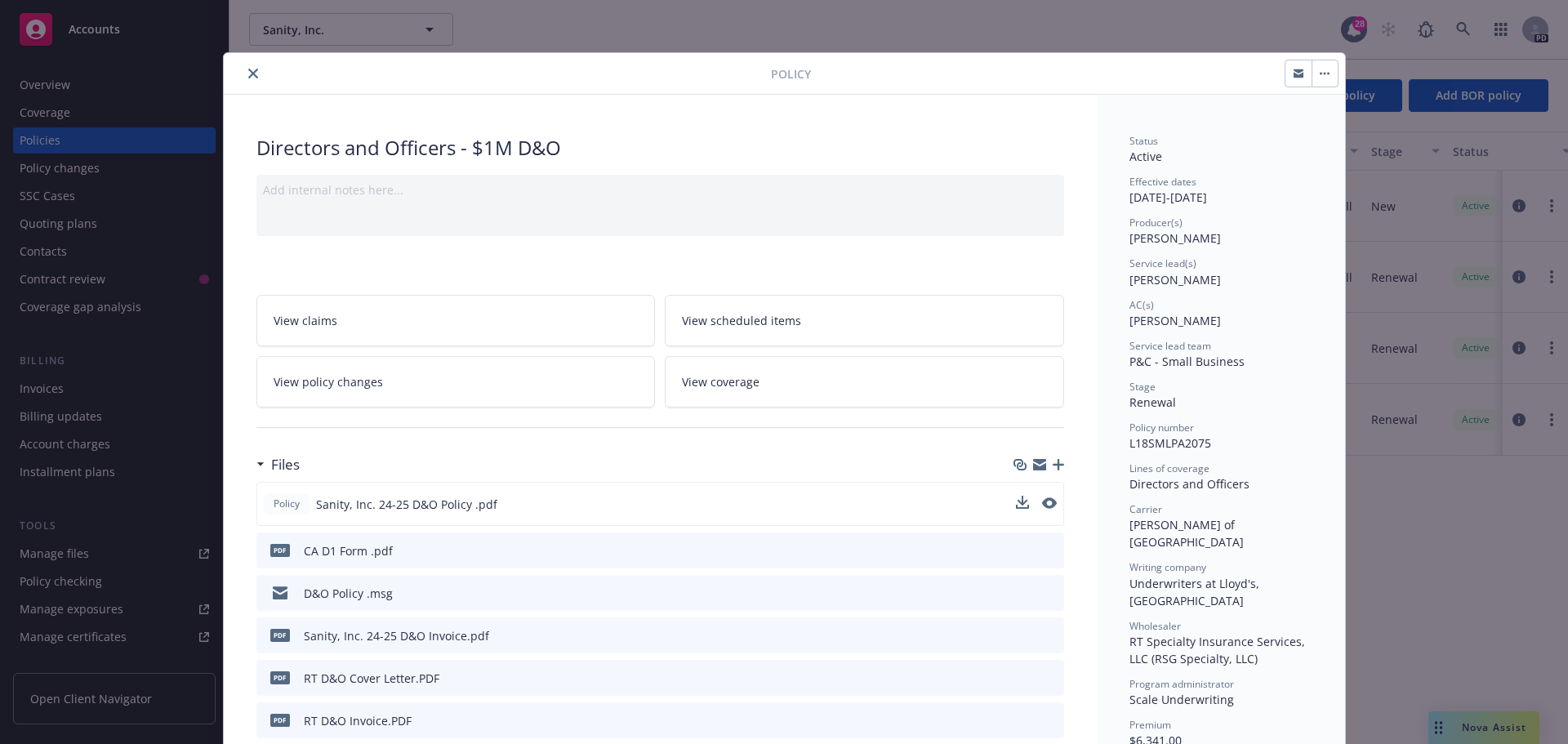
click at [249, 73] on icon "close" at bounding box center [253, 74] width 10 height 10
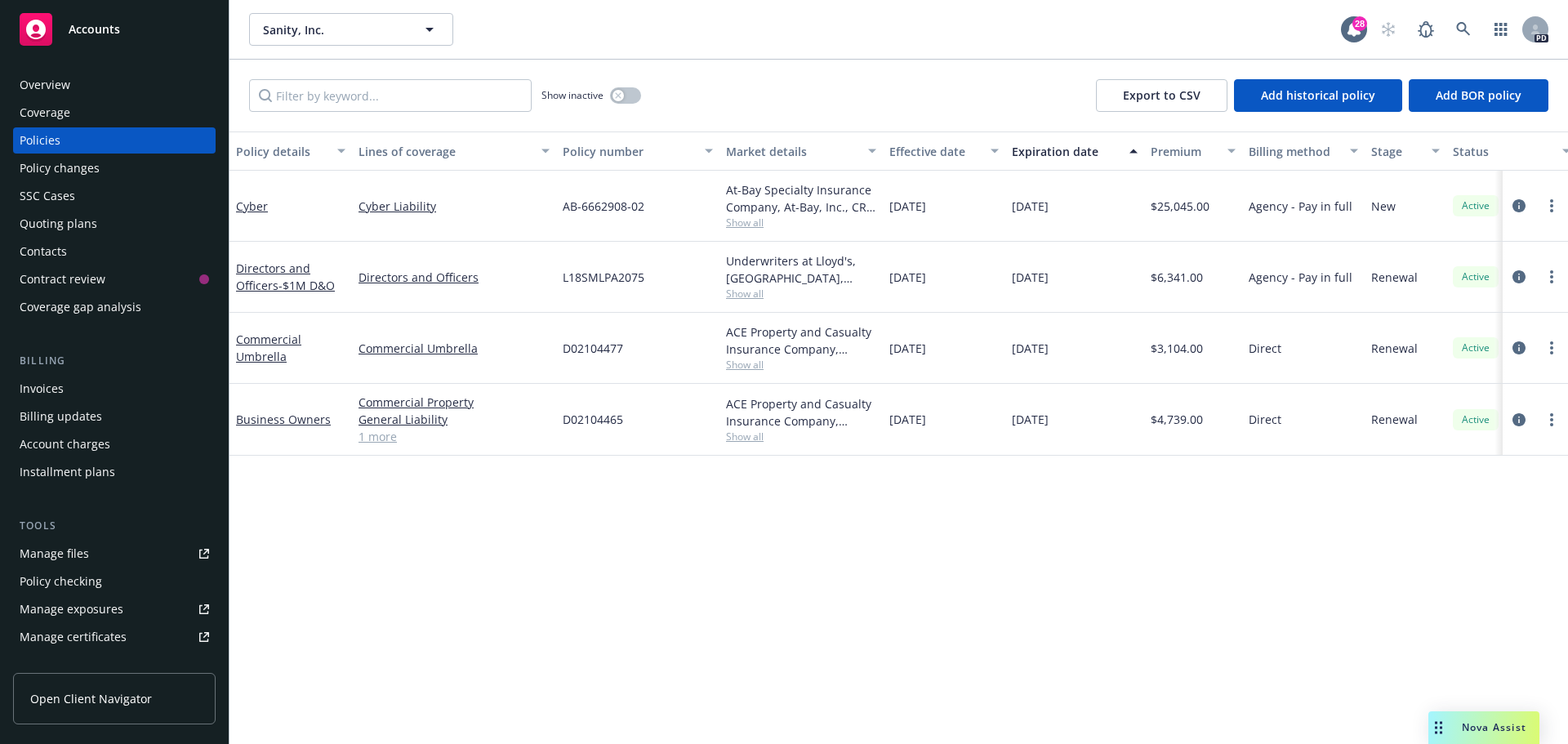
click at [746, 225] on span "Show all" at bounding box center [801, 223] width 150 height 14
click at [1519, 203] on icon "circleInformation" at bounding box center [1518, 205] width 13 height 13
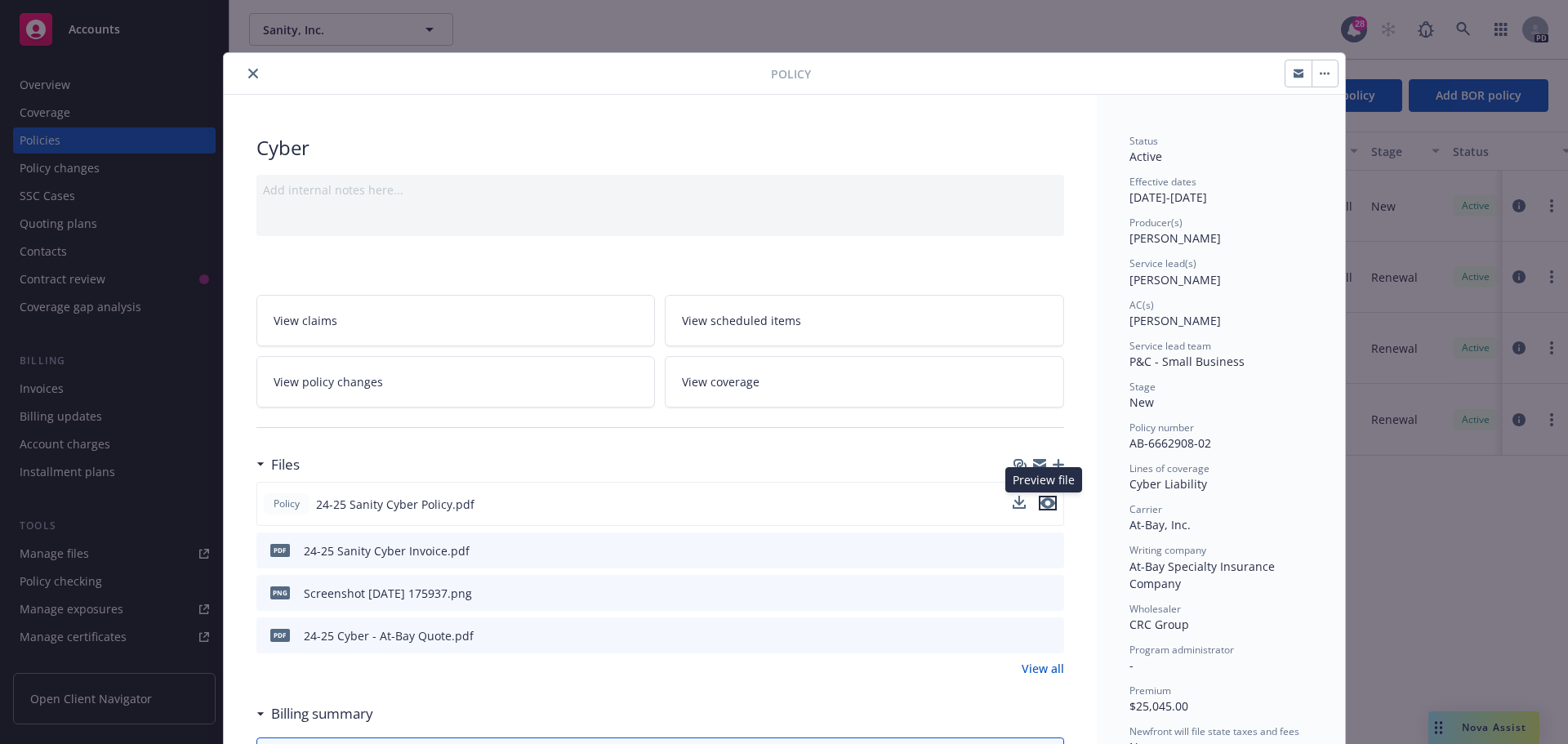
click at [1047, 501] on icon "preview file" at bounding box center [1047, 502] width 15 height 11
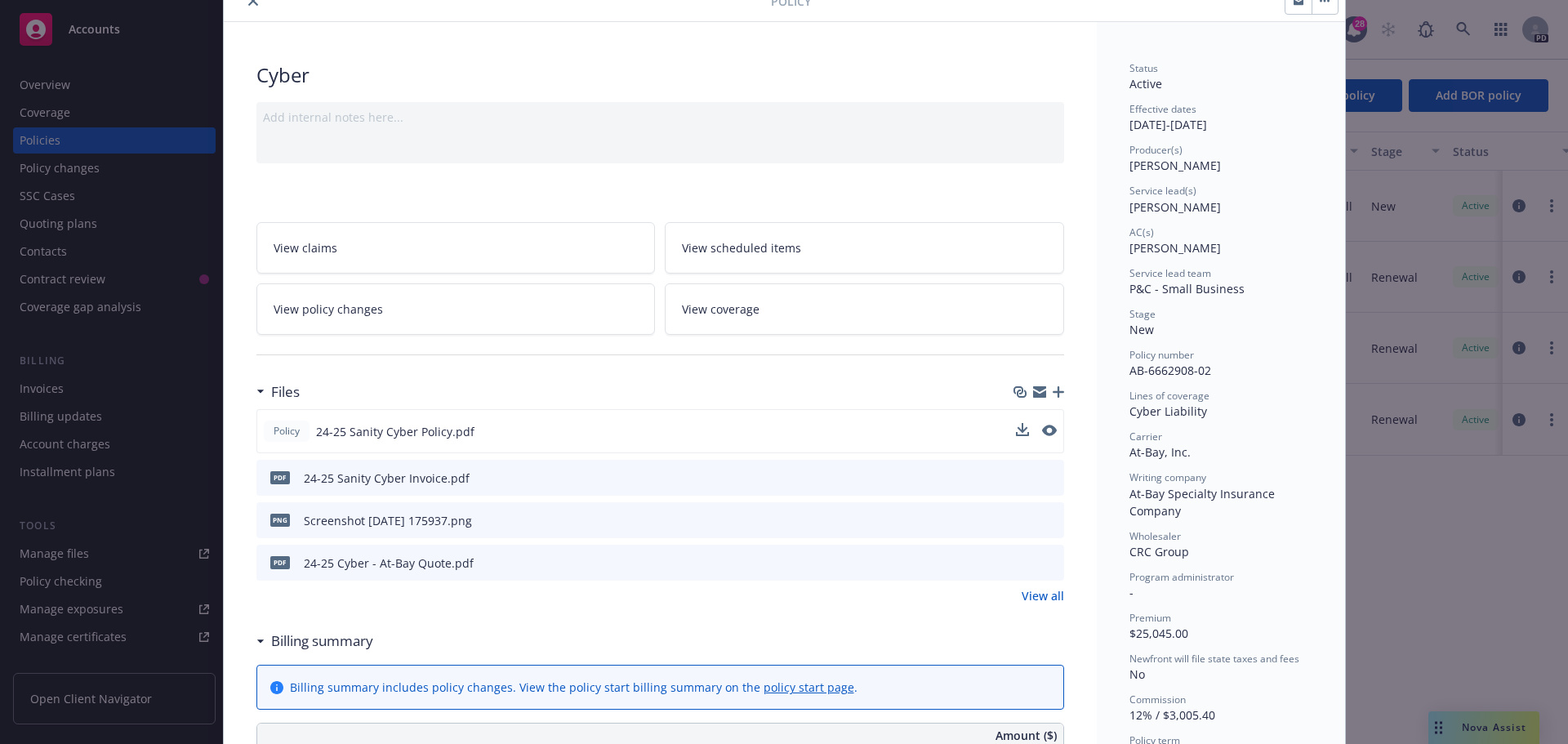
scroll to position [163, 0]
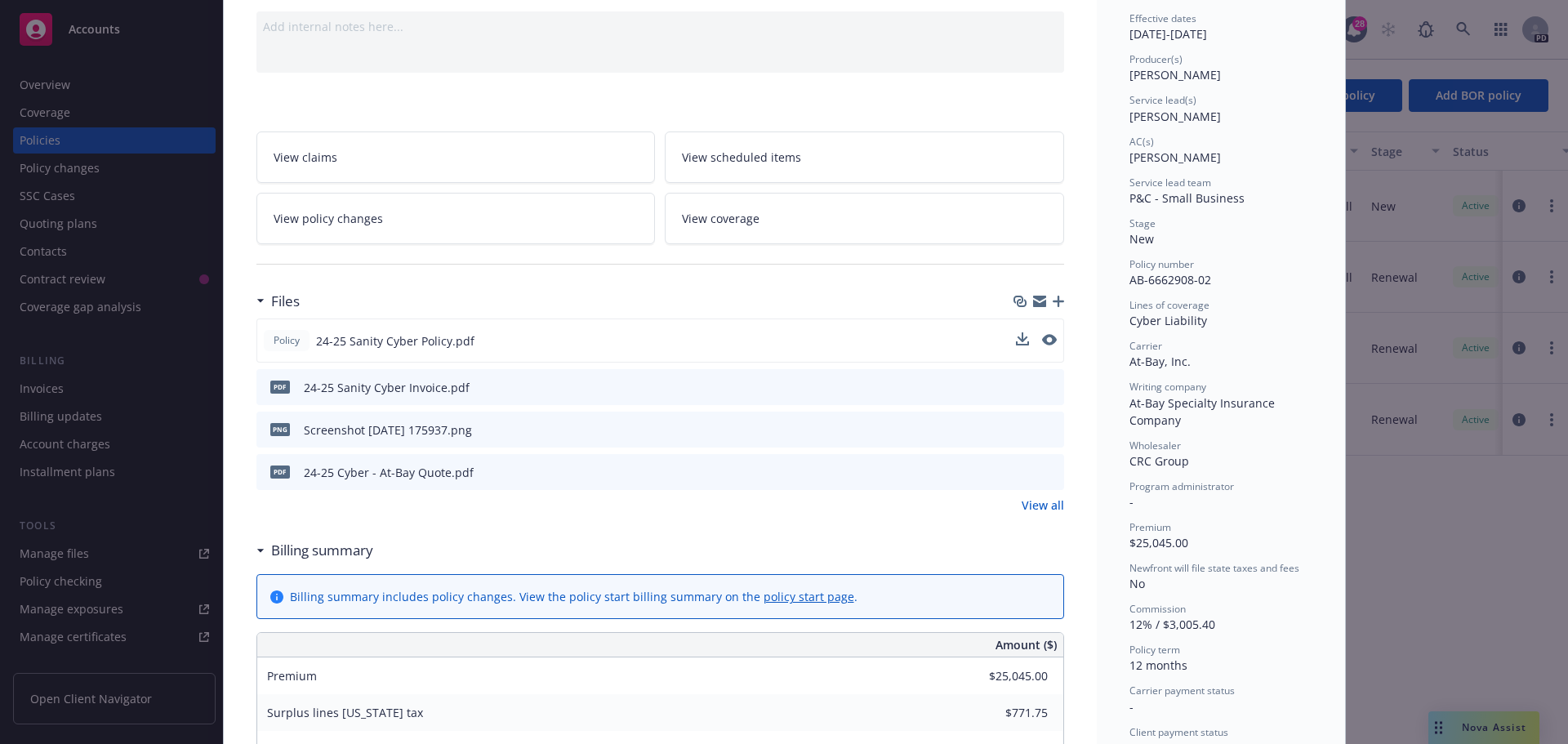
click at [1042, 429] on icon "preview file" at bounding box center [1048, 428] width 15 height 11
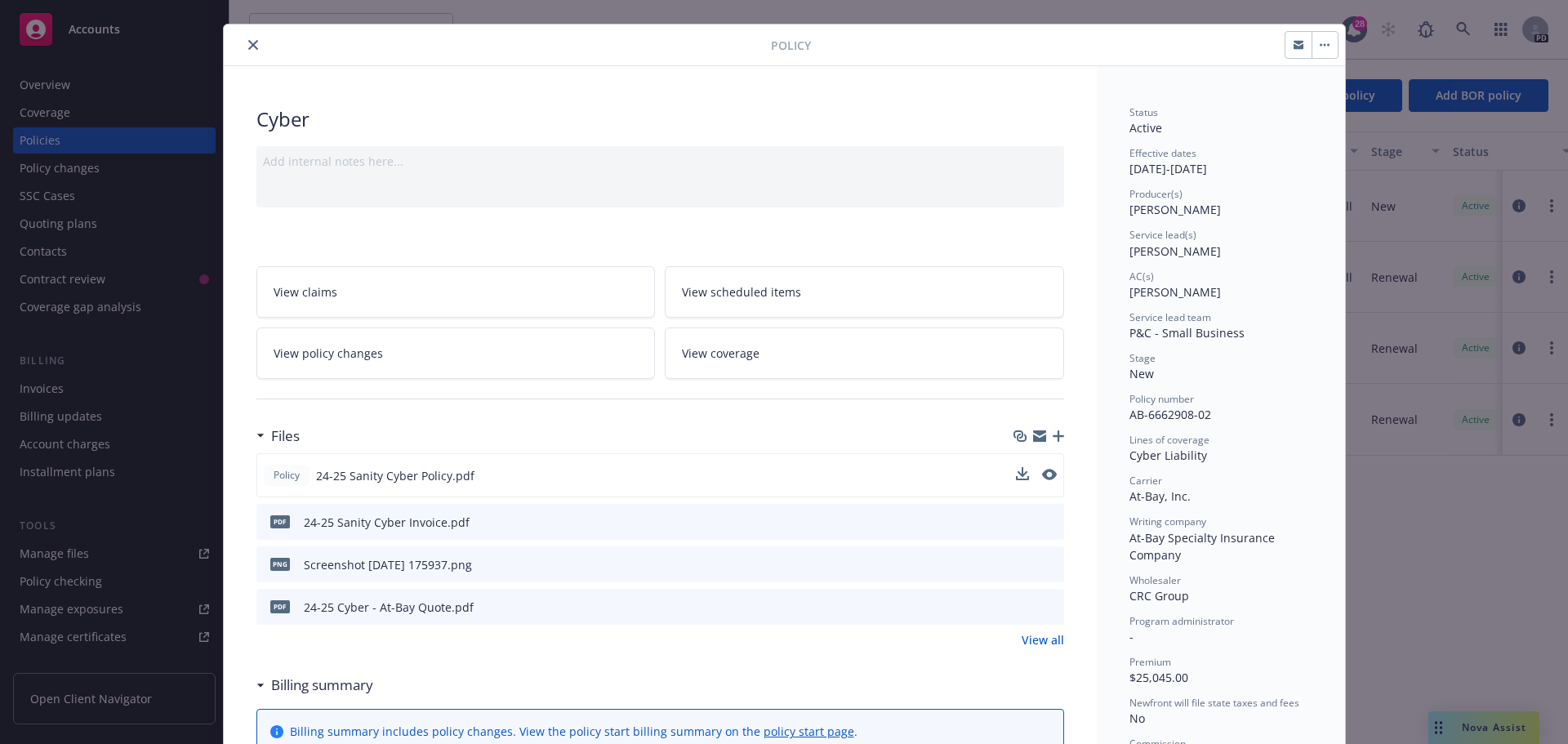
scroll to position [0, 0]
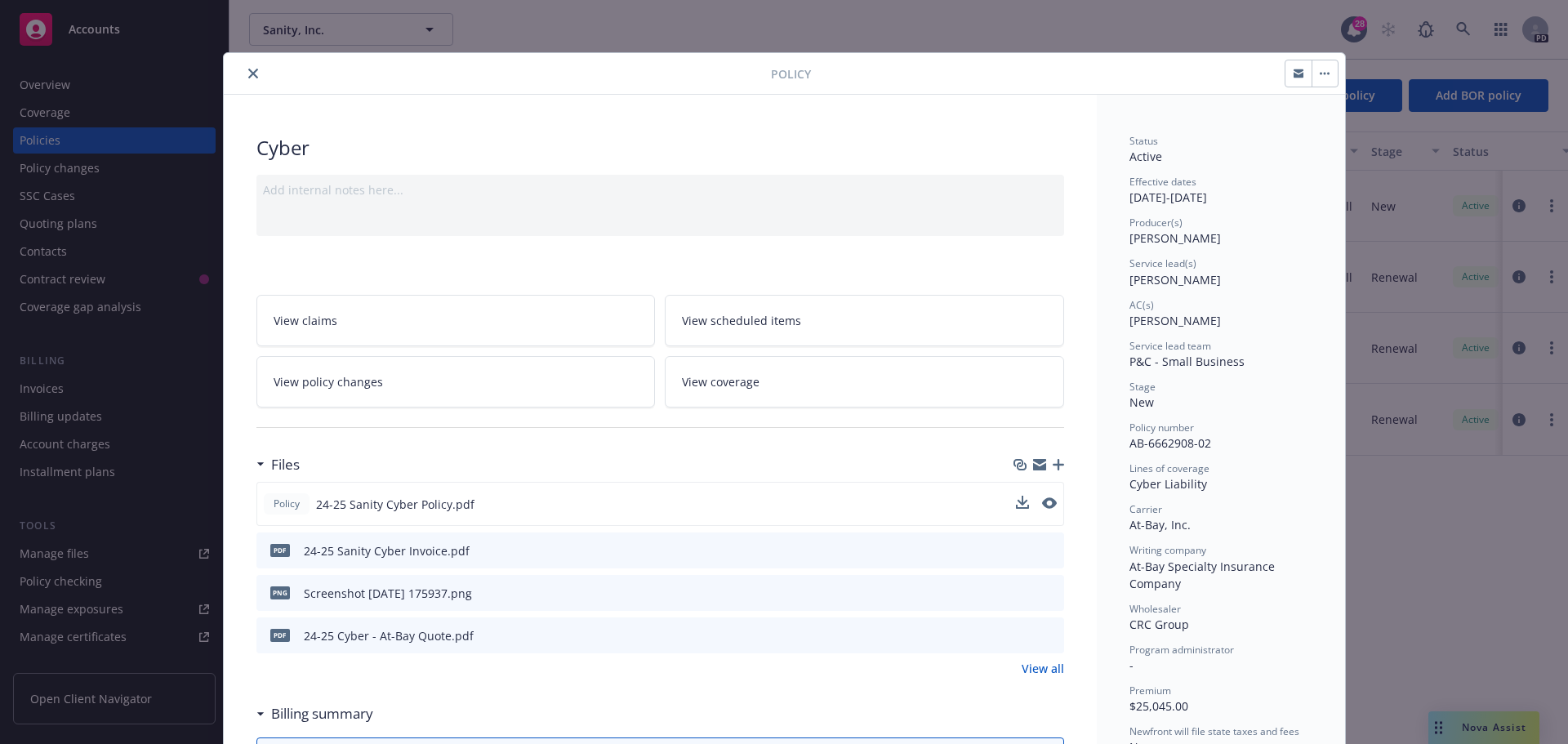
click at [253, 73] on button "close" at bounding box center [253, 74] width 20 height 20
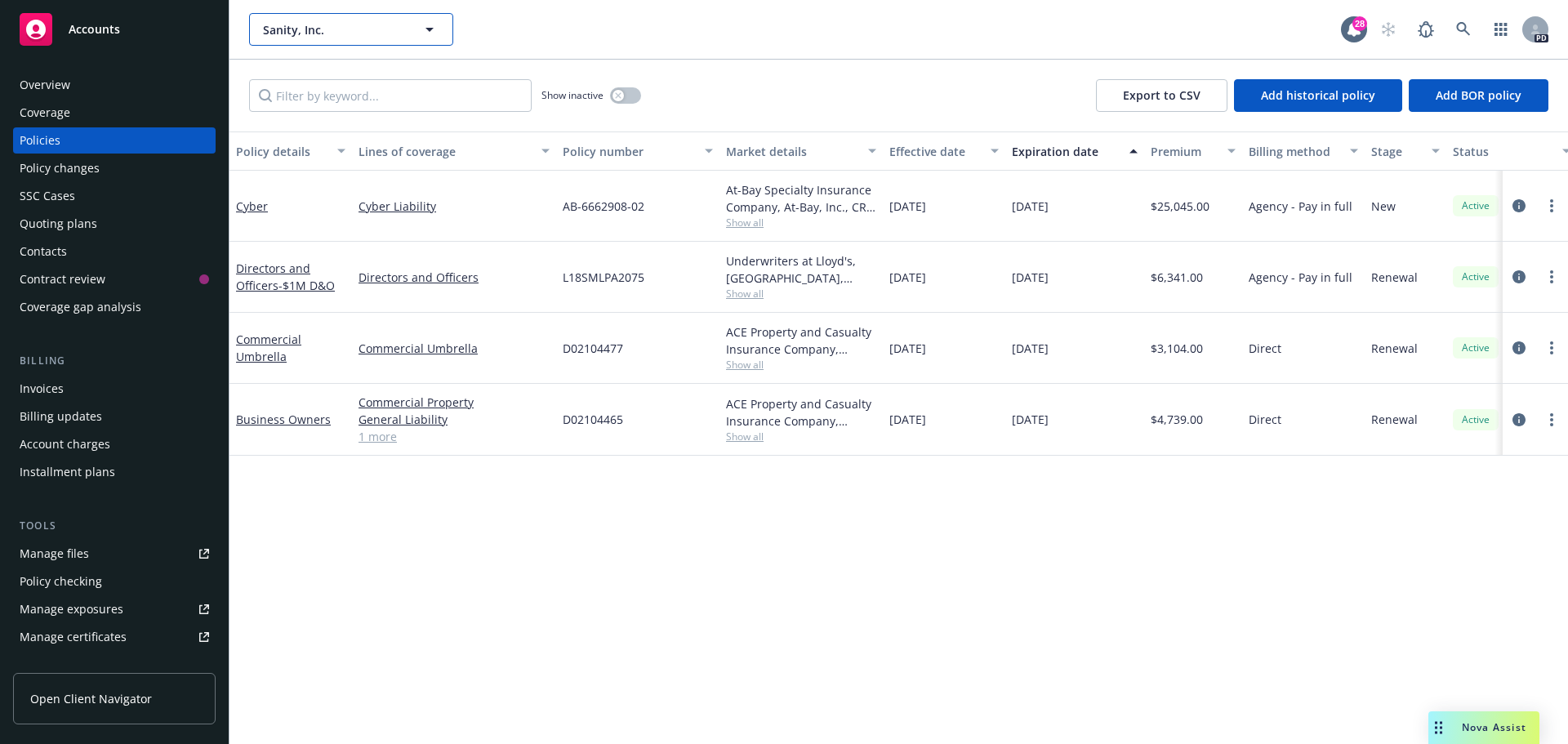
click at [371, 28] on span "Sanity, Inc." at bounding box center [333, 29] width 141 height 17
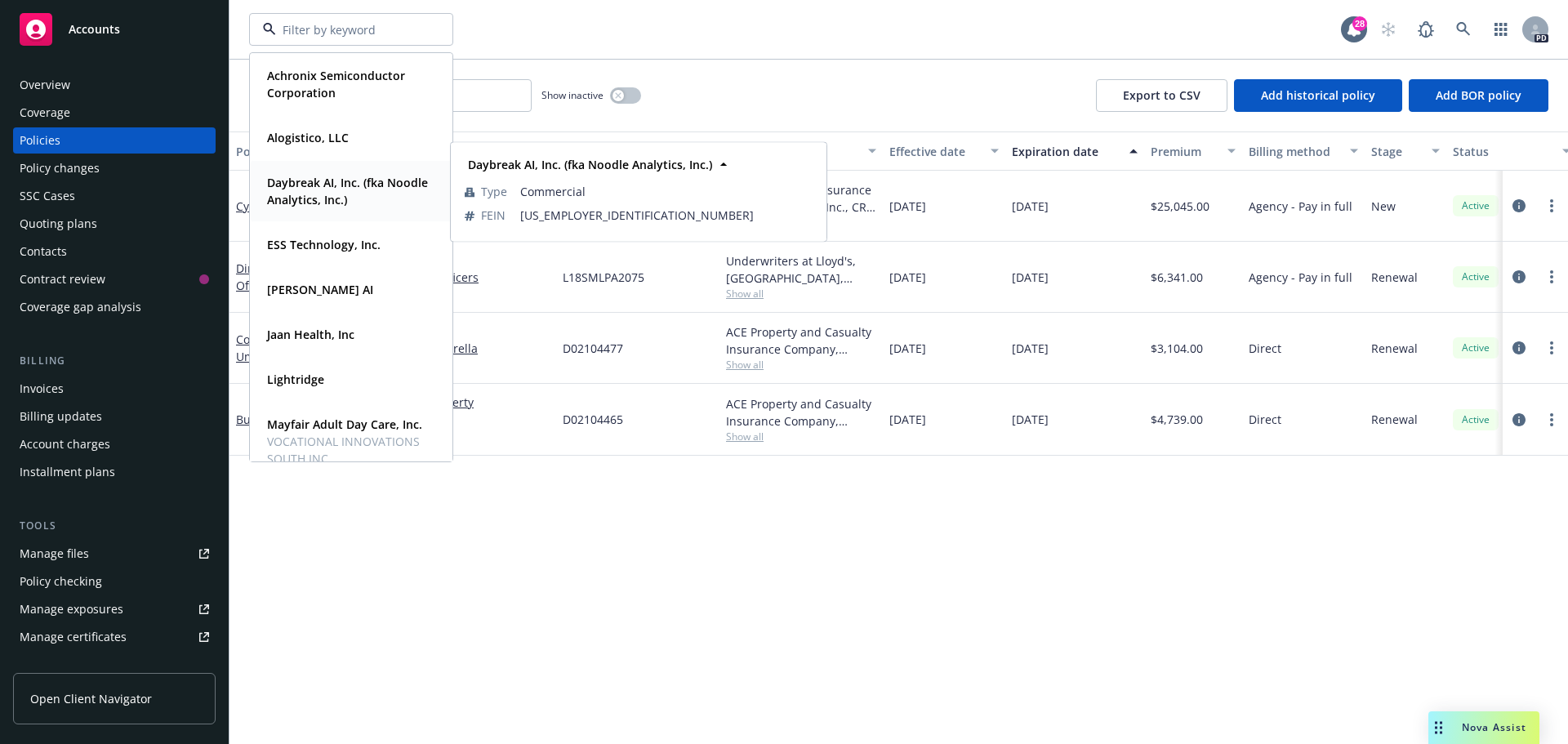
click at [359, 189] on strong "Daybreak AI, Inc. (fka Noodle Analytics, Inc.)" at bounding box center [347, 191] width 161 height 33
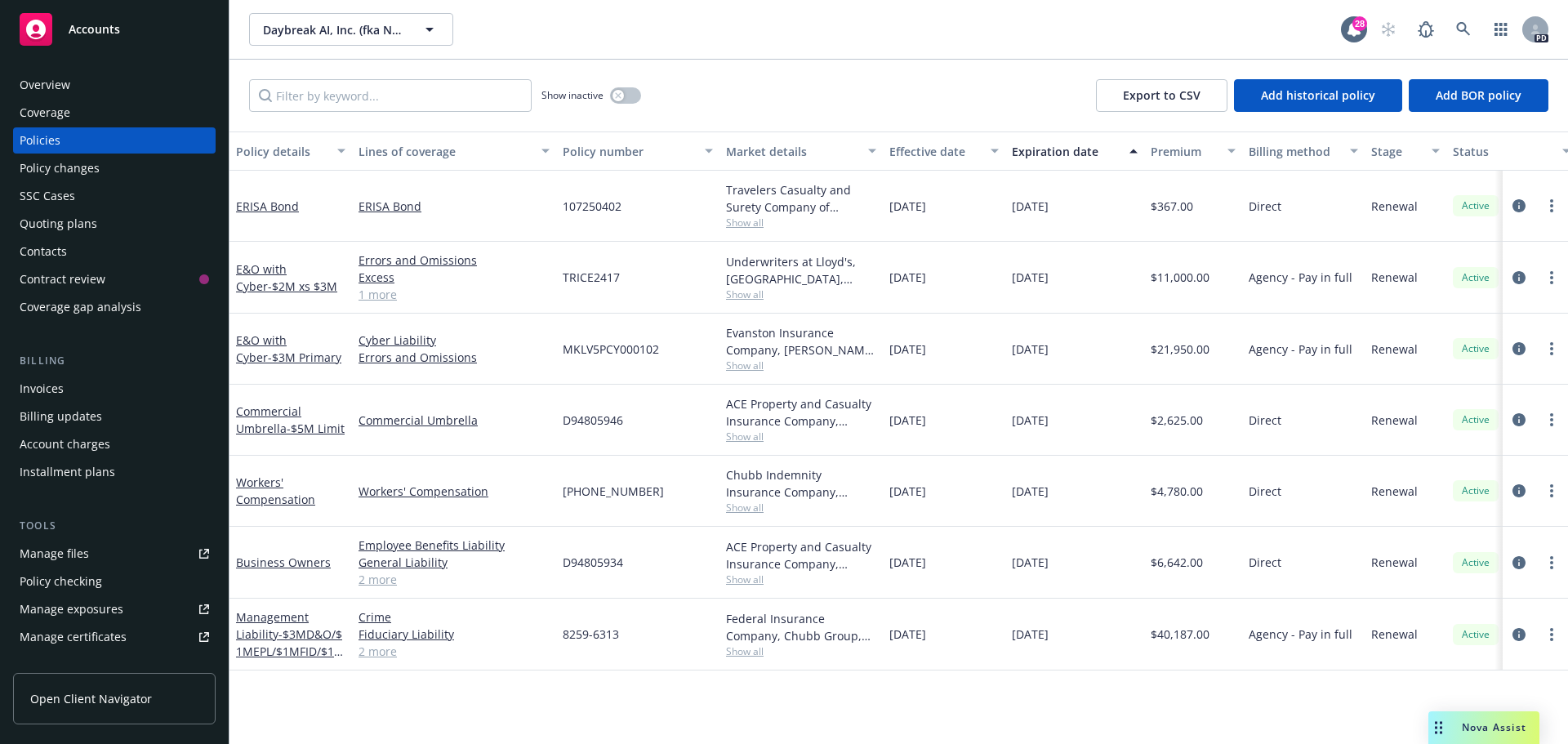
click at [64, 91] on div "Overview" at bounding box center [45, 85] width 51 height 26
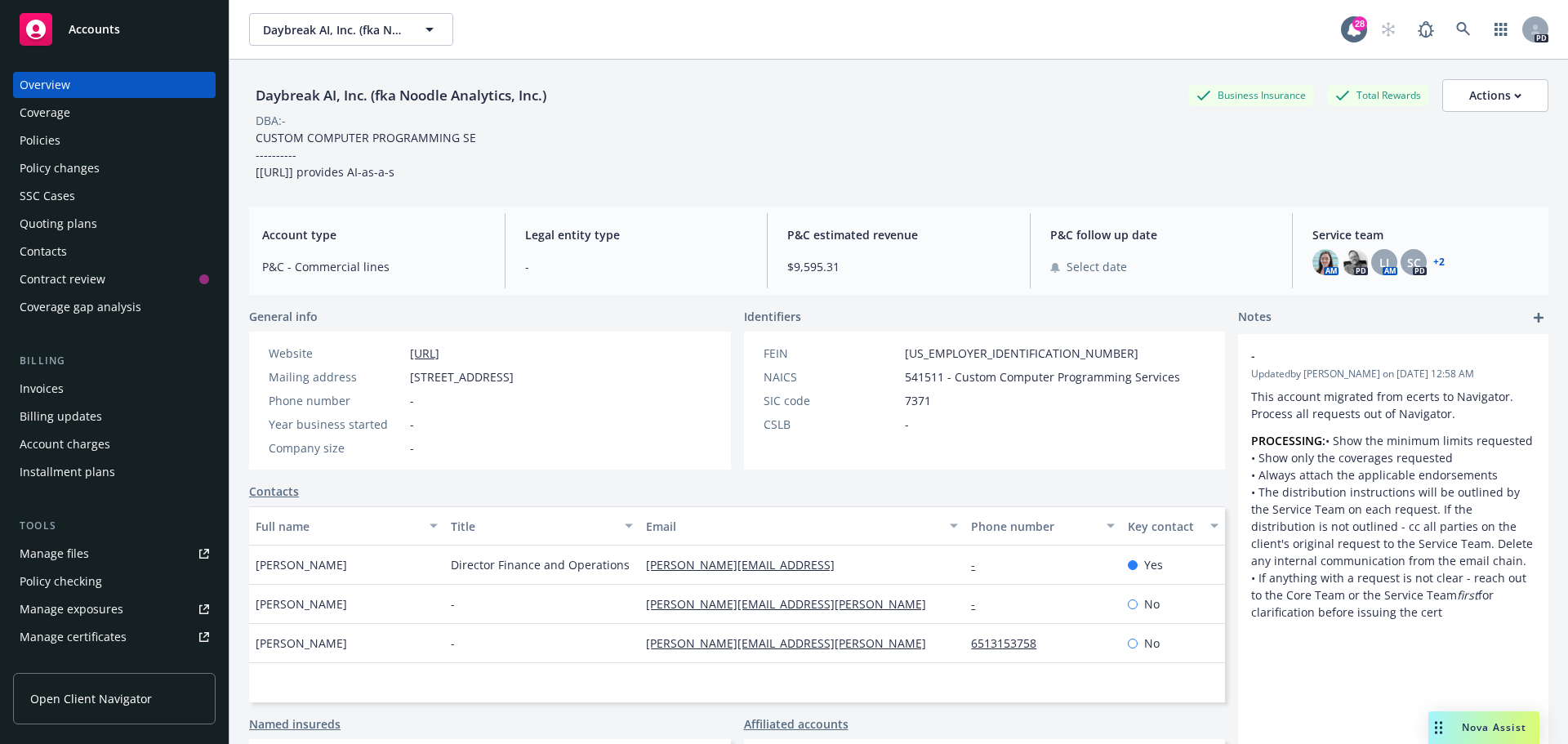
click at [66, 137] on div "Policies" at bounding box center [114, 140] width 189 height 26
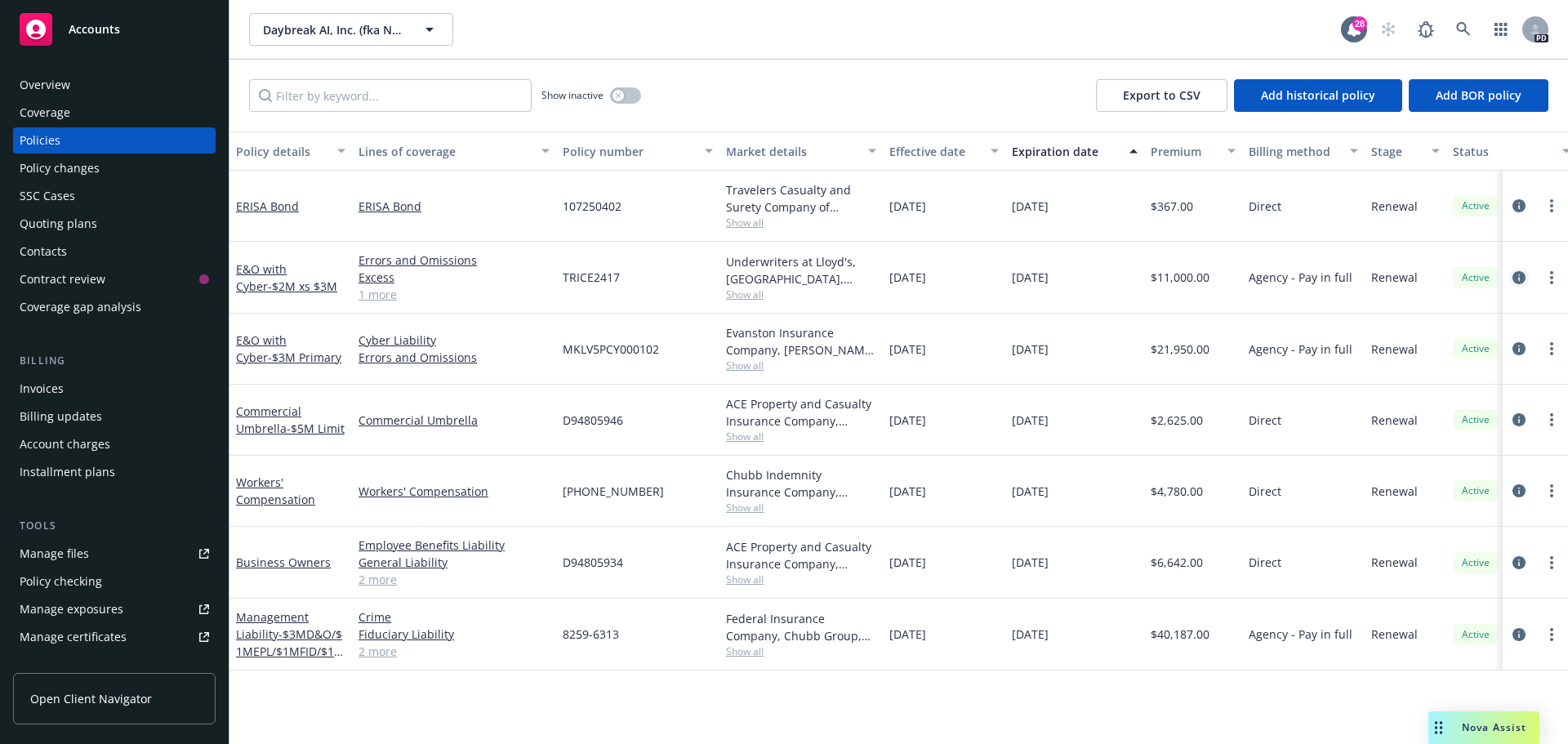
click at [1520, 271] on icon "circleInformation" at bounding box center [1518, 277] width 13 height 13
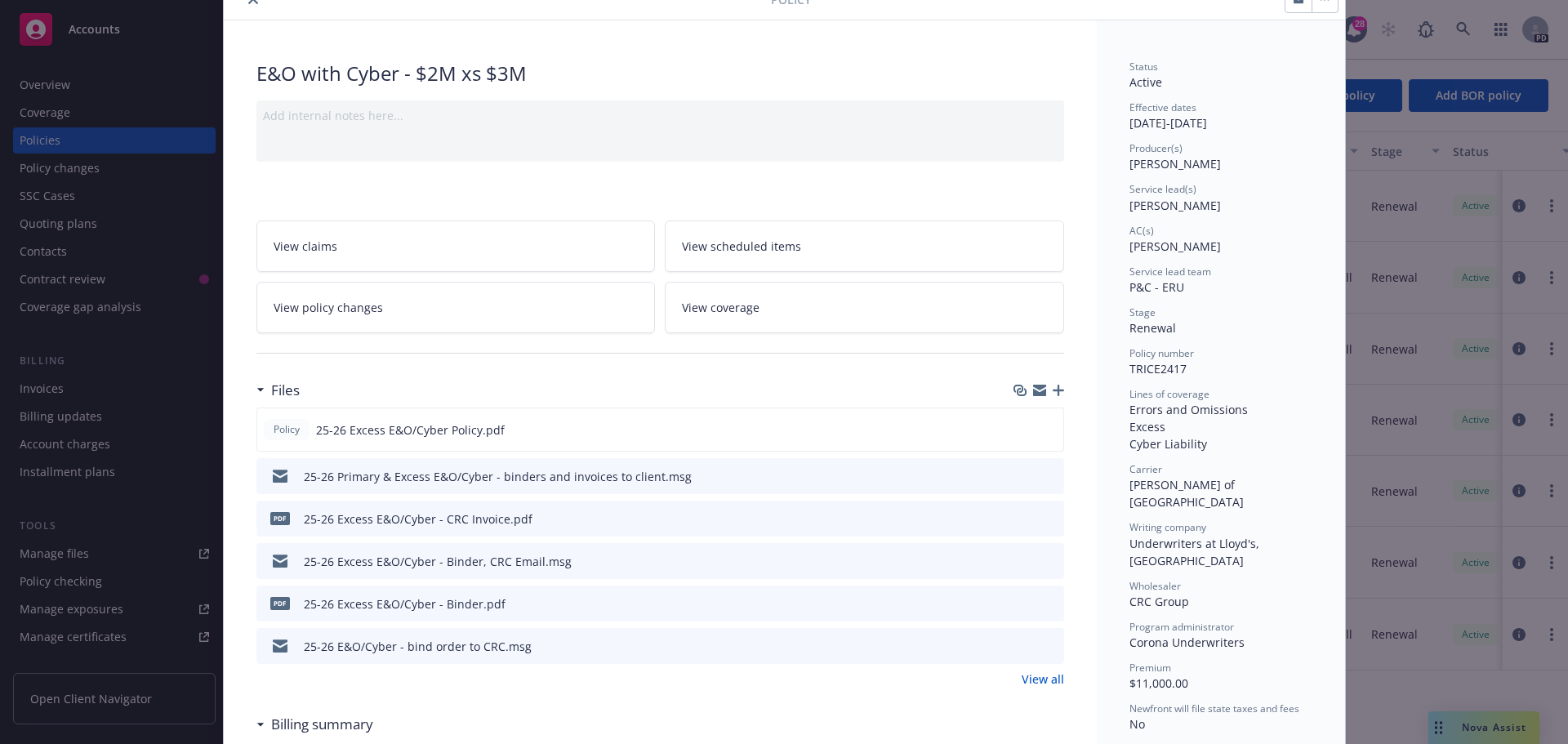
scroll to position [163, 0]
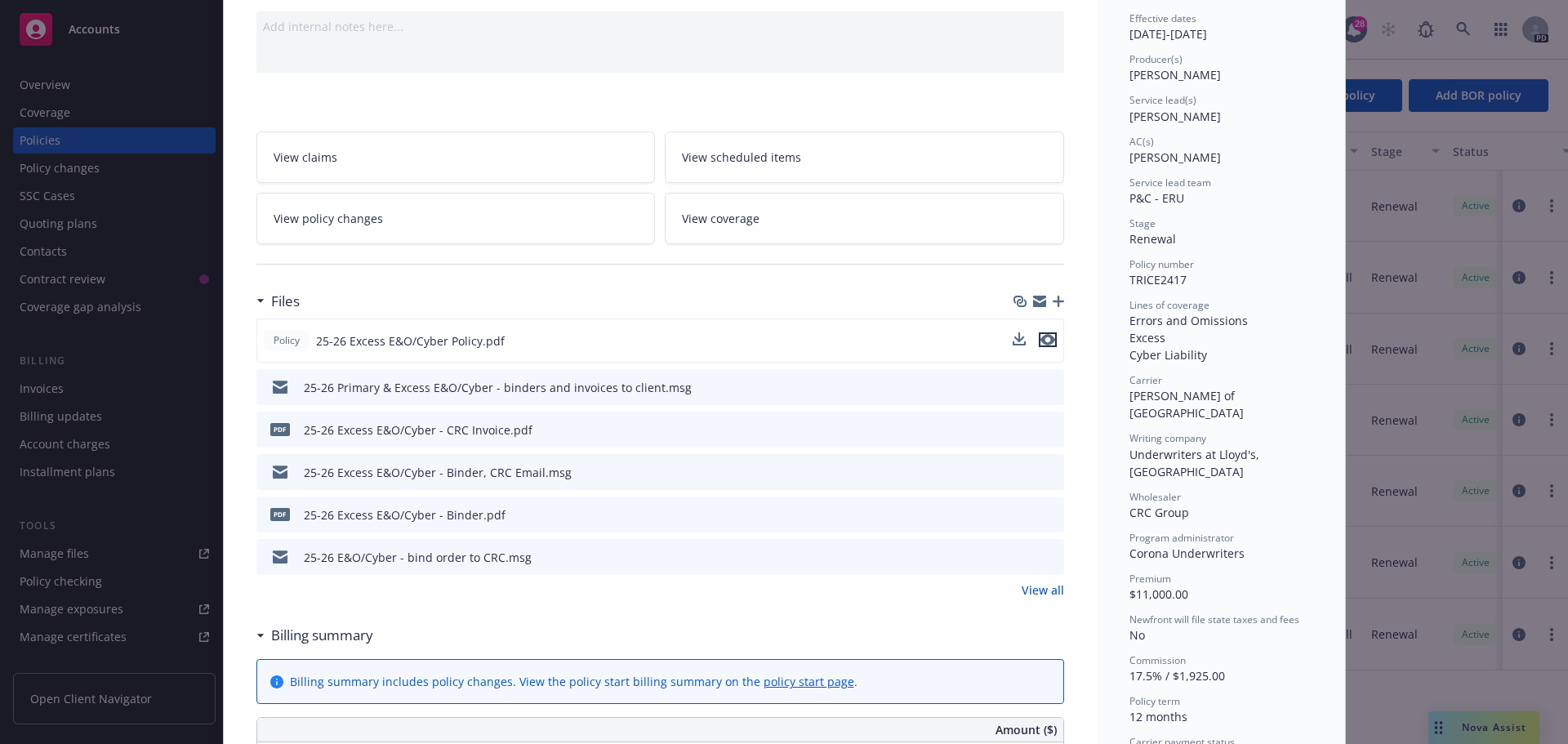
click at [1043, 336] on icon "preview file" at bounding box center [1047, 339] width 15 height 11
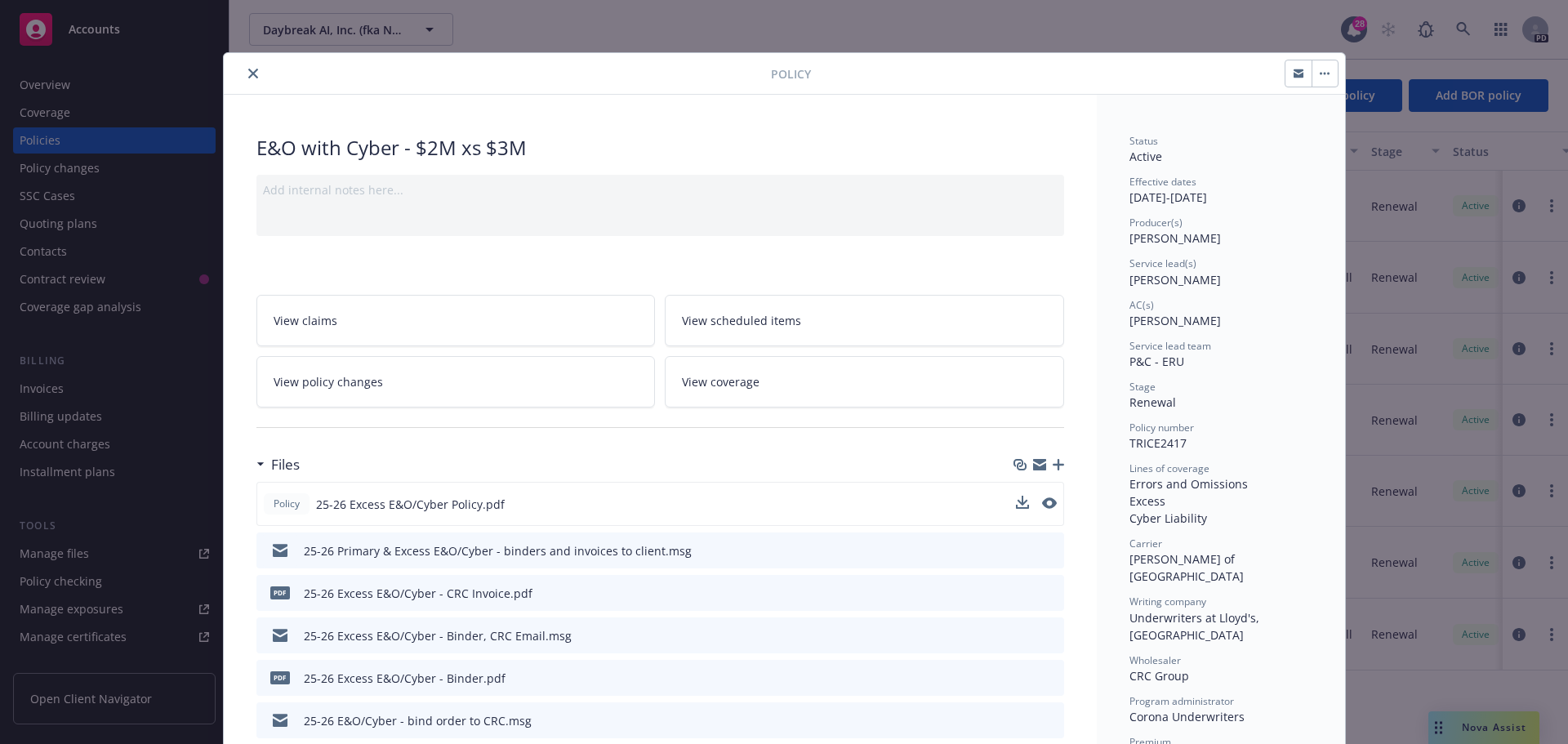
click at [1411, 216] on div "Policy E&O with Cyber - $2M xs $3M Add internal notes here... View claims View …" at bounding box center [784, 372] width 1568 height 744
click at [248, 69] on icon "close" at bounding box center [253, 74] width 10 height 10
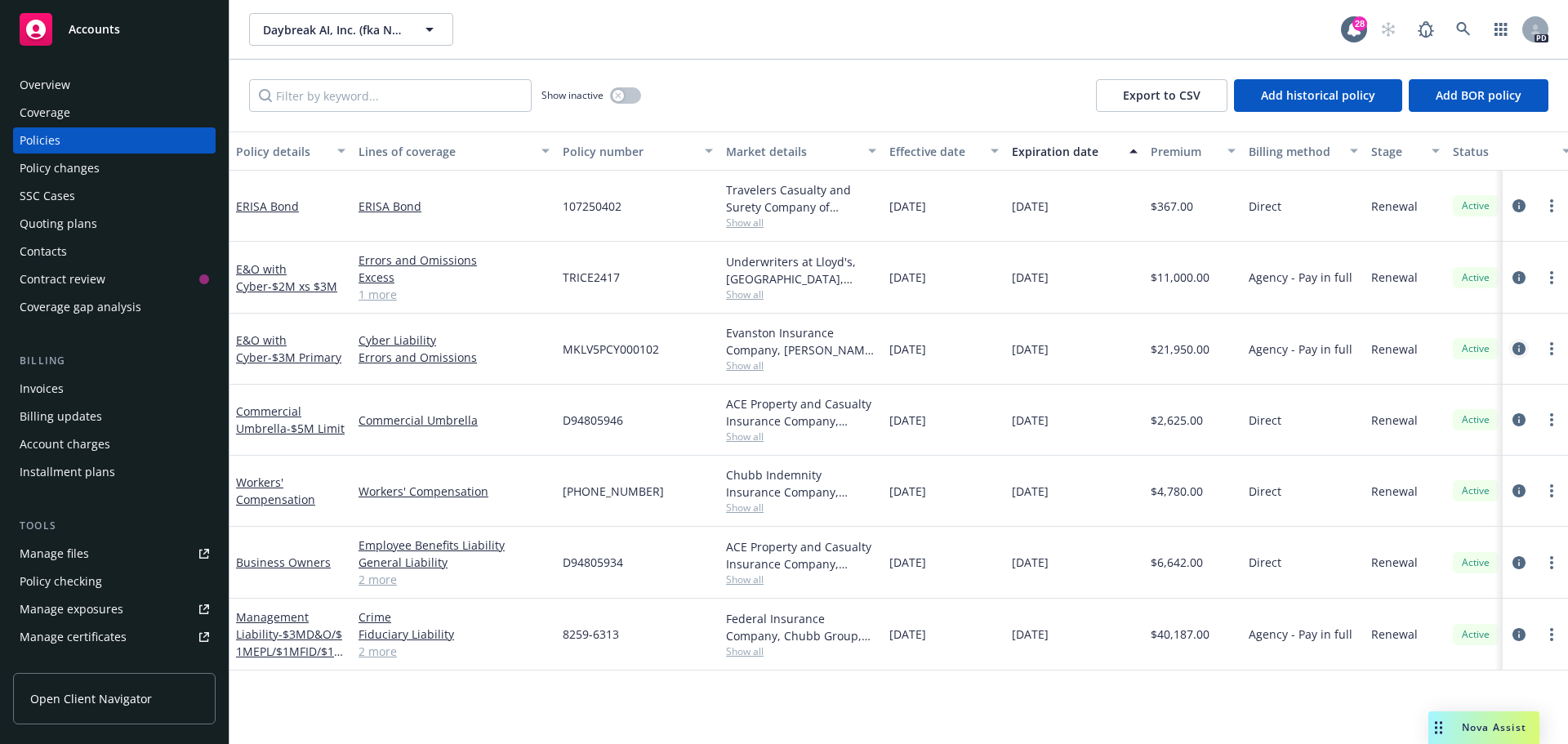
click at [1522, 346] on icon "circleInformation" at bounding box center [1518, 348] width 13 height 13
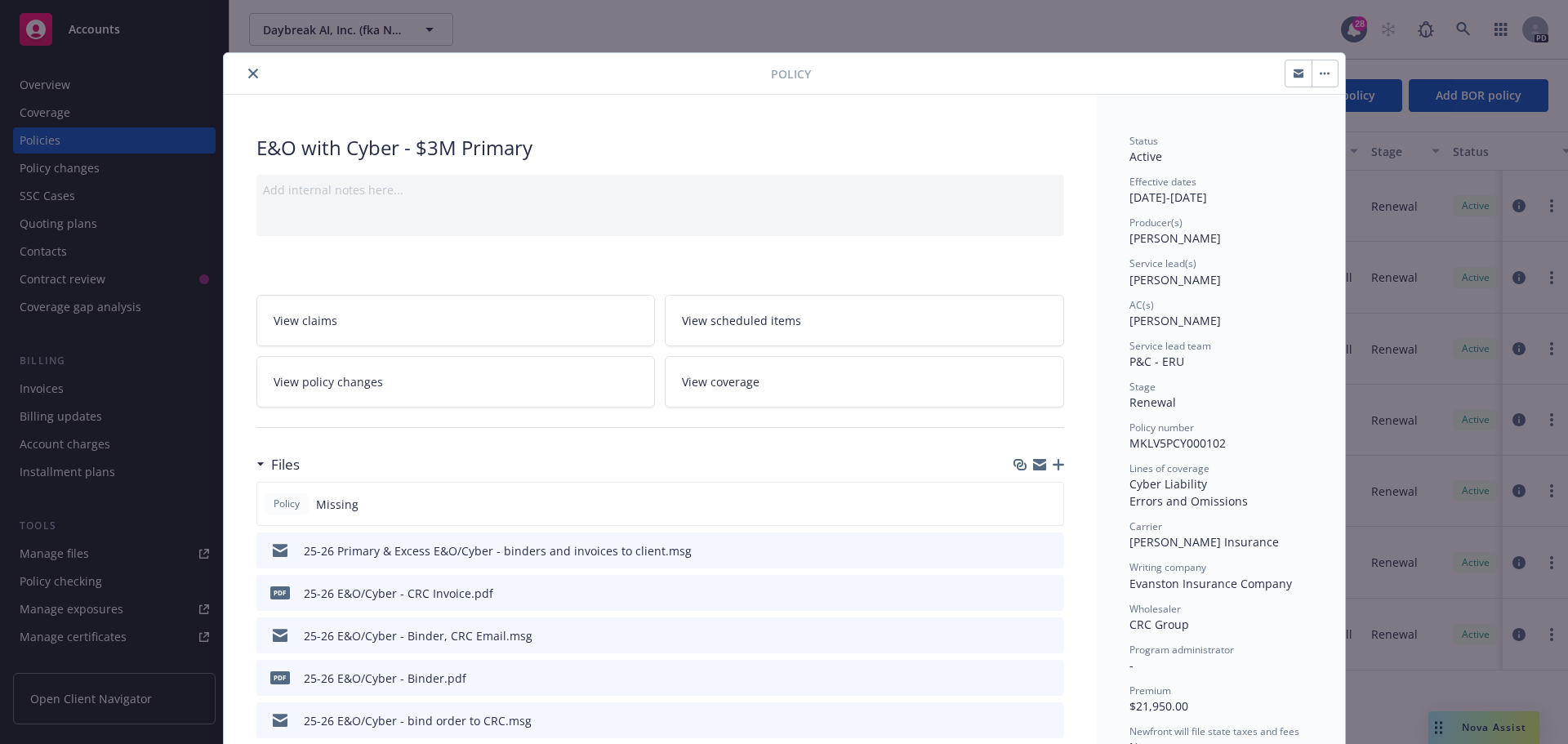
scroll to position [82, 0]
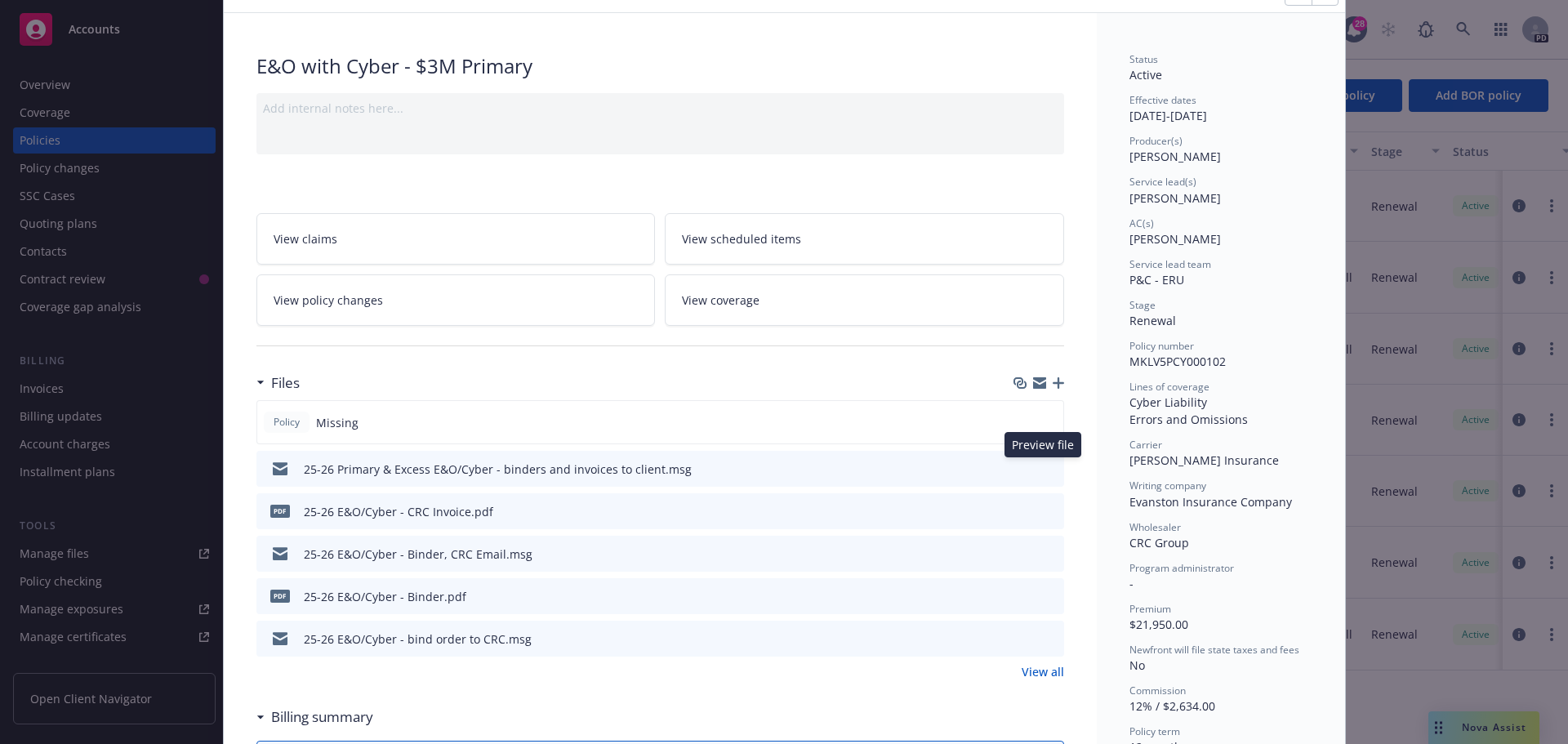
click at [1043, 466] on icon "preview file" at bounding box center [1048, 467] width 15 height 11
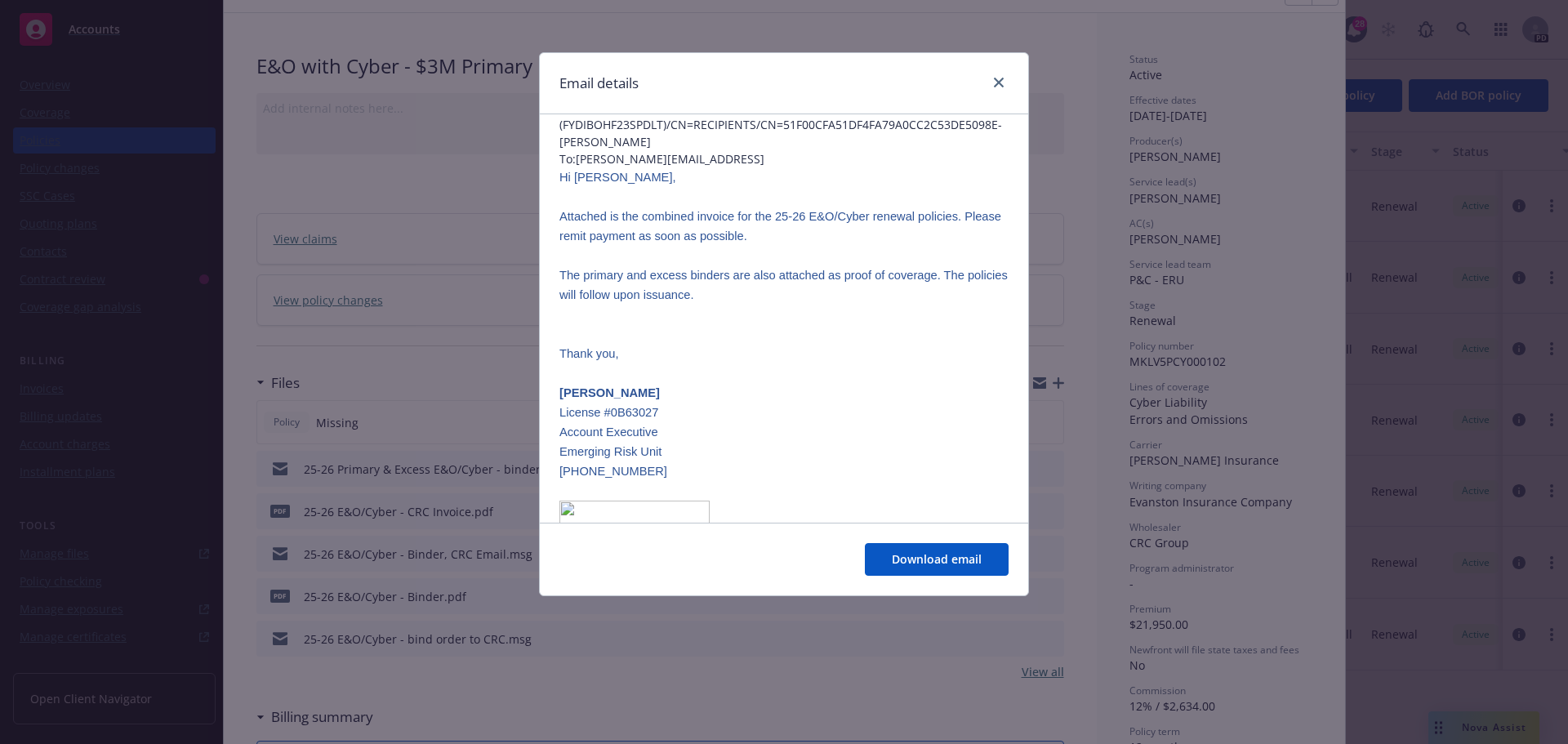
scroll to position [245, 0]
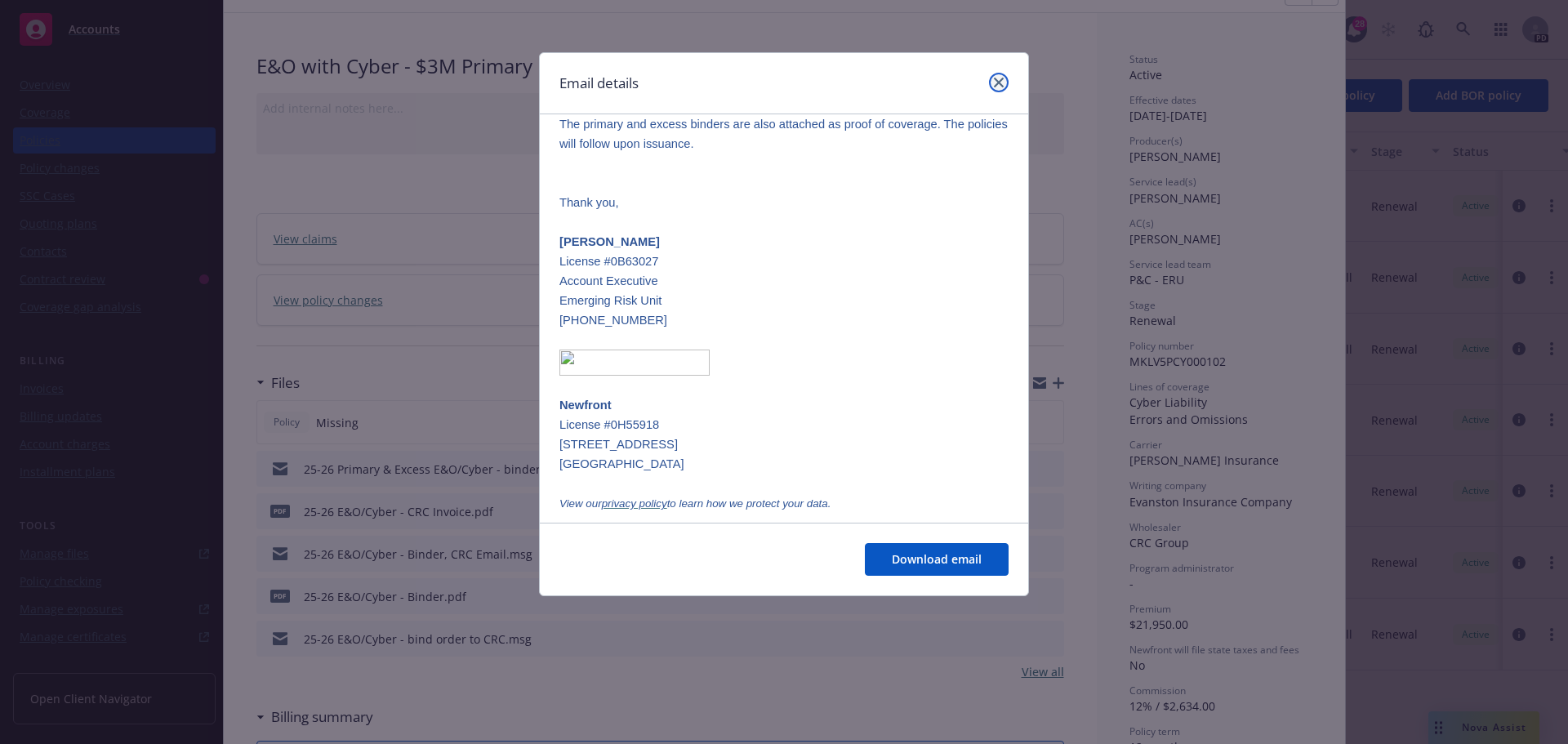
click at [999, 91] on link "close" at bounding box center [999, 83] width 20 height 20
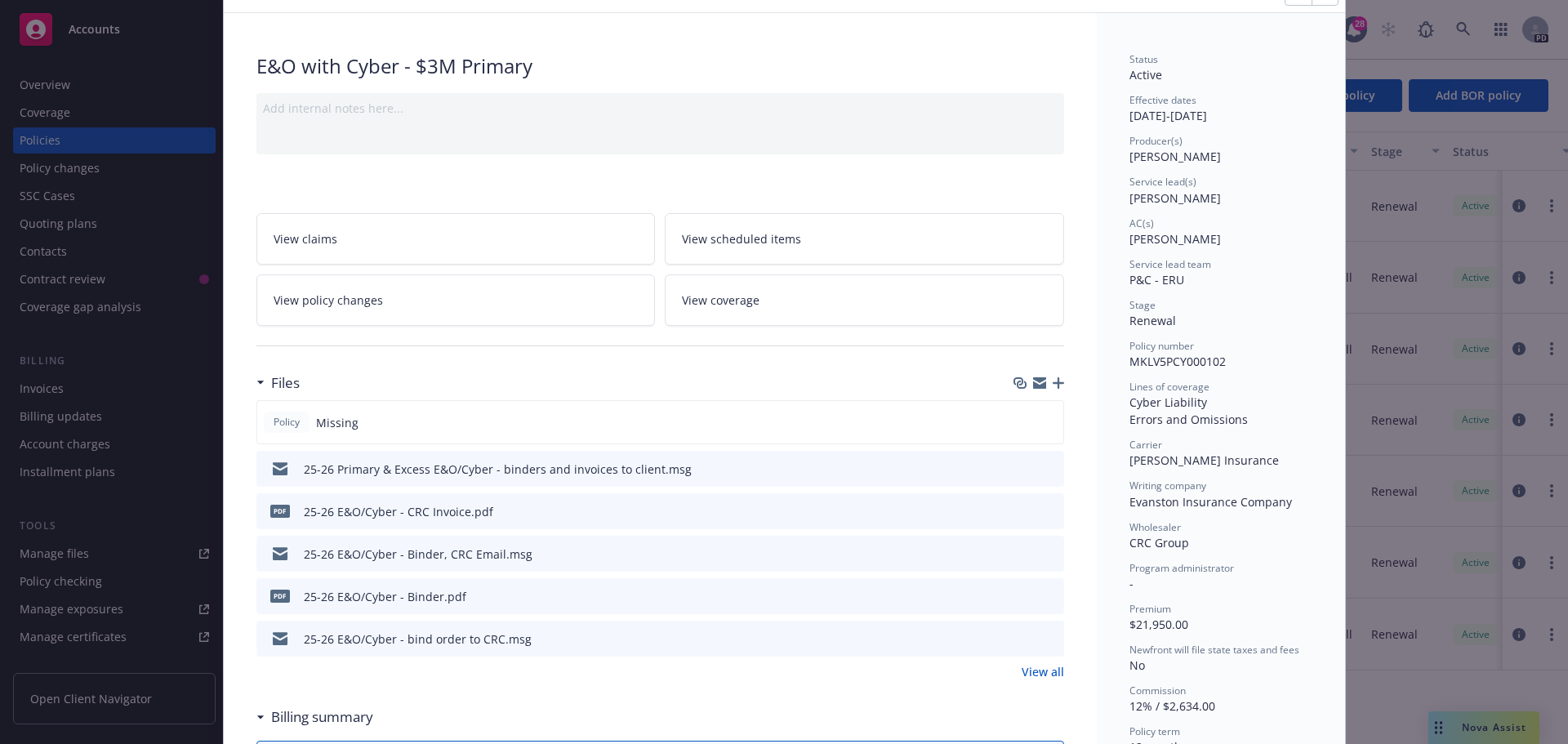
click at [1047, 552] on icon "preview file" at bounding box center [1048, 552] width 15 height 11
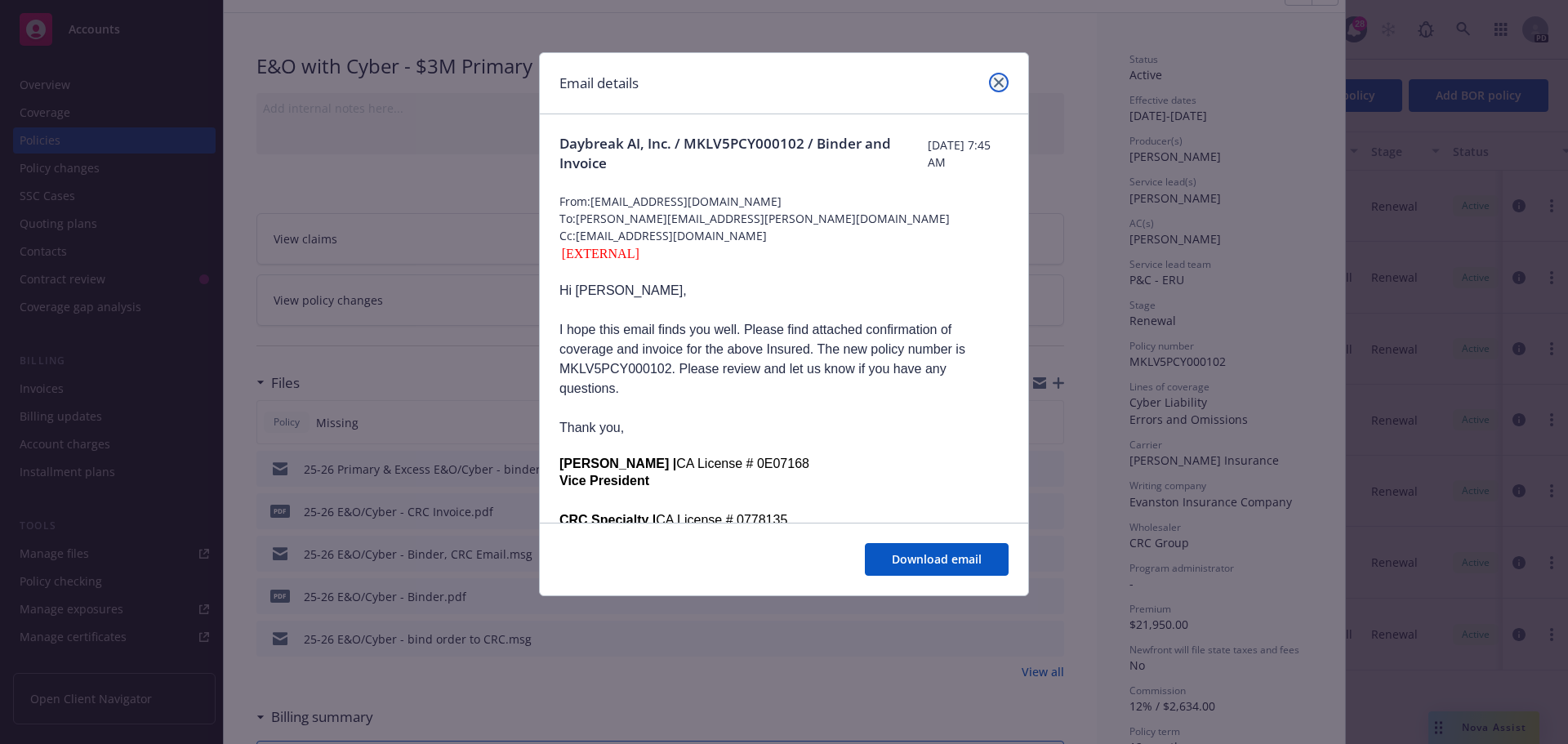
click at [998, 82] on icon "close" at bounding box center [999, 83] width 10 height 10
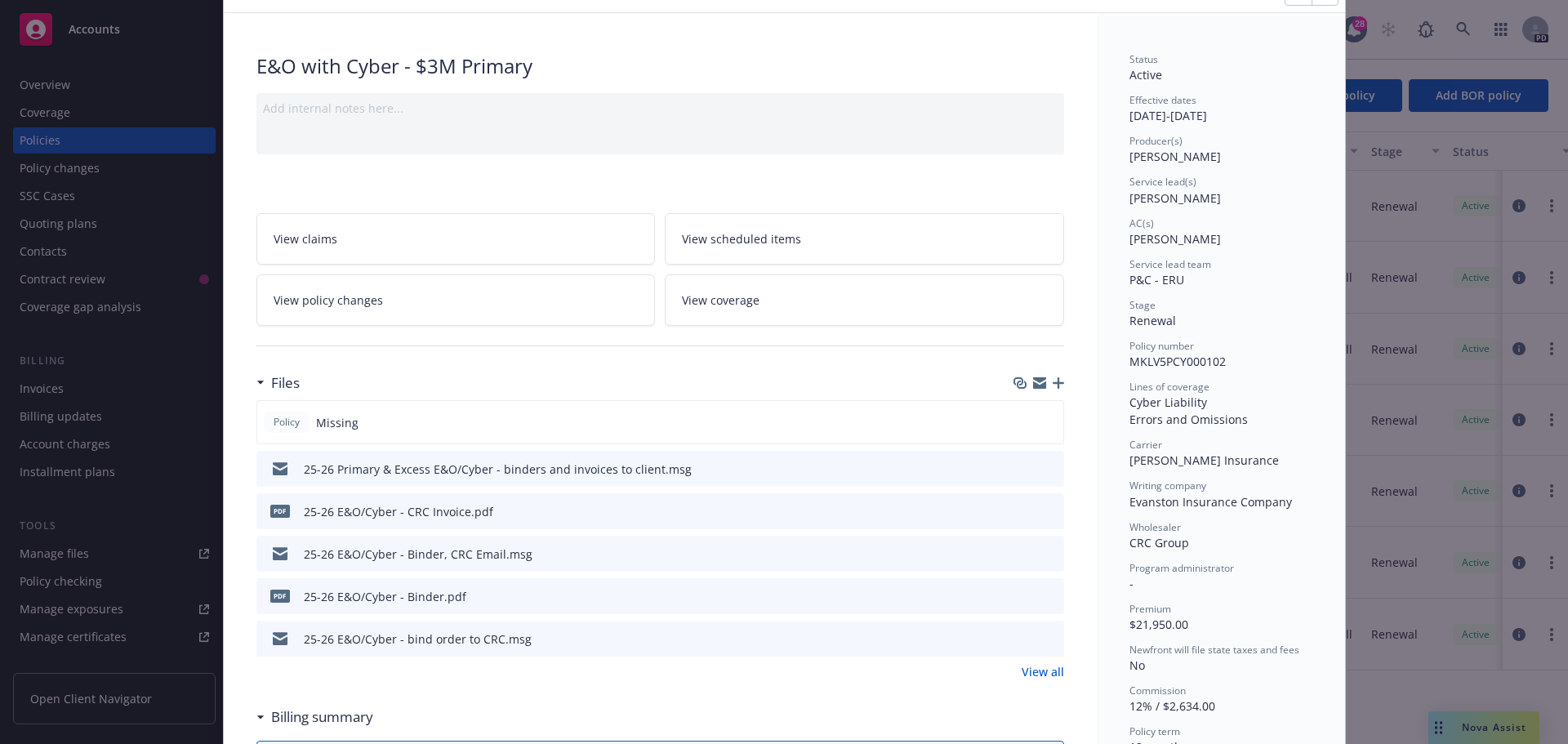
click at [1043, 594] on icon "preview file" at bounding box center [1048, 595] width 15 height 11
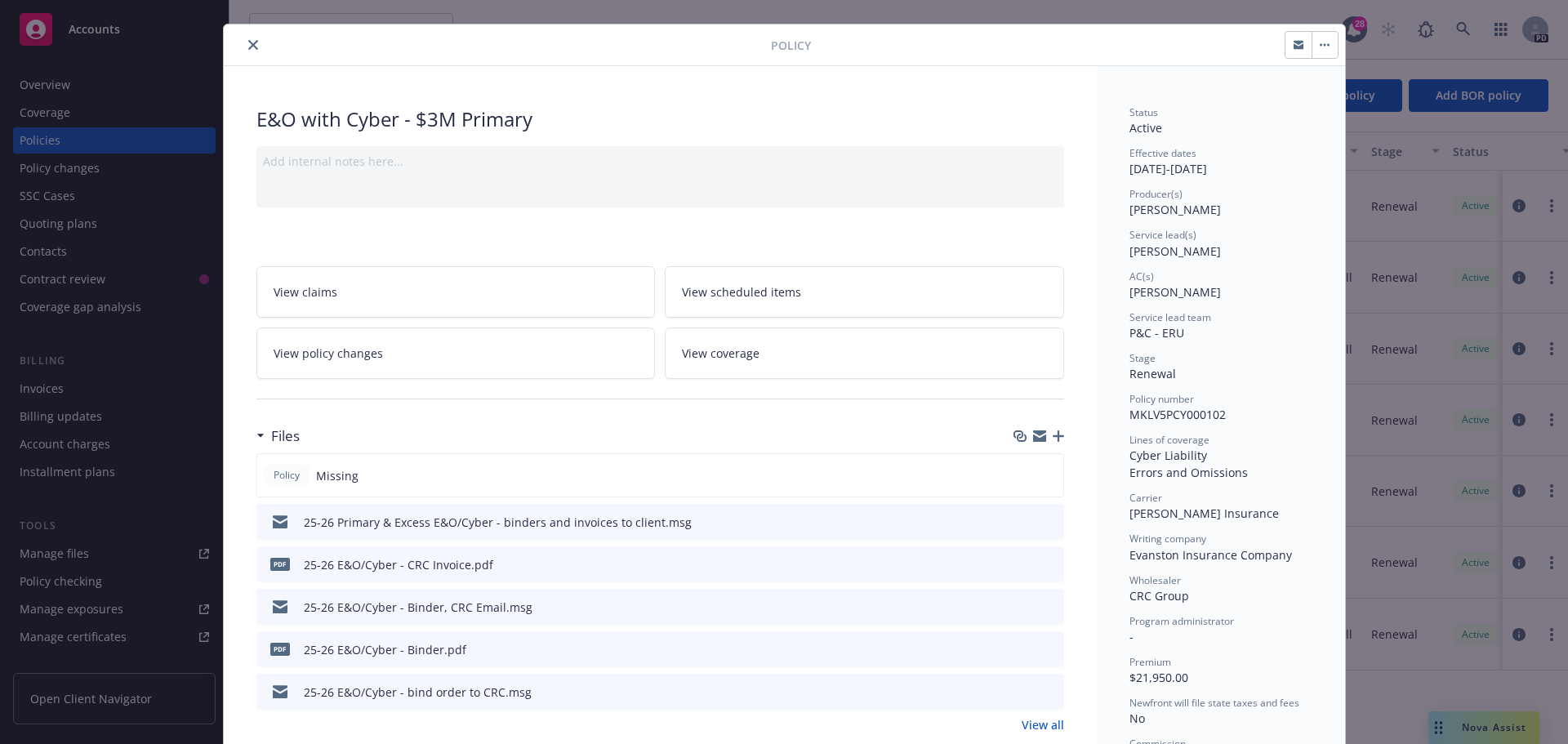
scroll to position [0, 0]
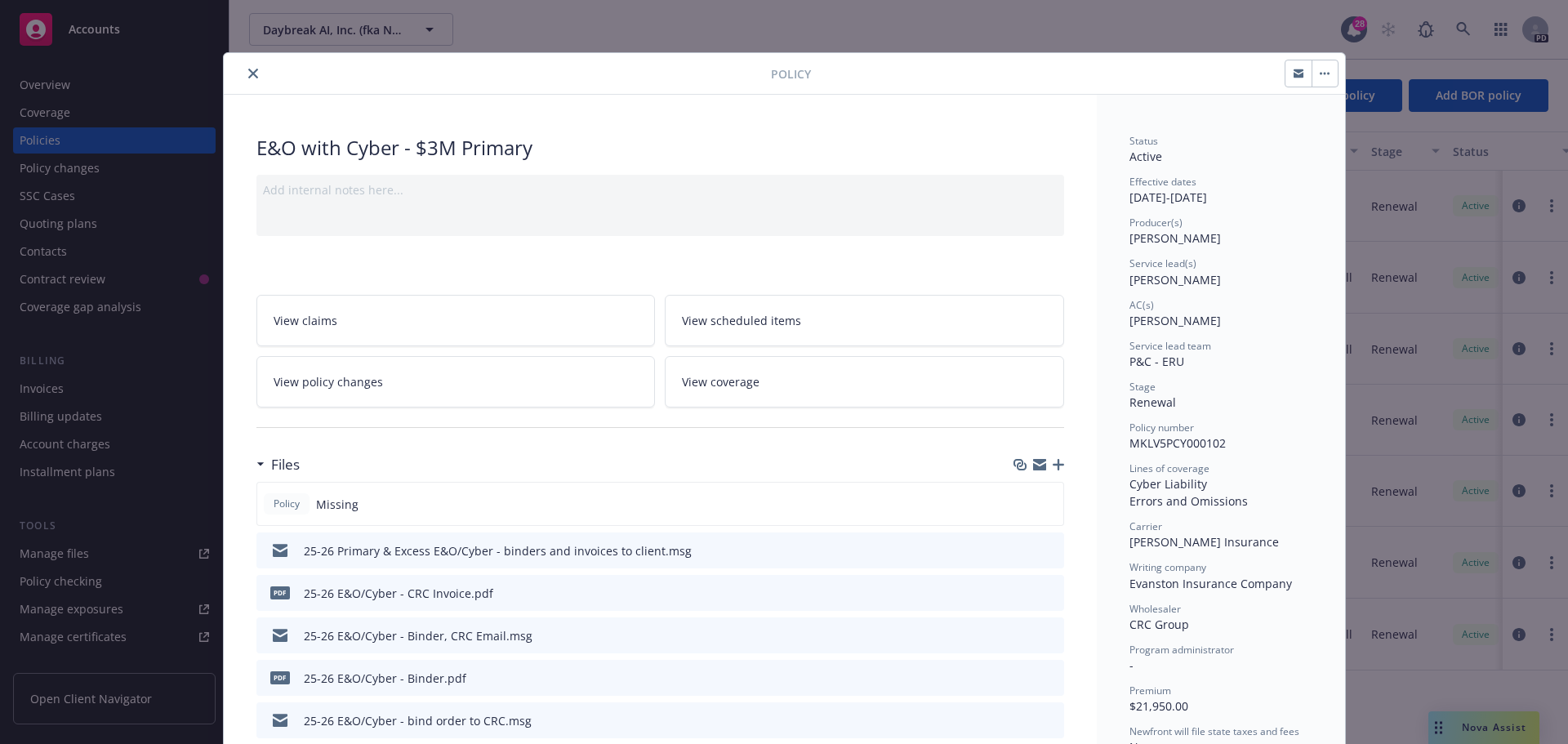
click at [248, 73] on icon "close" at bounding box center [253, 74] width 10 height 10
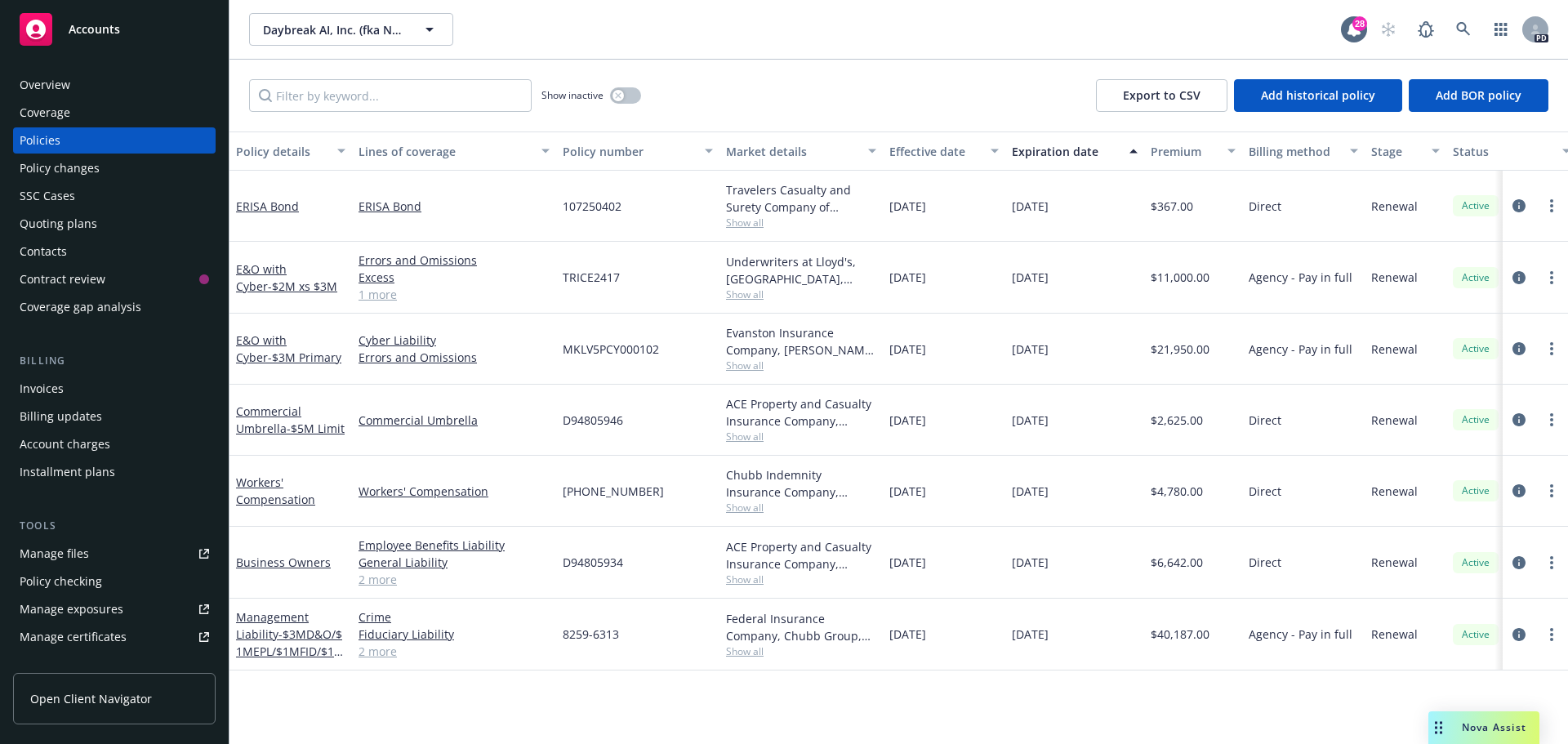
click at [78, 91] on div "Overview" at bounding box center [114, 85] width 189 height 26
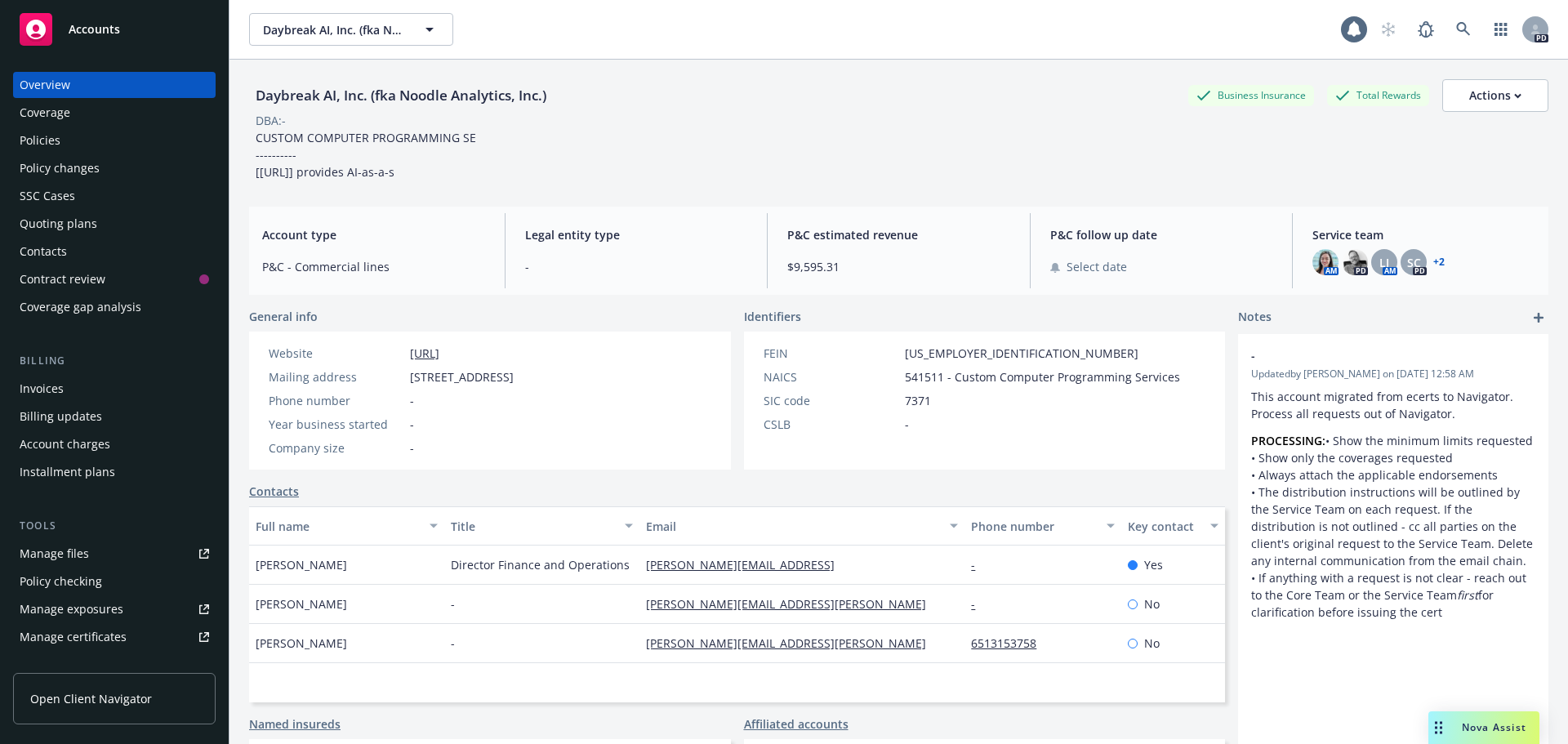
click at [73, 122] on div "Coverage" at bounding box center [114, 113] width 189 height 26
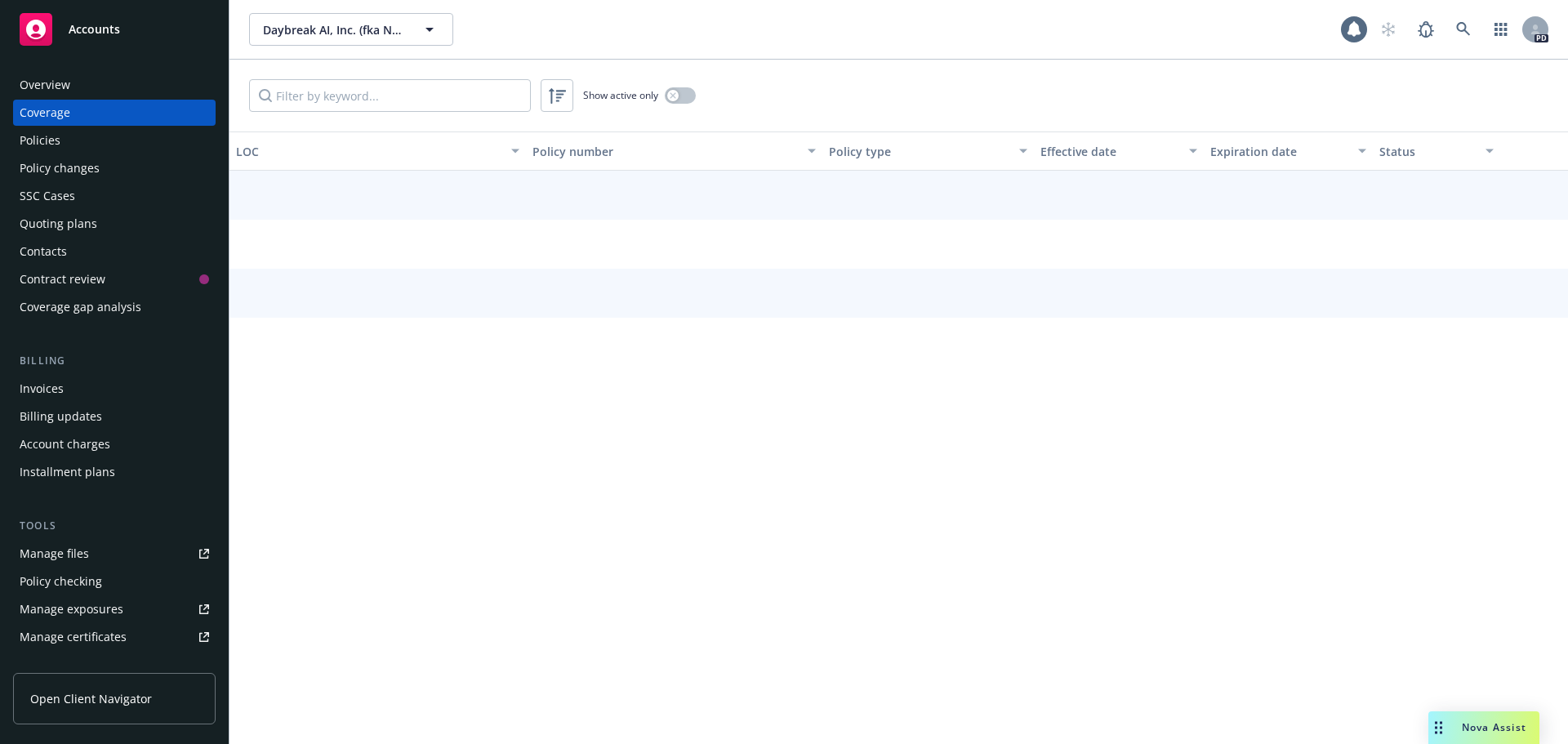
click at [69, 134] on div "Policies" at bounding box center [114, 140] width 189 height 26
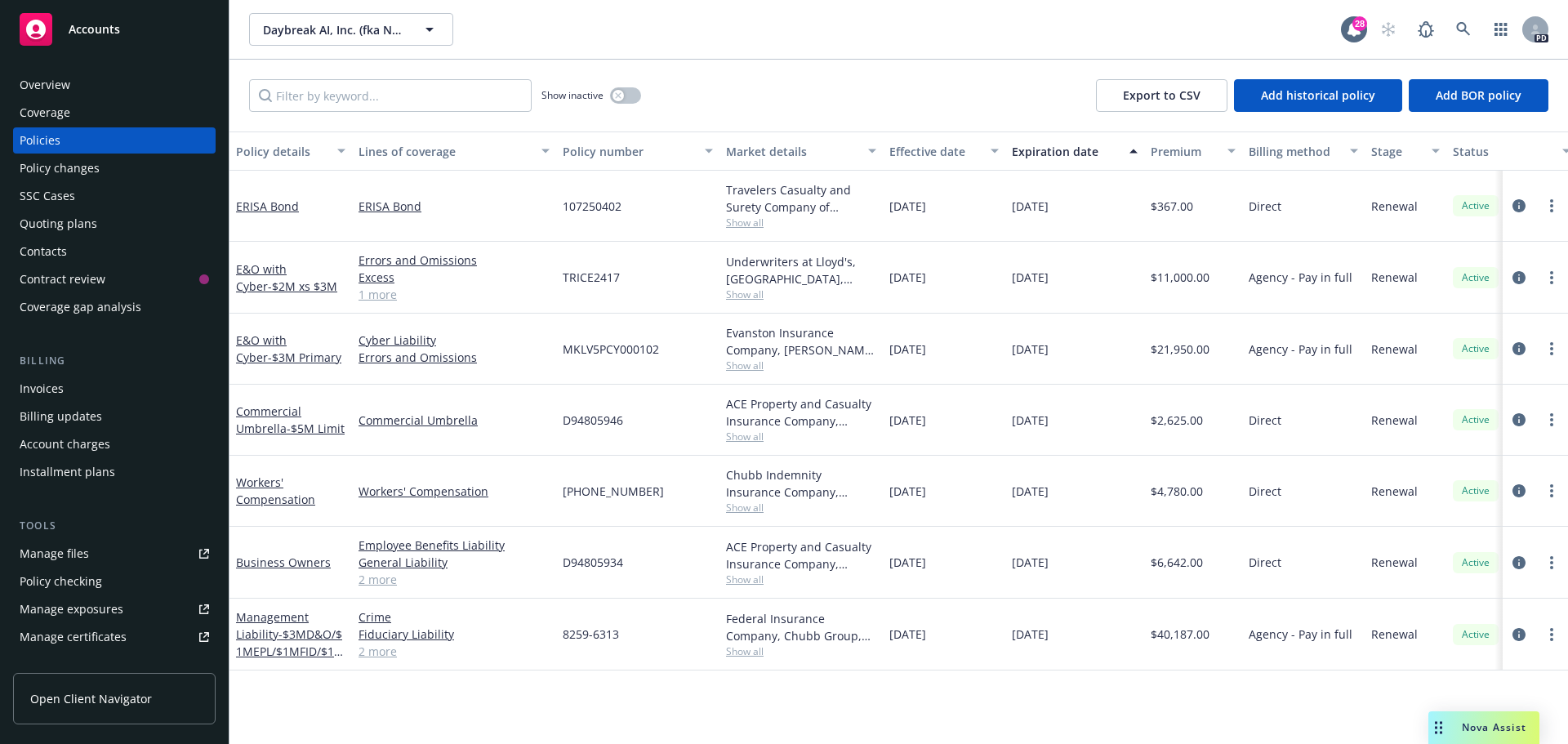
click at [79, 82] on div "Overview" at bounding box center [114, 85] width 189 height 26
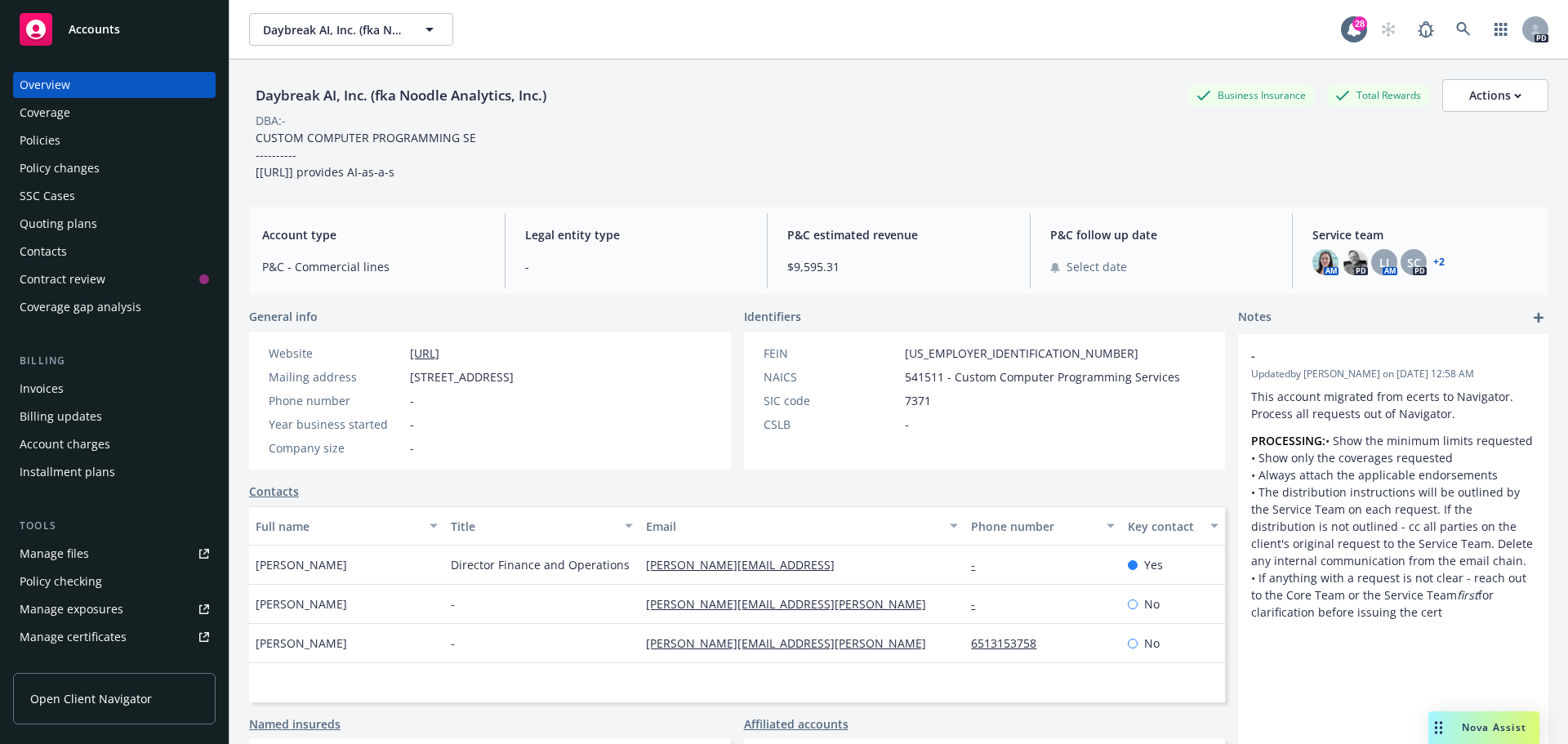
click at [1433, 260] on link "+ 2" at bounding box center [1438, 262] width 11 height 10
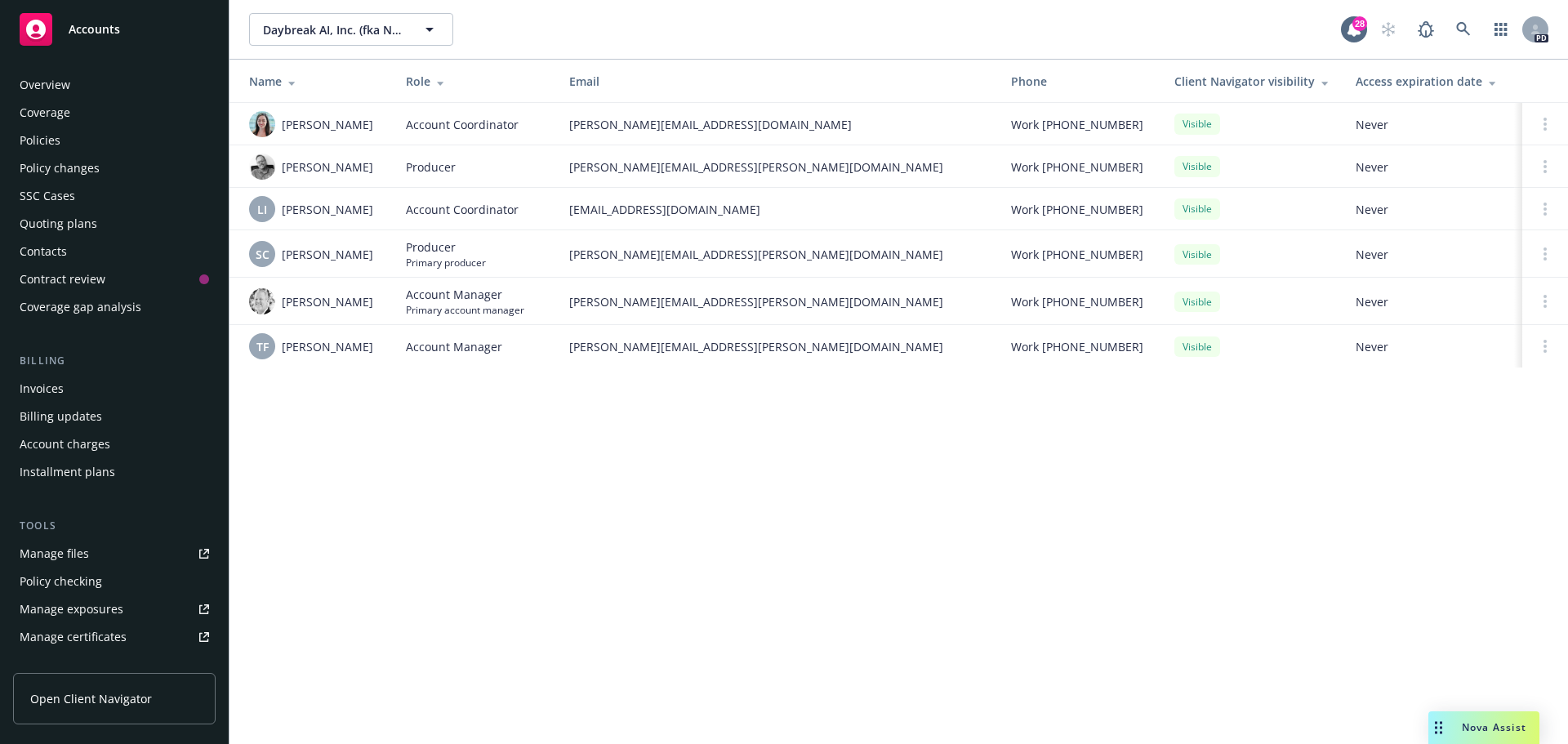
click at [54, 83] on div "Overview" at bounding box center [45, 85] width 51 height 26
